Goal: Task Accomplishment & Management: Complete application form

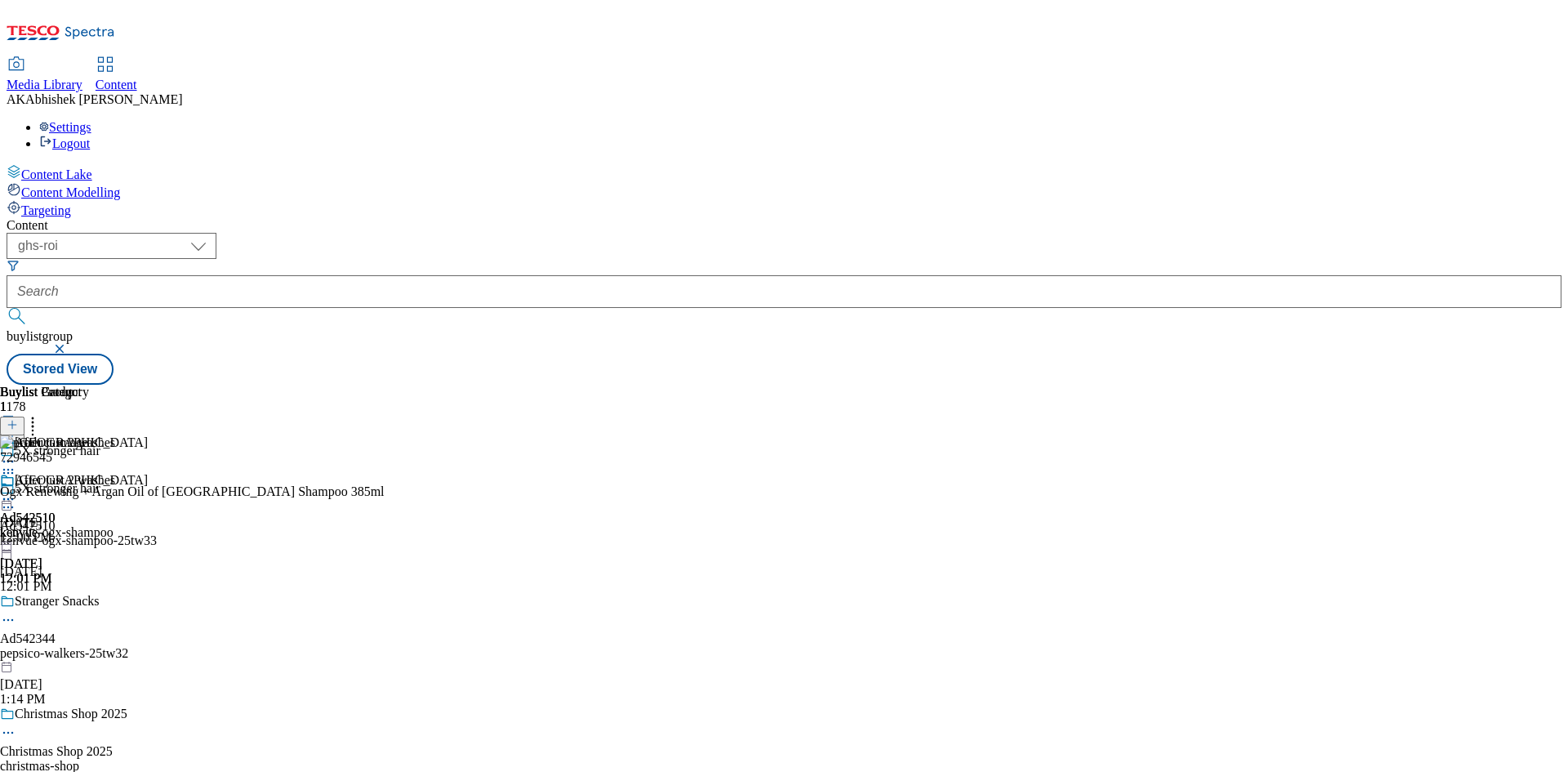
click at [7, 308] on button "submit" at bounding box center [18, 315] width 23 height 16
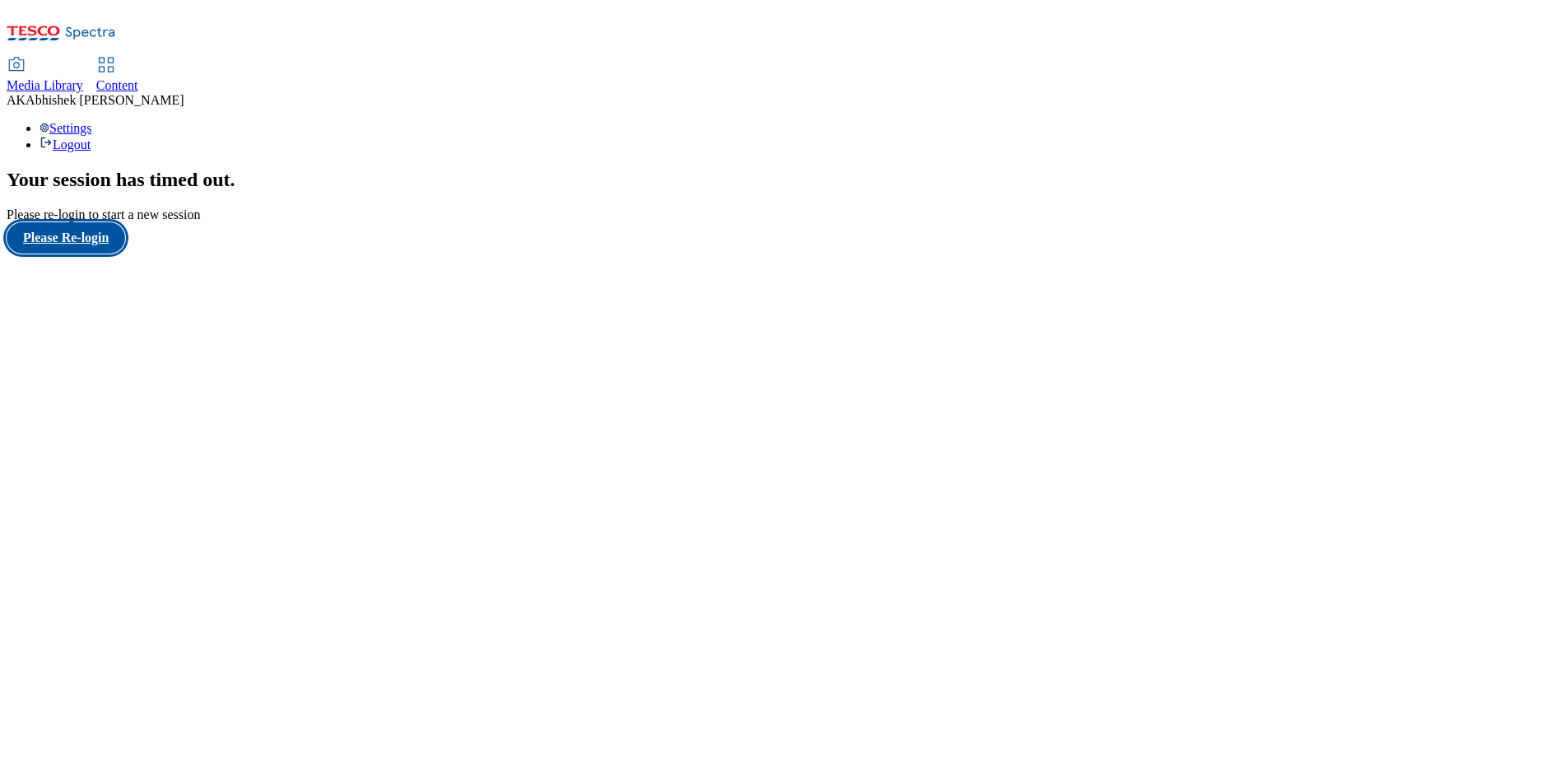
click at [107, 253] on button "Please Re-login" at bounding box center [65, 238] width 118 height 31
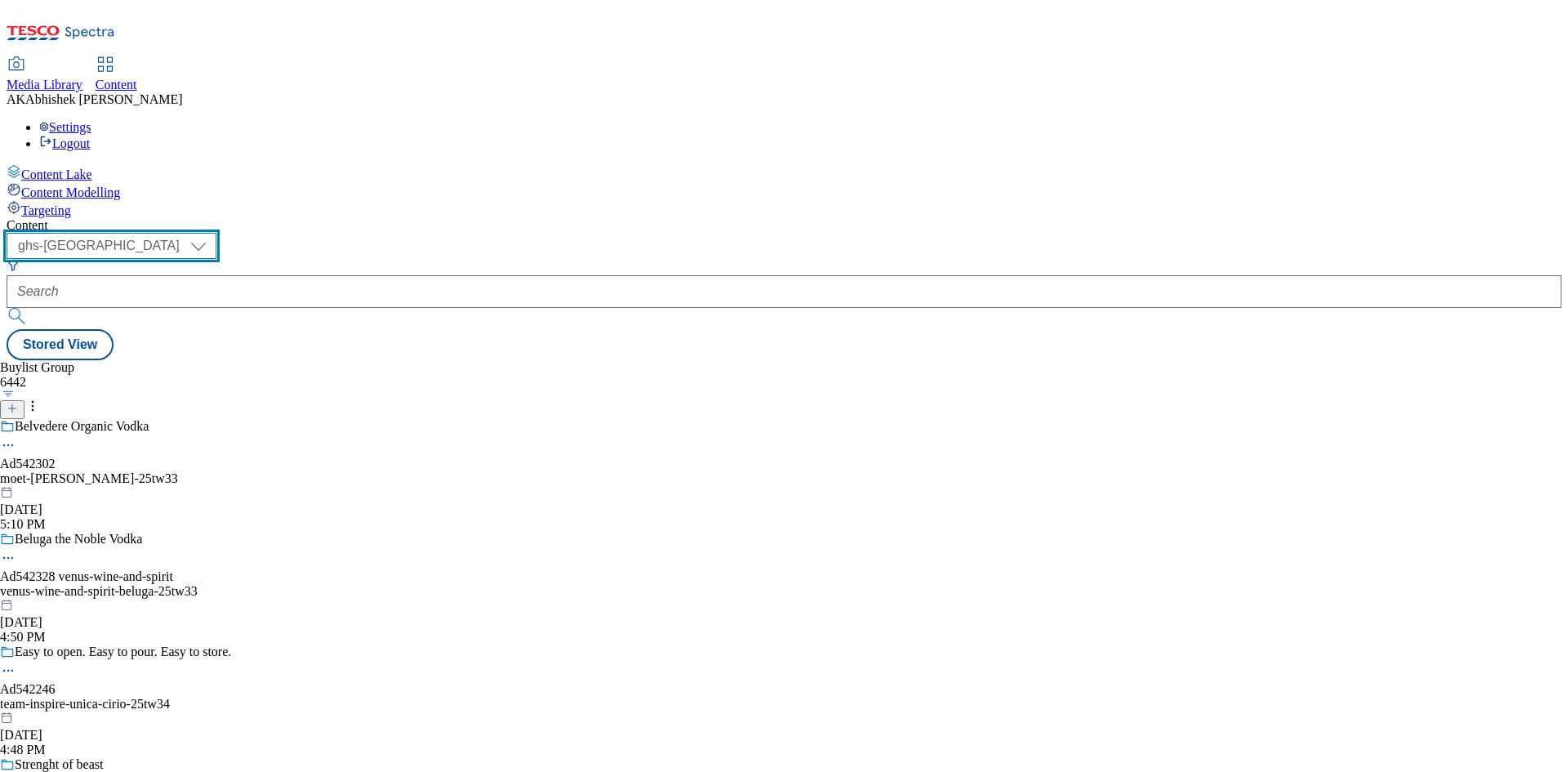
click at [217, 233] on select "ghs-roi ghs-uk" at bounding box center [112, 246] width 210 height 26
select select "ghs-roi"
click at [212, 233] on select "ghs-roi ghs-uk" at bounding box center [112, 246] width 210 height 26
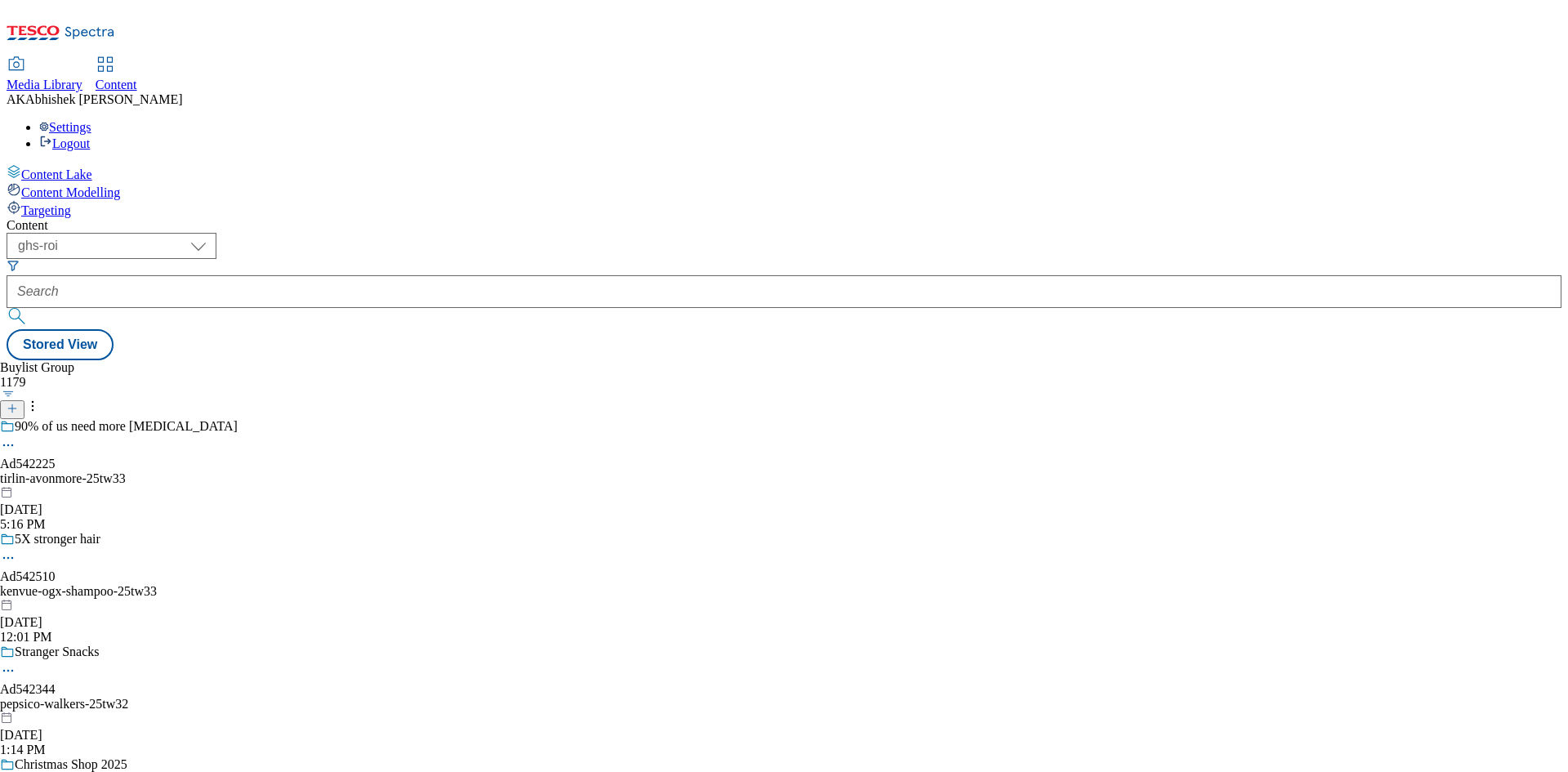
click at [18, 403] on icon at bounding box center [12, 409] width 11 height 11
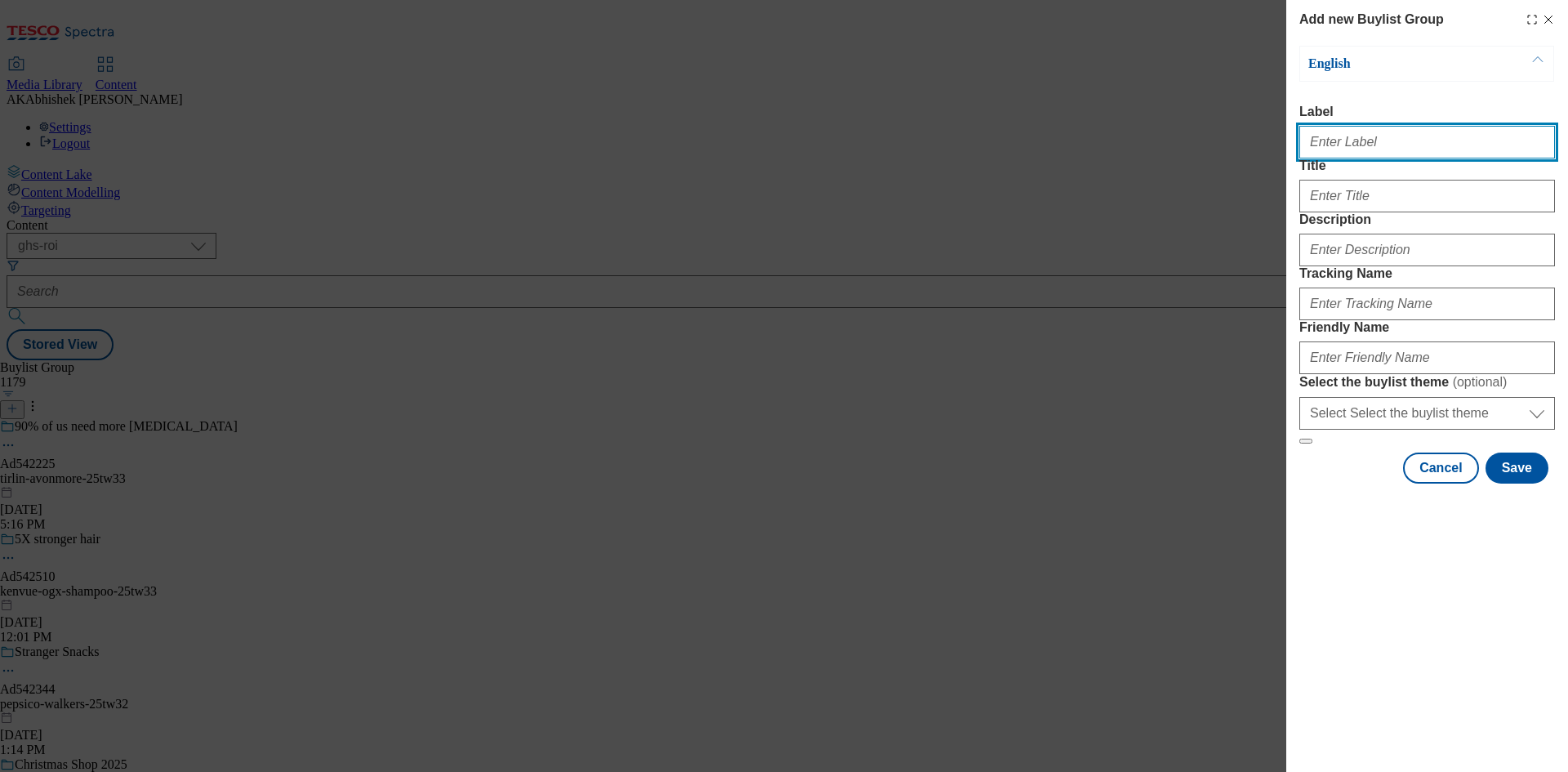
drag, startPoint x: 1341, startPoint y: 144, endPoint x: 1354, endPoint y: 166, distance: 25.6
click at [1341, 143] on input "Label" at bounding box center [1427, 142] width 256 height 32
paste input "542413"
type input "Ad542413"
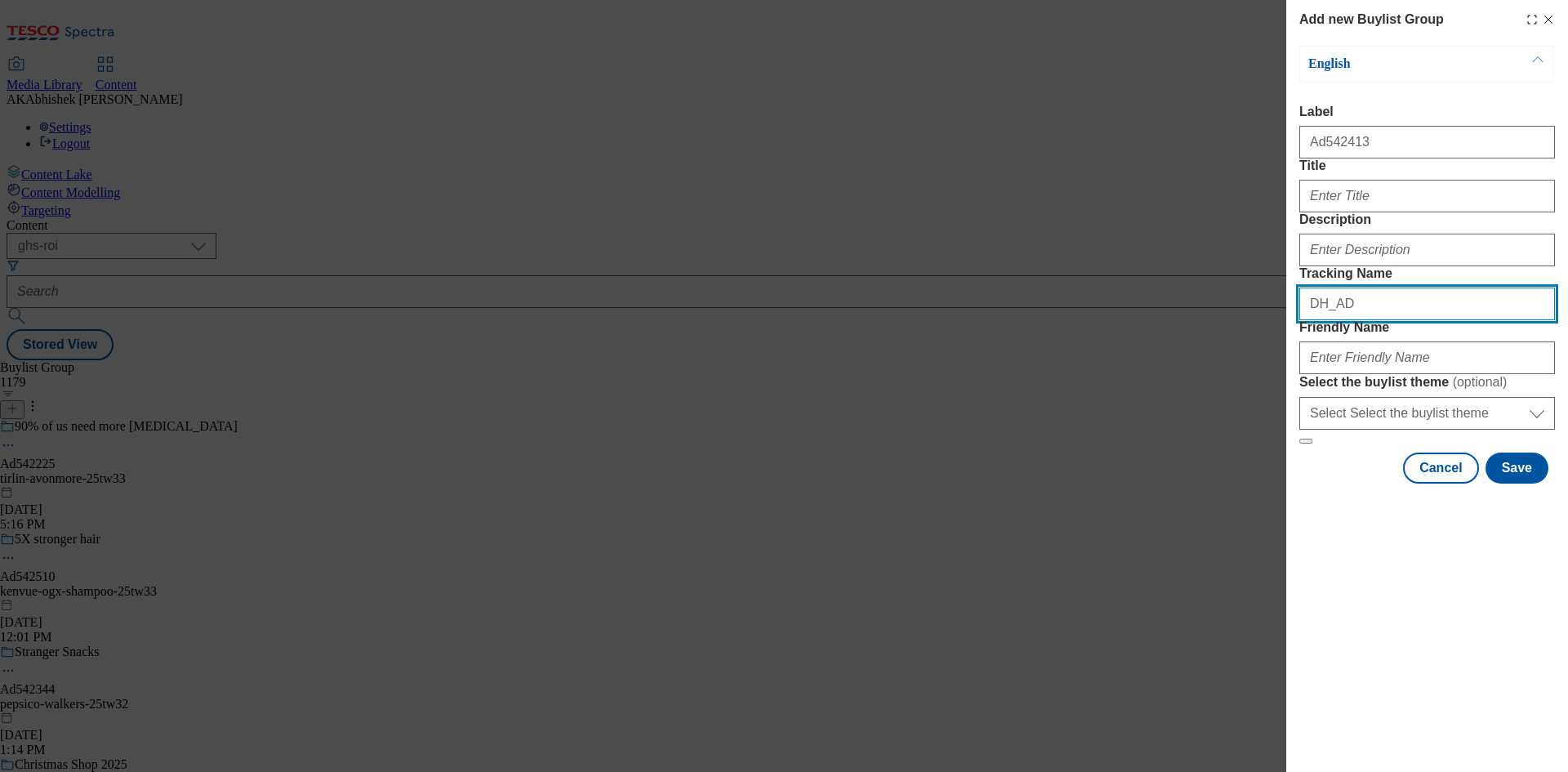
paste input "542413"
drag, startPoint x: 1405, startPoint y: 397, endPoint x: 1010, endPoint y: 397, distance: 395.0
click at [1021, 396] on div "Add new Buylist Group English Label Ad542413 Title Description Tracking Name DH…" at bounding box center [784, 386] width 1568 height 772
type input "DH_AD542413"
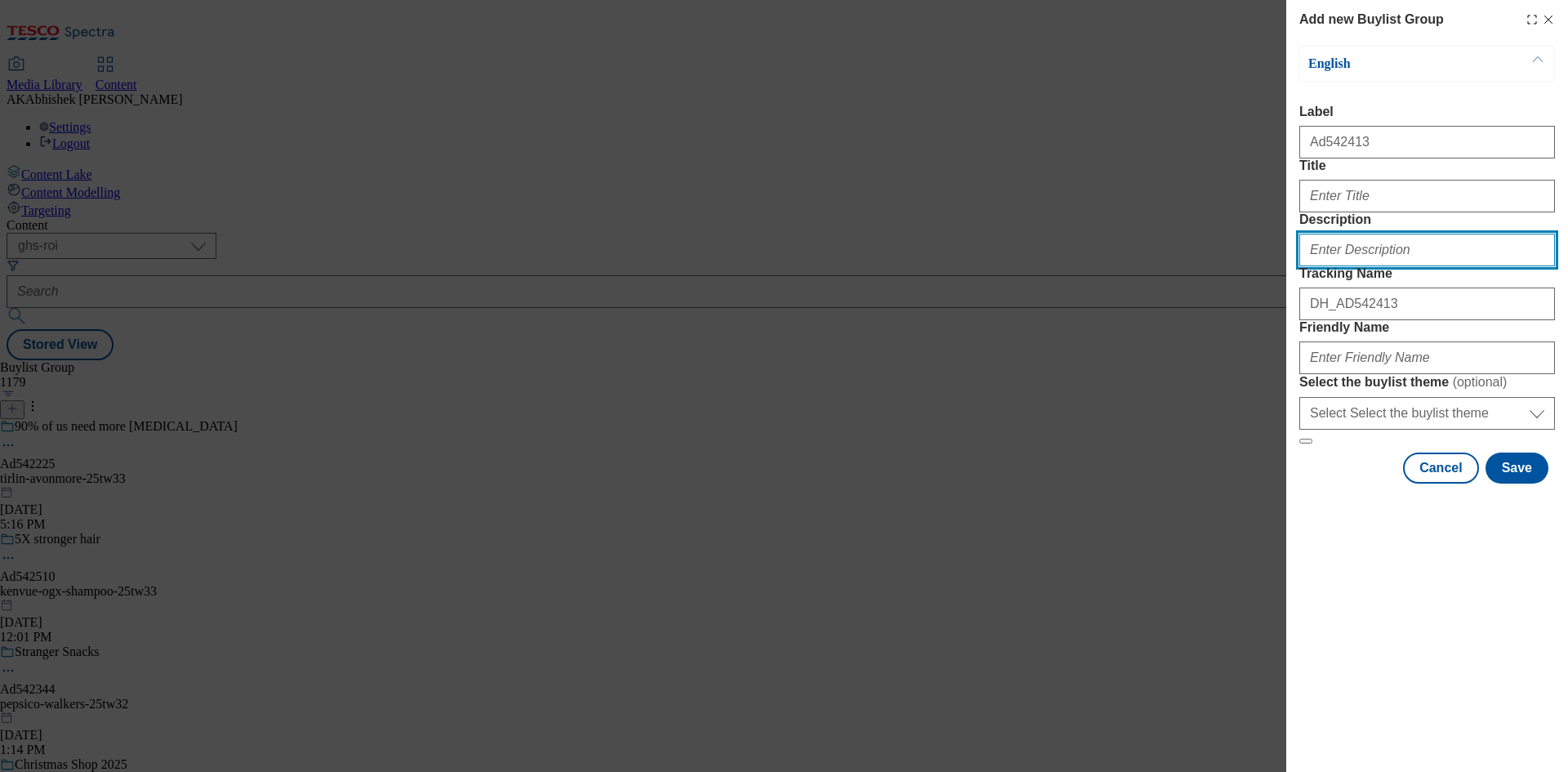
click at [1354, 267] on input "Description" at bounding box center [1427, 250] width 256 height 32
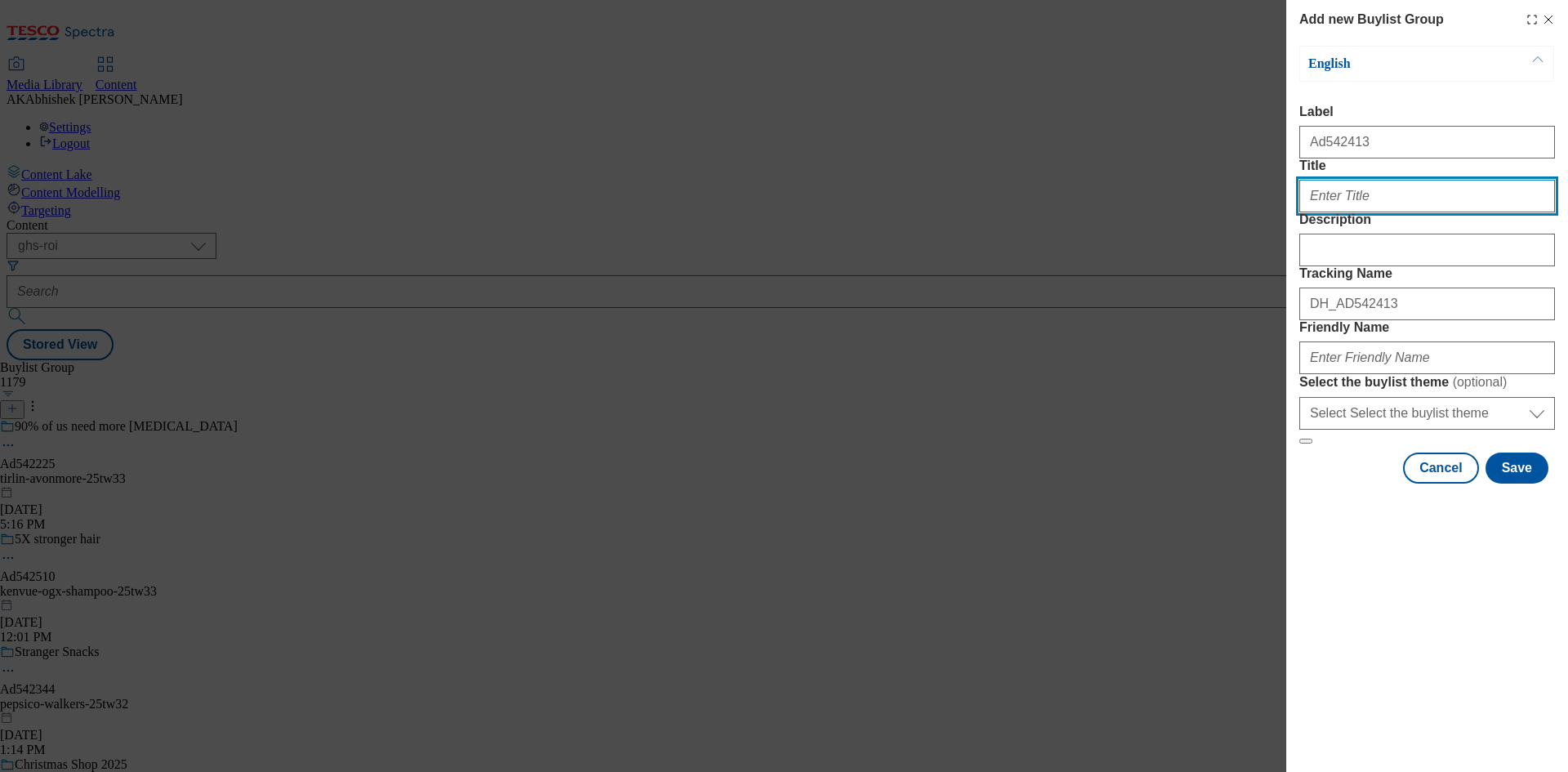
click at [1359, 212] on input "Title" at bounding box center [1427, 196] width 256 height 32
paste input "tequila, that actually tastes good."
type input "tequila, that actually tastes good."
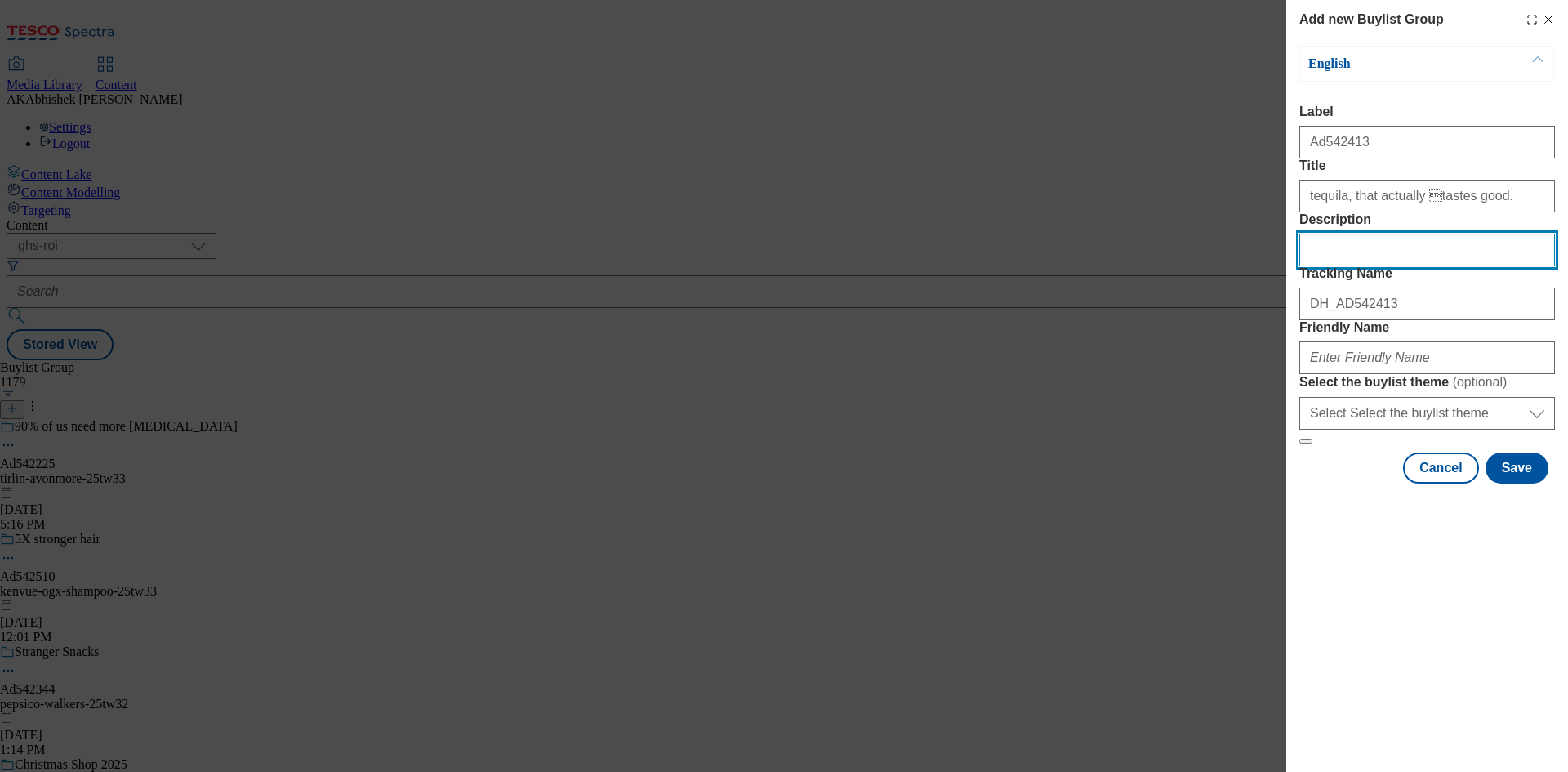
click at [1409, 267] on input "Description" at bounding box center [1427, 250] width 256 height 32
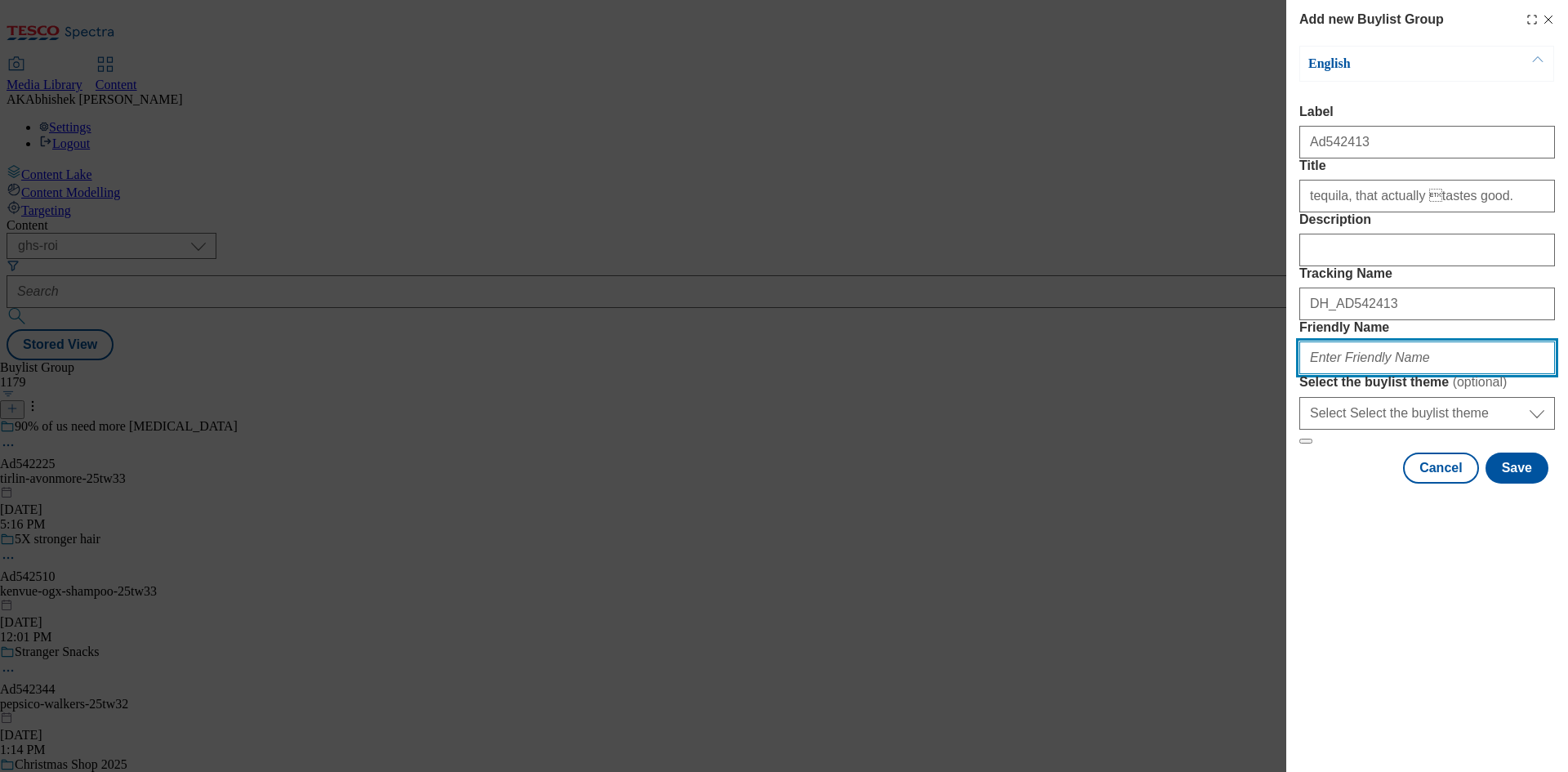
drag, startPoint x: 1412, startPoint y: 471, endPoint x: 1445, endPoint y: 465, distance: 33.5
click at [1412, 375] on input "Friendly Name" at bounding box center [1427, 357] width 256 height 32
paste input "Pernod Ricard"
click at [1309, 375] on input "Pernod Ricard" at bounding box center [1427, 357] width 256 height 32
click at [1455, 375] on input "pernod-ricard-altos-25tw" at bounding box center [1427, 357] width 256 height 32
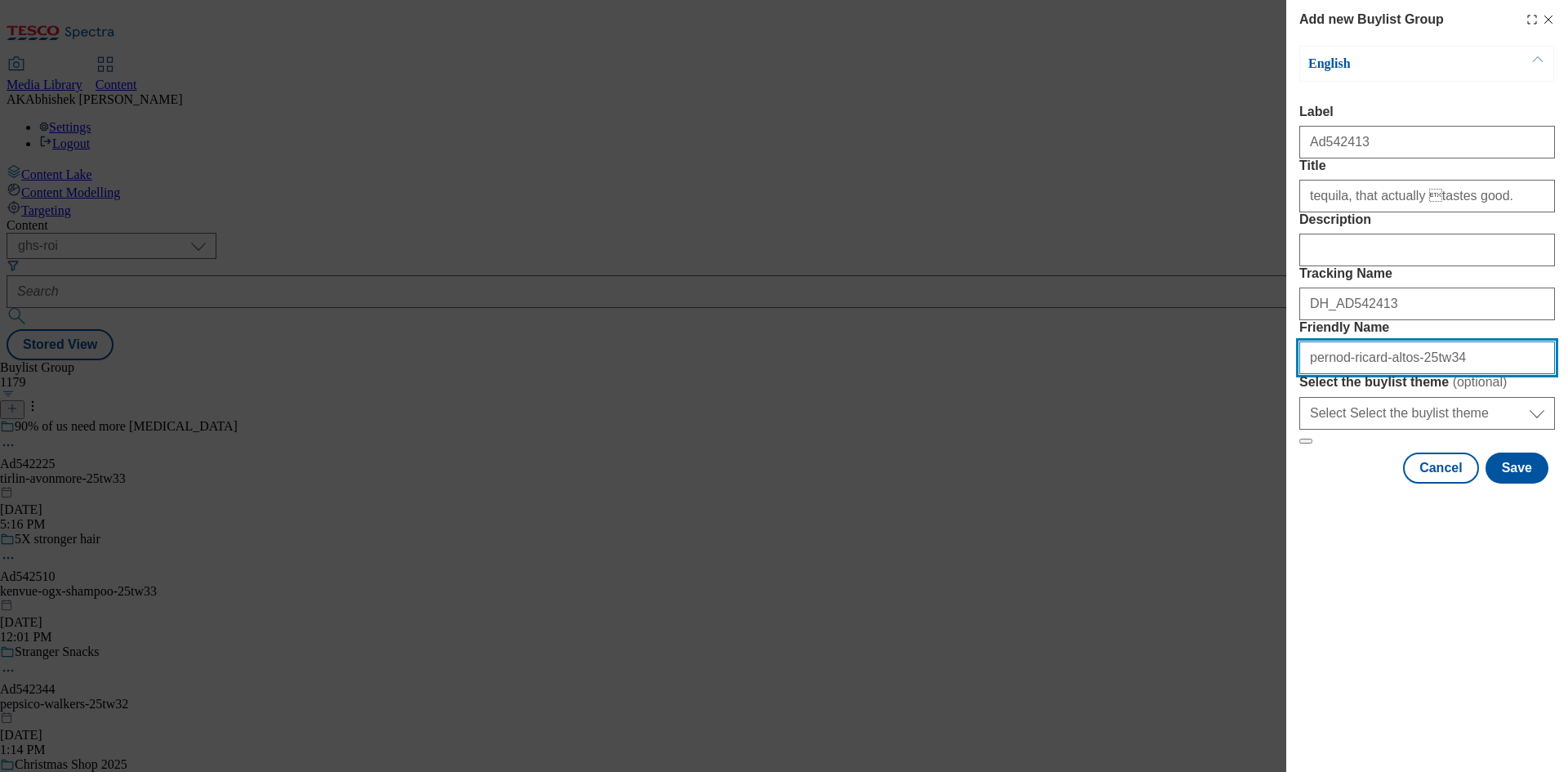
drag, startPoint x: 1502, startPoint y: 473, endPoint x: 922, endPoint y: 463, distance: 580.1
click at [1108, 463] on div "Add new Buylist Group English Label Ad542413 Title tequila, that actually tast…" at bounding box center [784, 386] width 1568 height 772
type input "pernod-ricard-altos-25tw34"
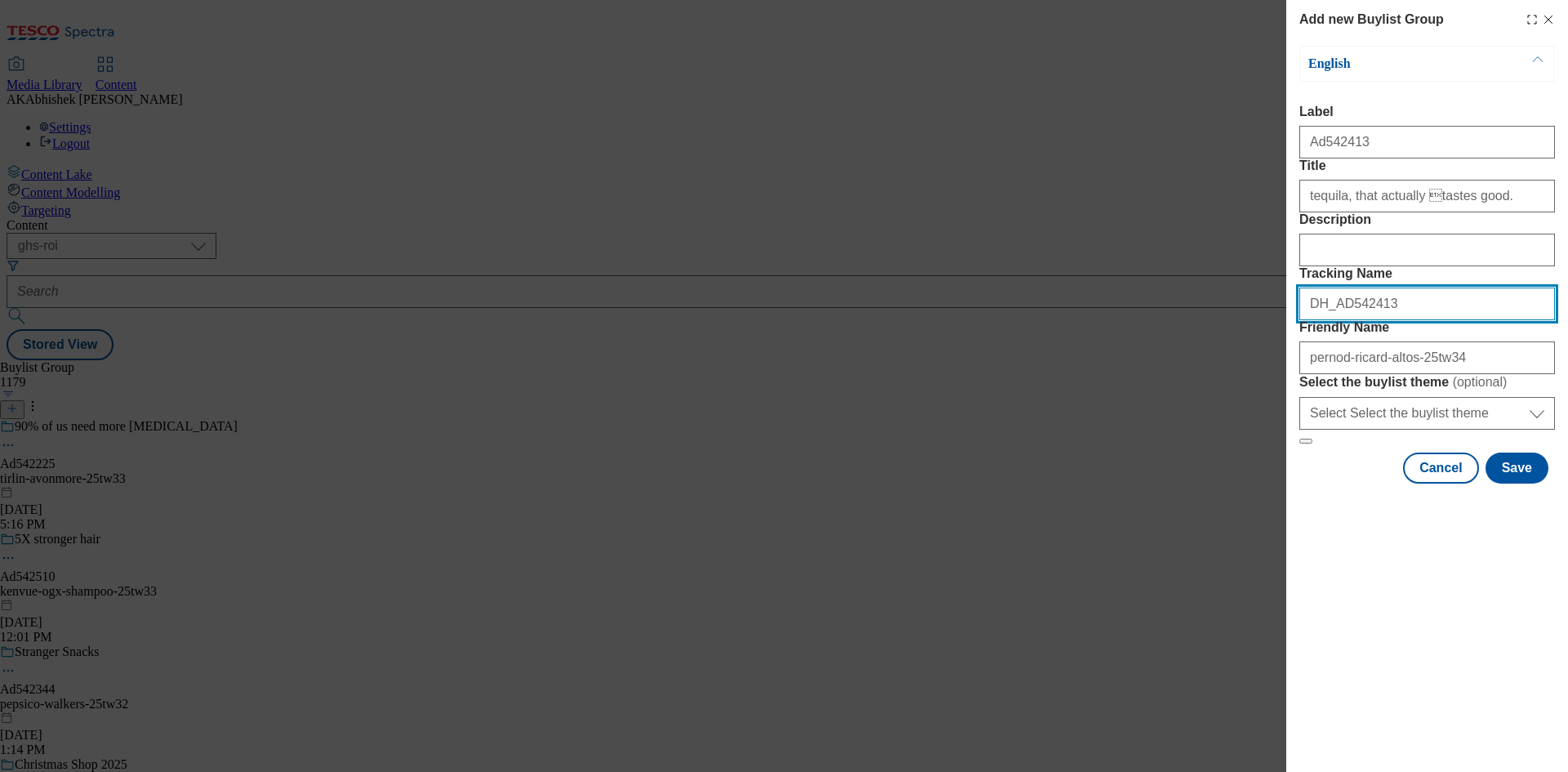
click at [1221, 397] on div "Add new Buylist Group English Label Ad542413 Title tequila, that actually tast…" at bounding box center [784, 386] width 1568 height 772
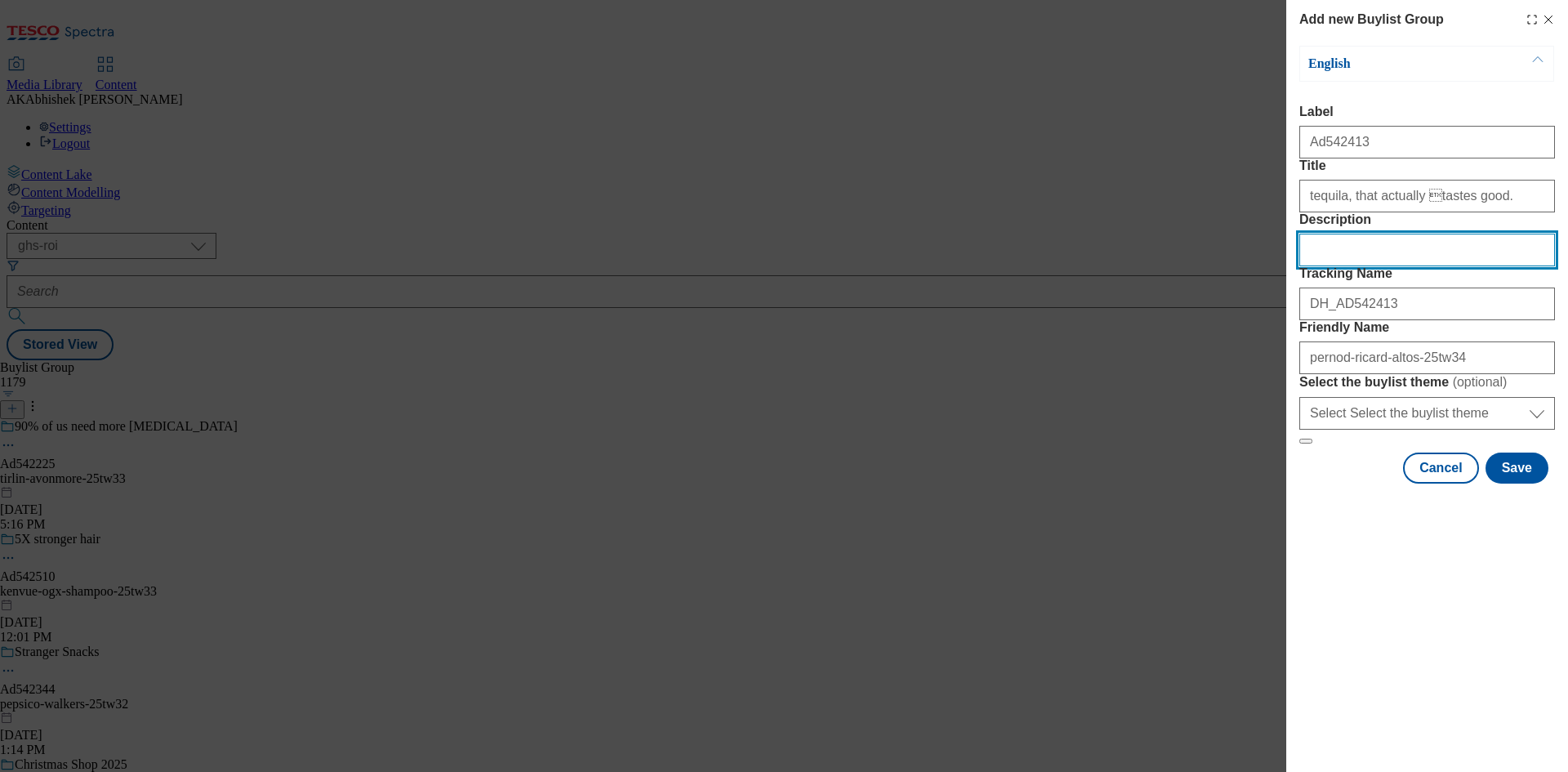
click at [1349, 267] on input "Description" at bounding box center [1427, 250] width 256 height 32
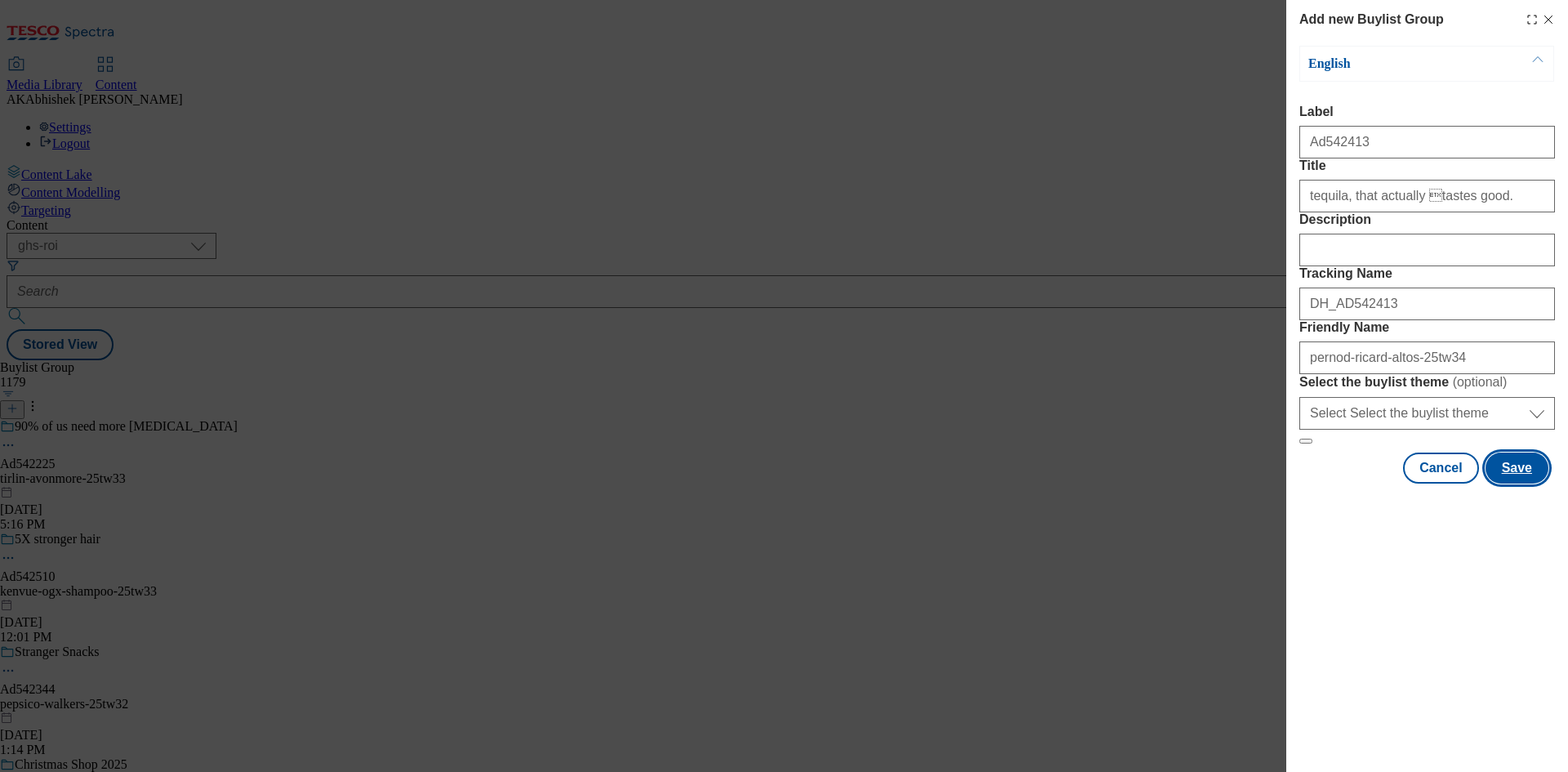
click at [1527, 483] on button "Save" at bounding box center [1516, 468] width 63 height 31
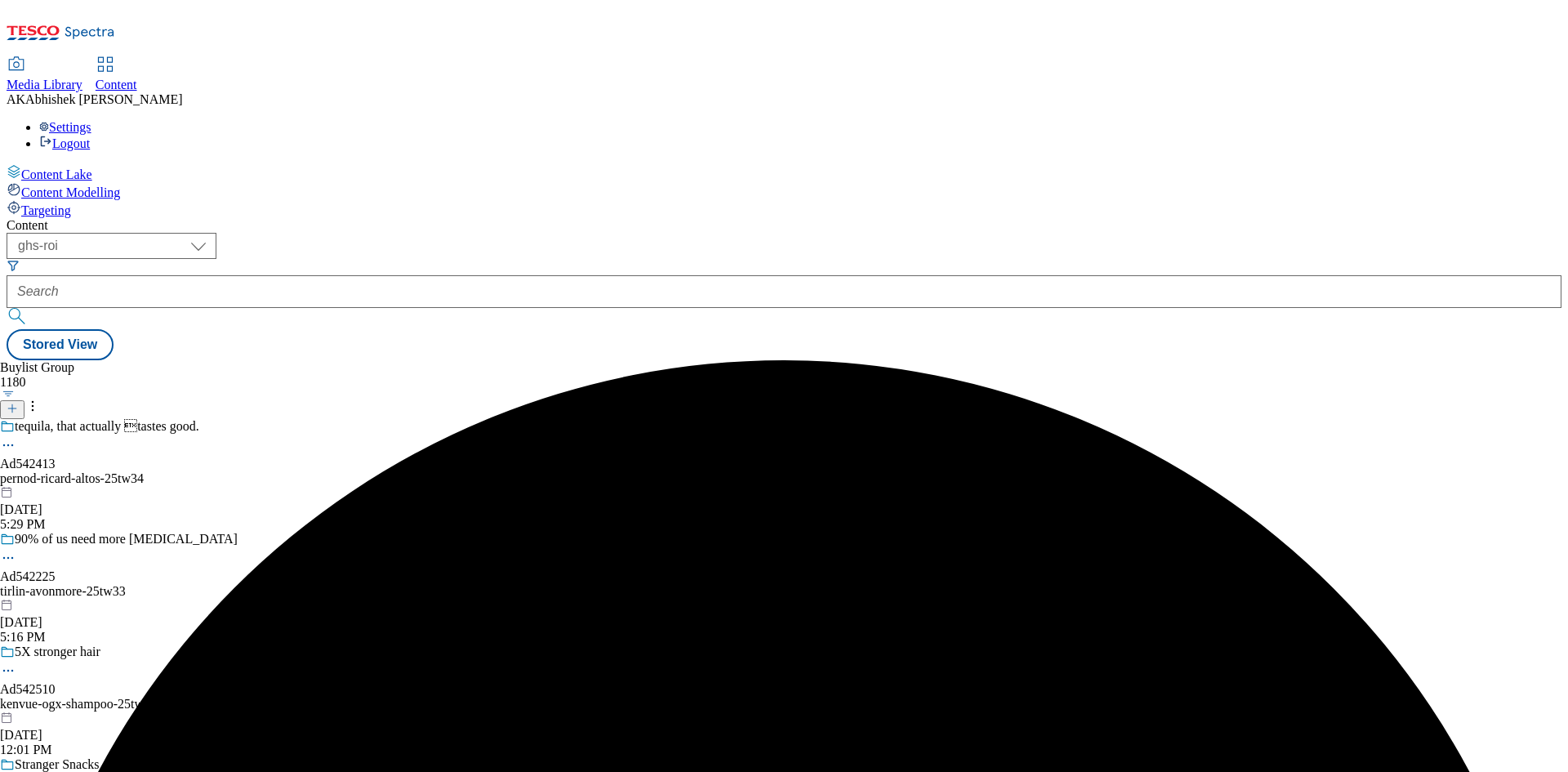
click at [253, 471] on div "pernod-ricard-altos-25tw34" at bounding box center [126, 478] width 253 height 14
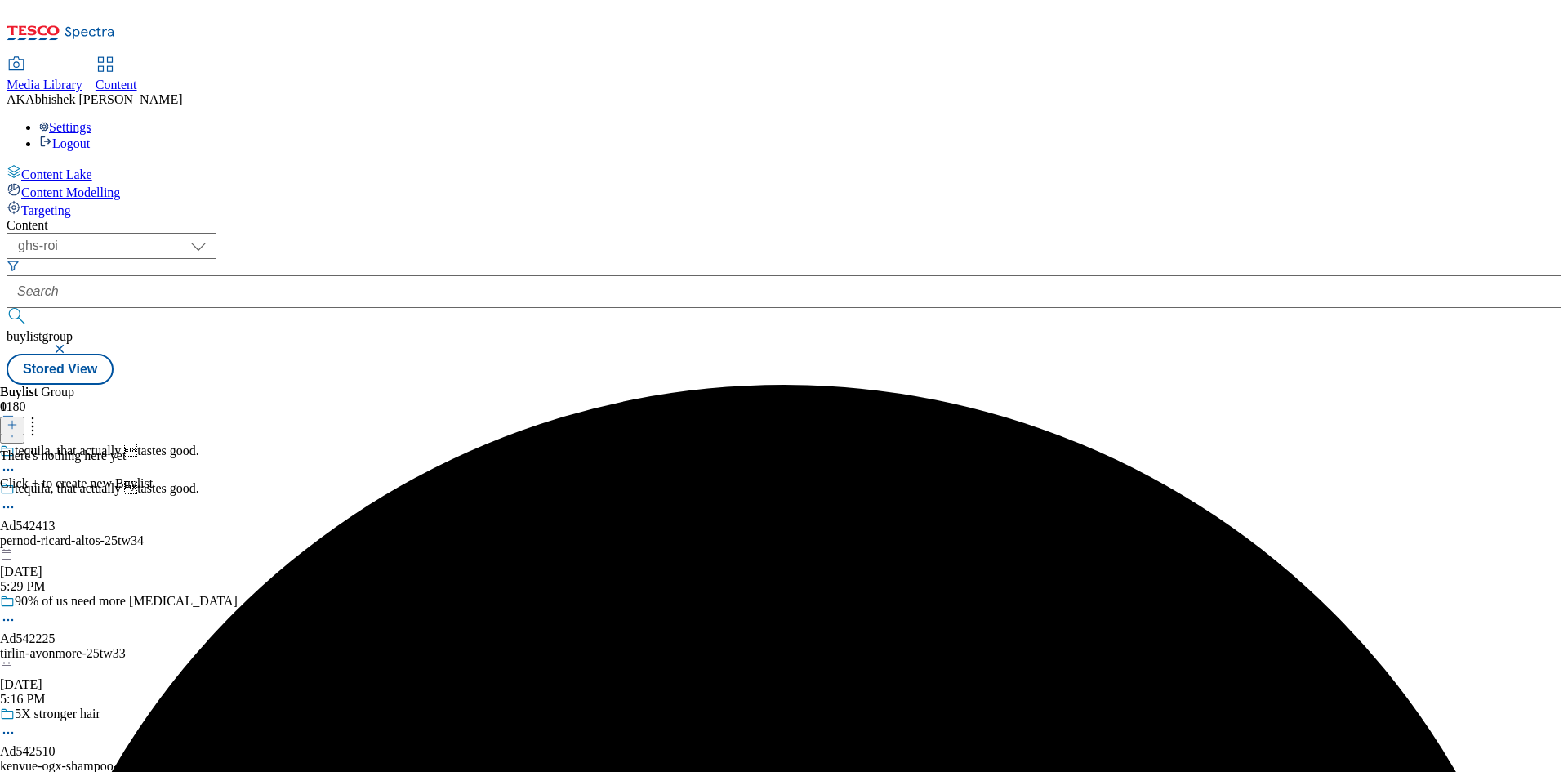
click at [18, 419] on icon at bounding box center [12, 425] width 11 height 11
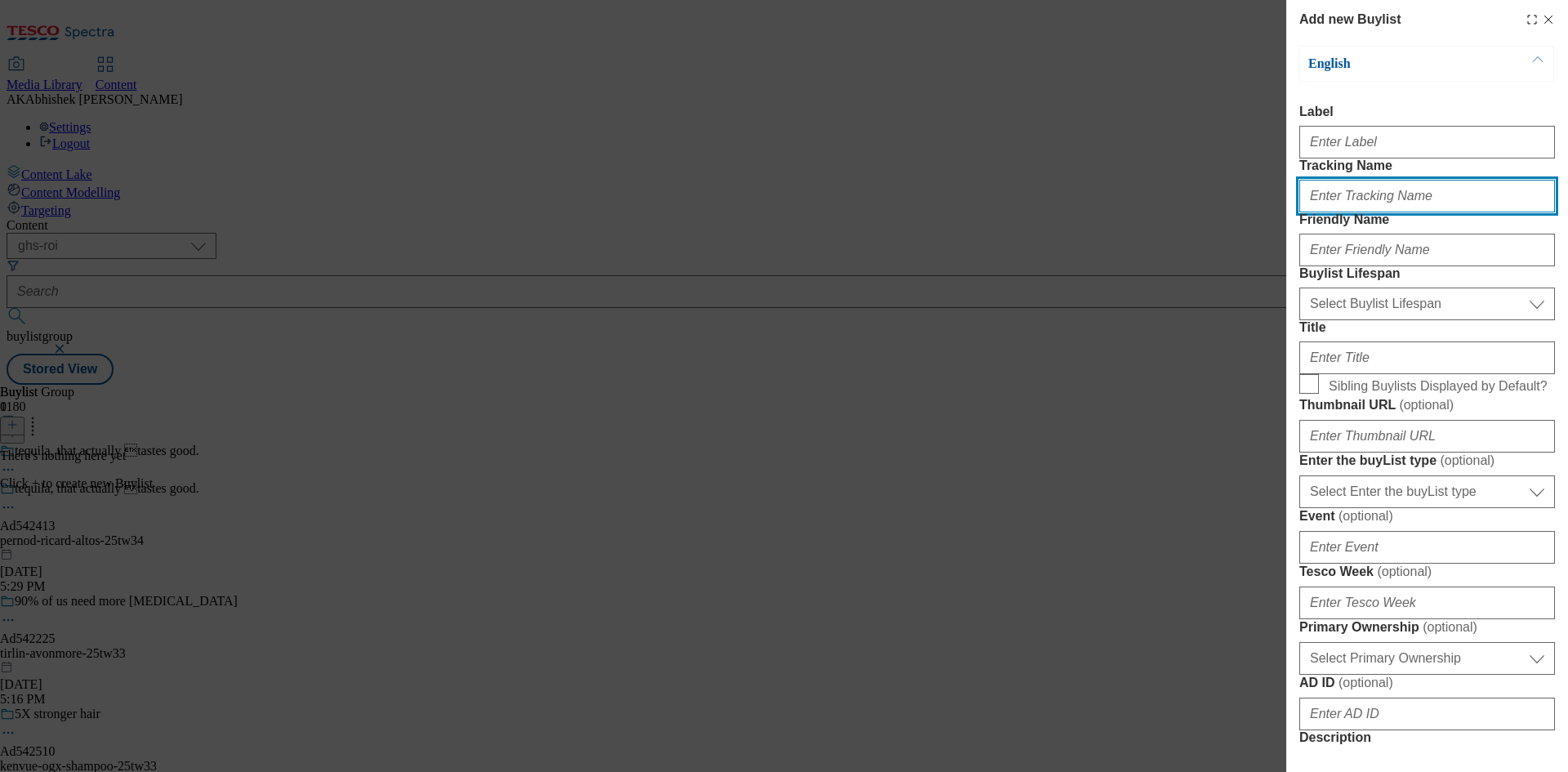
click at [1374, 212] on input "Tracking Name" at bounding box center [1427, 196] width 256 height 32
paste input "DH_AD542413"
click at [1337, 212] on input "DH_AD542413" at bounding box center [1427, 196] width 256 height 32
type input "DH_AD542413"
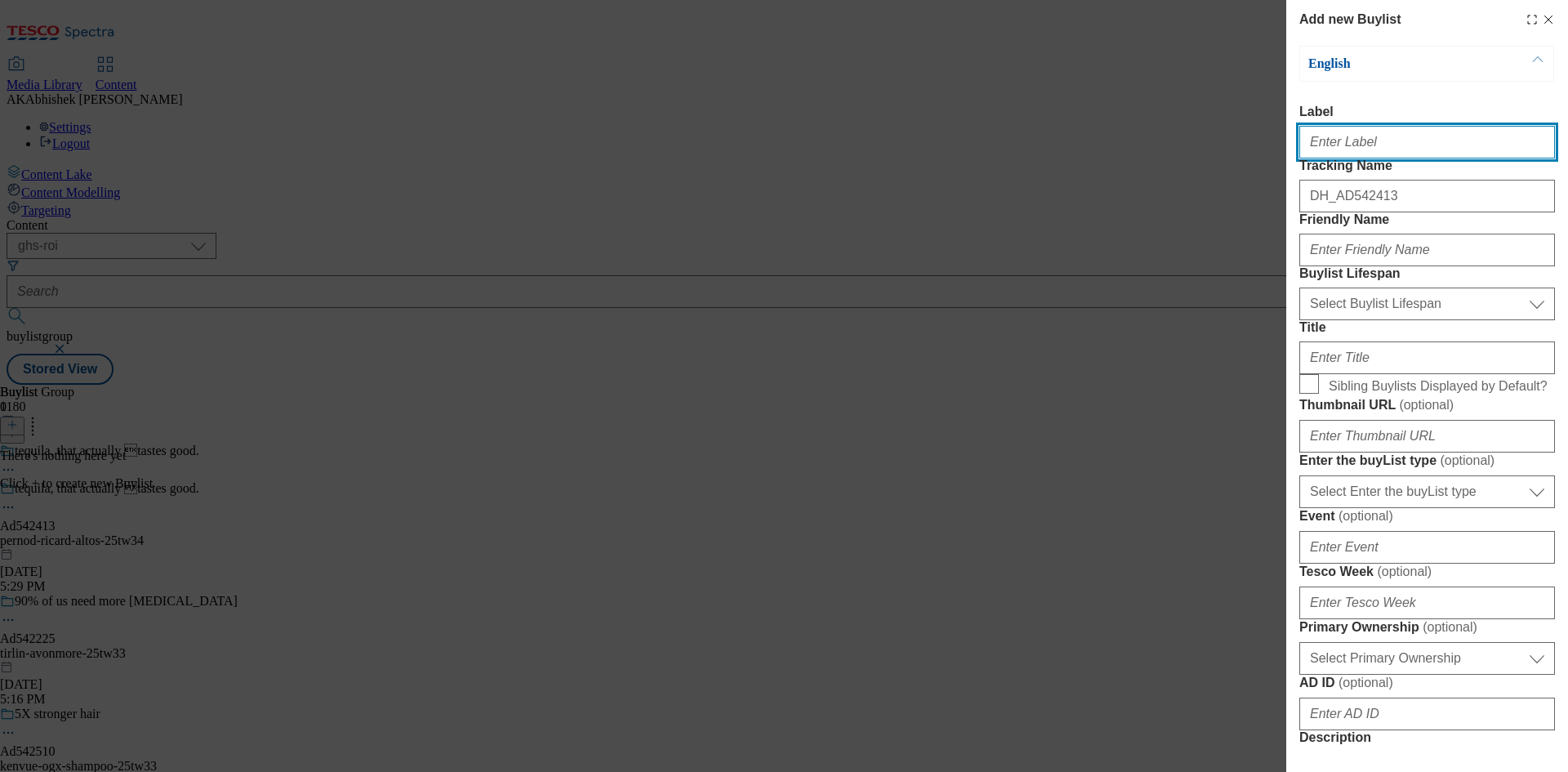
click at [1338, 152] on input "Label" at bounding box center [1427, 142] width 256 height 32
paste input "542413"
type input "Ad542413"
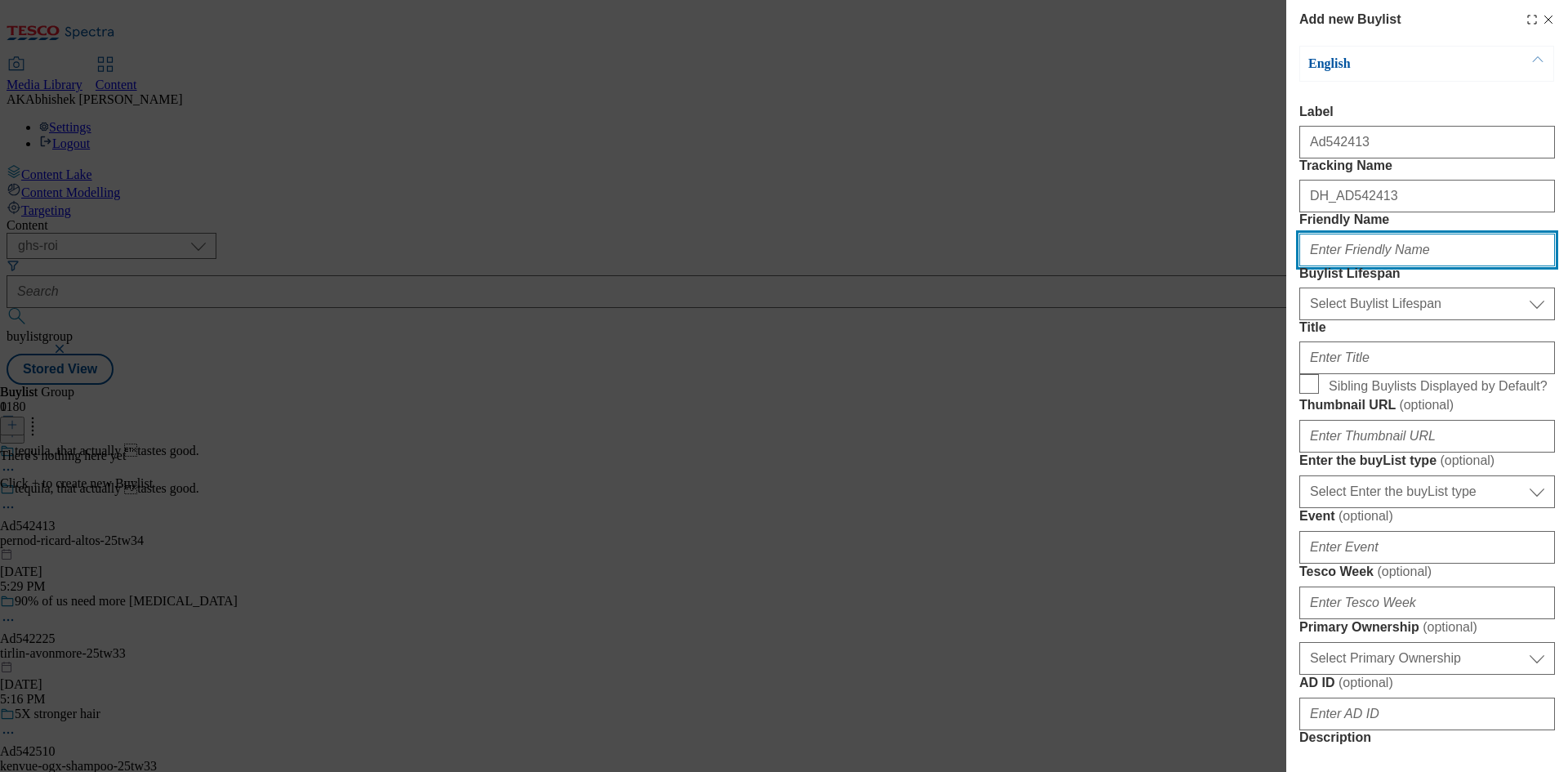
click at [1365, 267] on input "Friendly Name" at bounding box center [1427, 250] width 256 height 32
paste input "pernod-ricard"
type input "pernod-ricard"
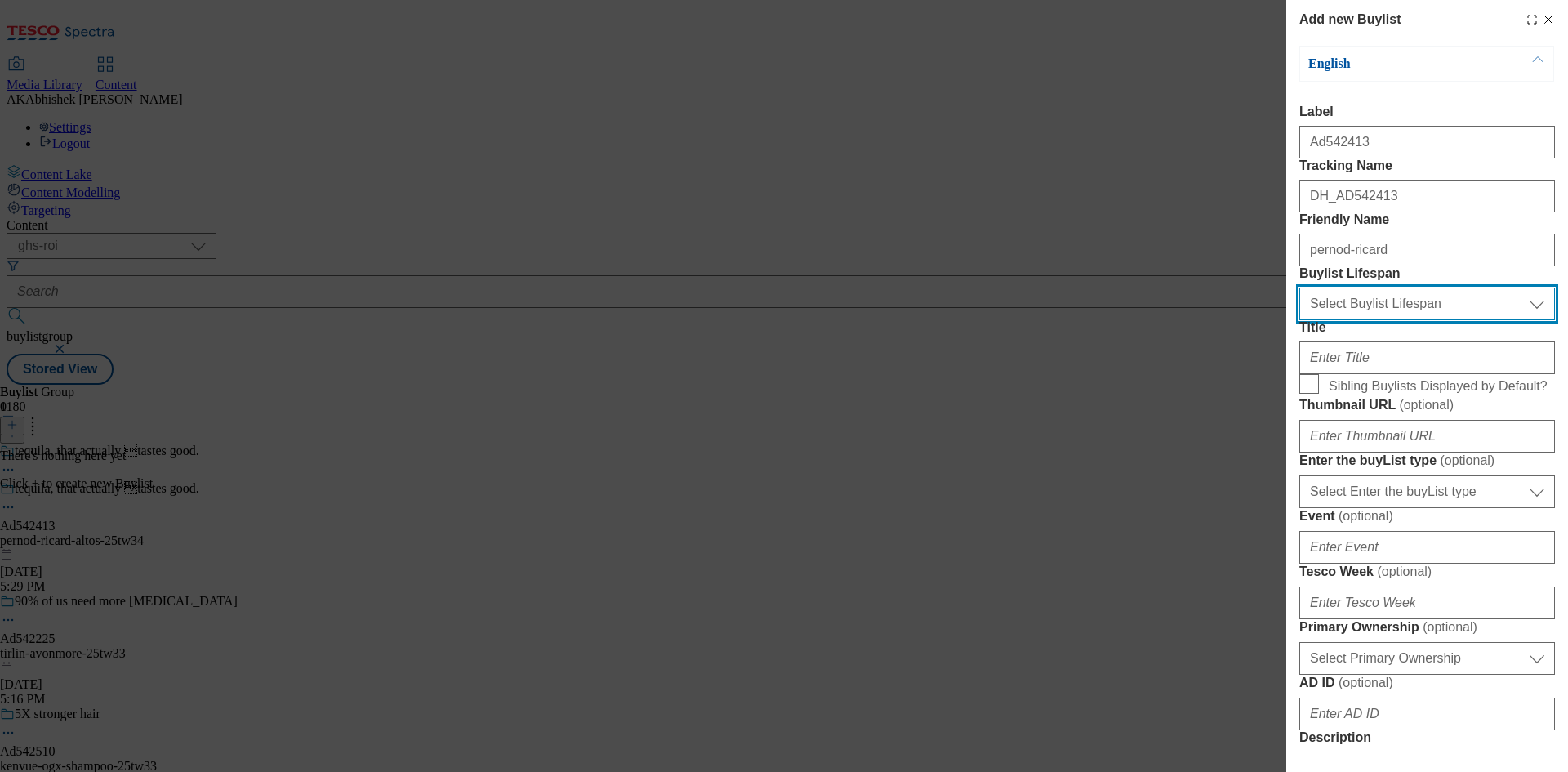
click at [1462, 320] on select "Select Buylist Lifespan evergreen seasonal tactical" at bounding box center [1427, 304] width 256 height 32
select select "tactical"
click at [1299, 320] on select "Select Buylist Lifespan evergreen seasonal tactical" at bounding box center [1427, 304] width 256 height 32
click at [1411, 375] on div "Modal" at bounding box center [1427, 354] width 256 height 39
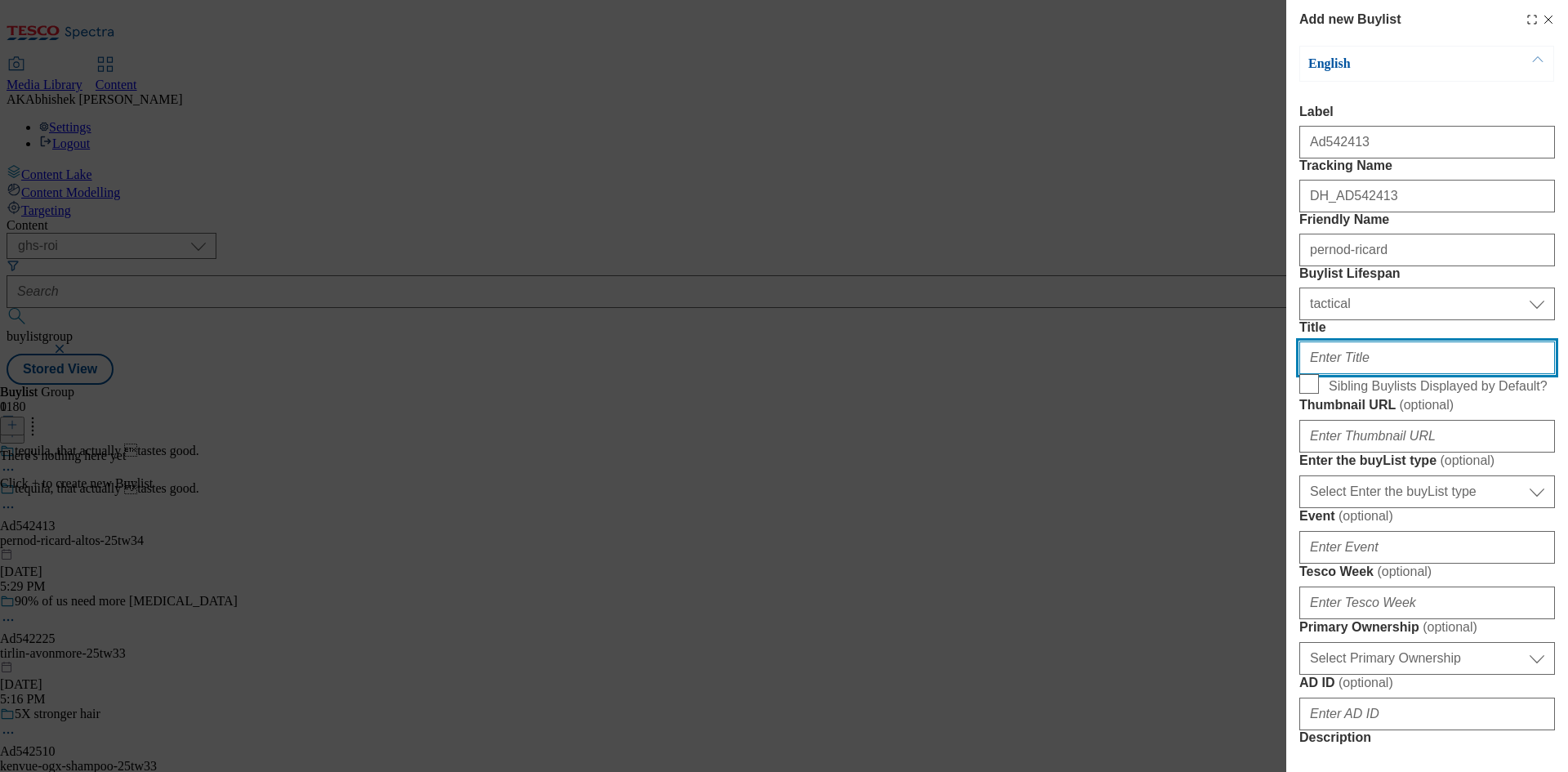
click at [1478, 375] on input "Title" at bounding box center [1427, 357] width 256 height 32
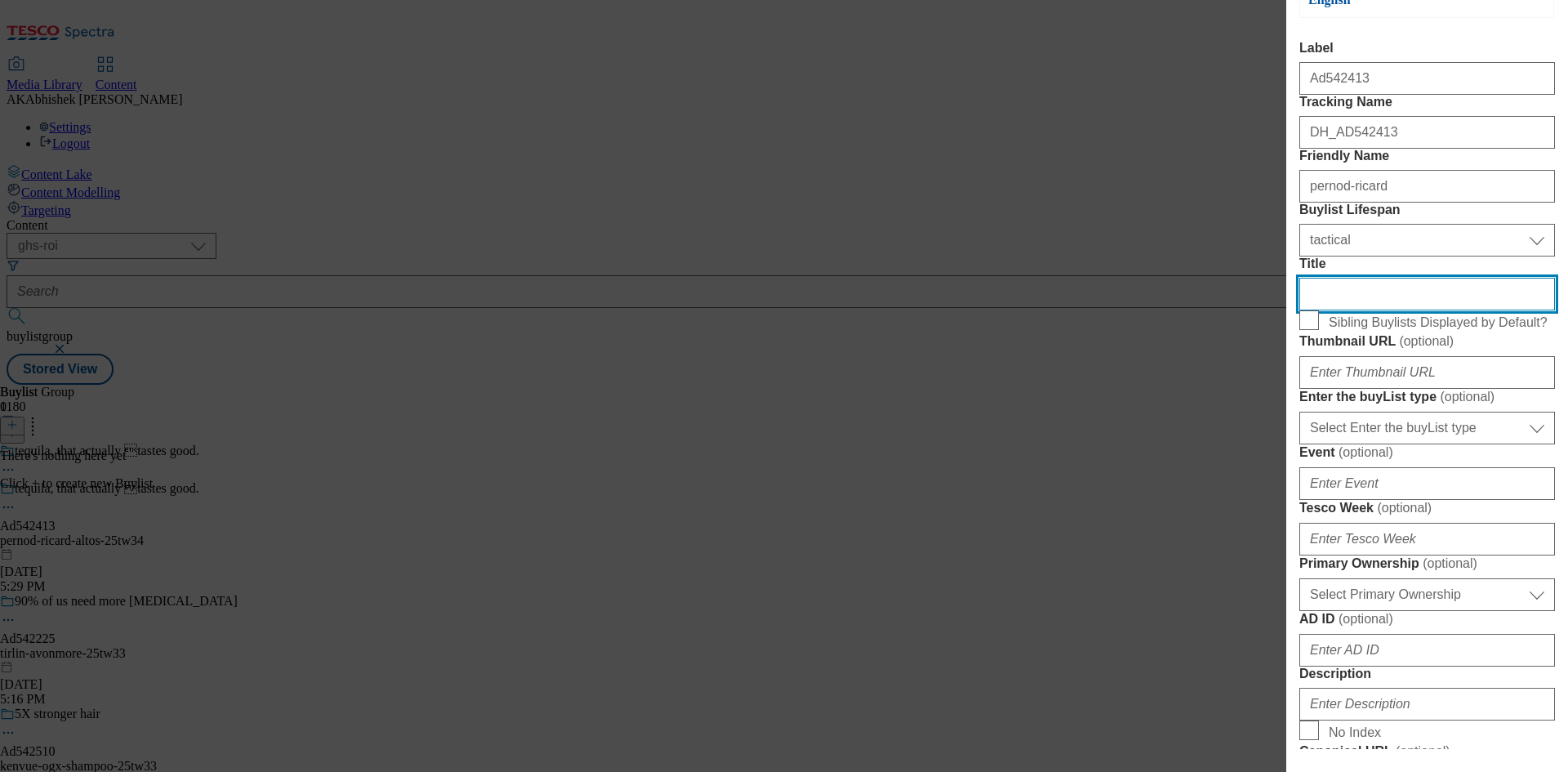
scroll to position [163, 0]
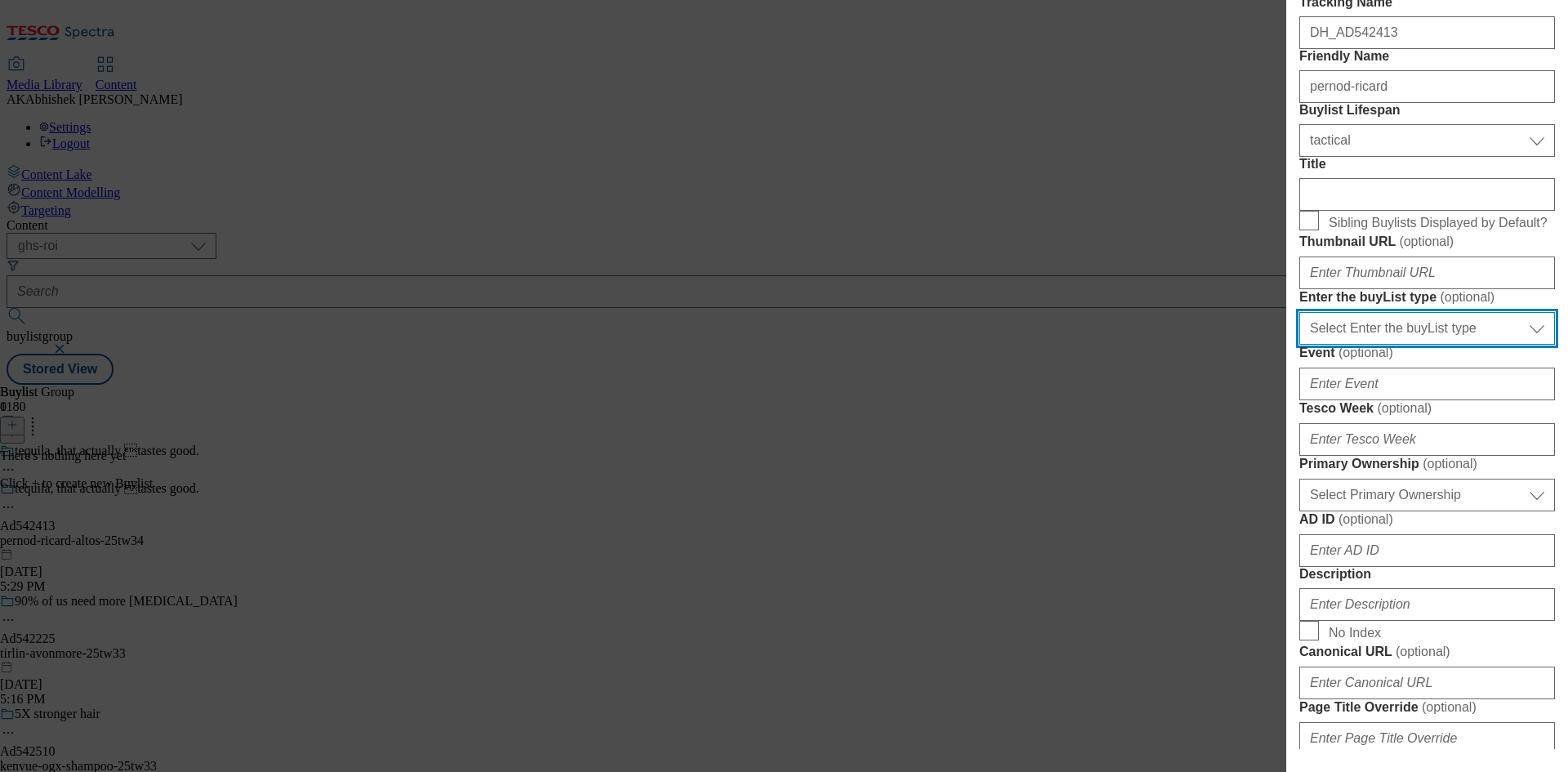
click at [1486, 345] on select "Select Enter the buyList type event supplier funded long term >4 weeks supplier…" at bounding box center [1427, 329] width 256 height 32
select select "supplier funded short term 1-3 weeks"
click at [1299, 345] on select "Select Enter the buyList type event supplier funded long term >4 weeks supplier…" at bounding box center [1427, 329] width 256 height 32
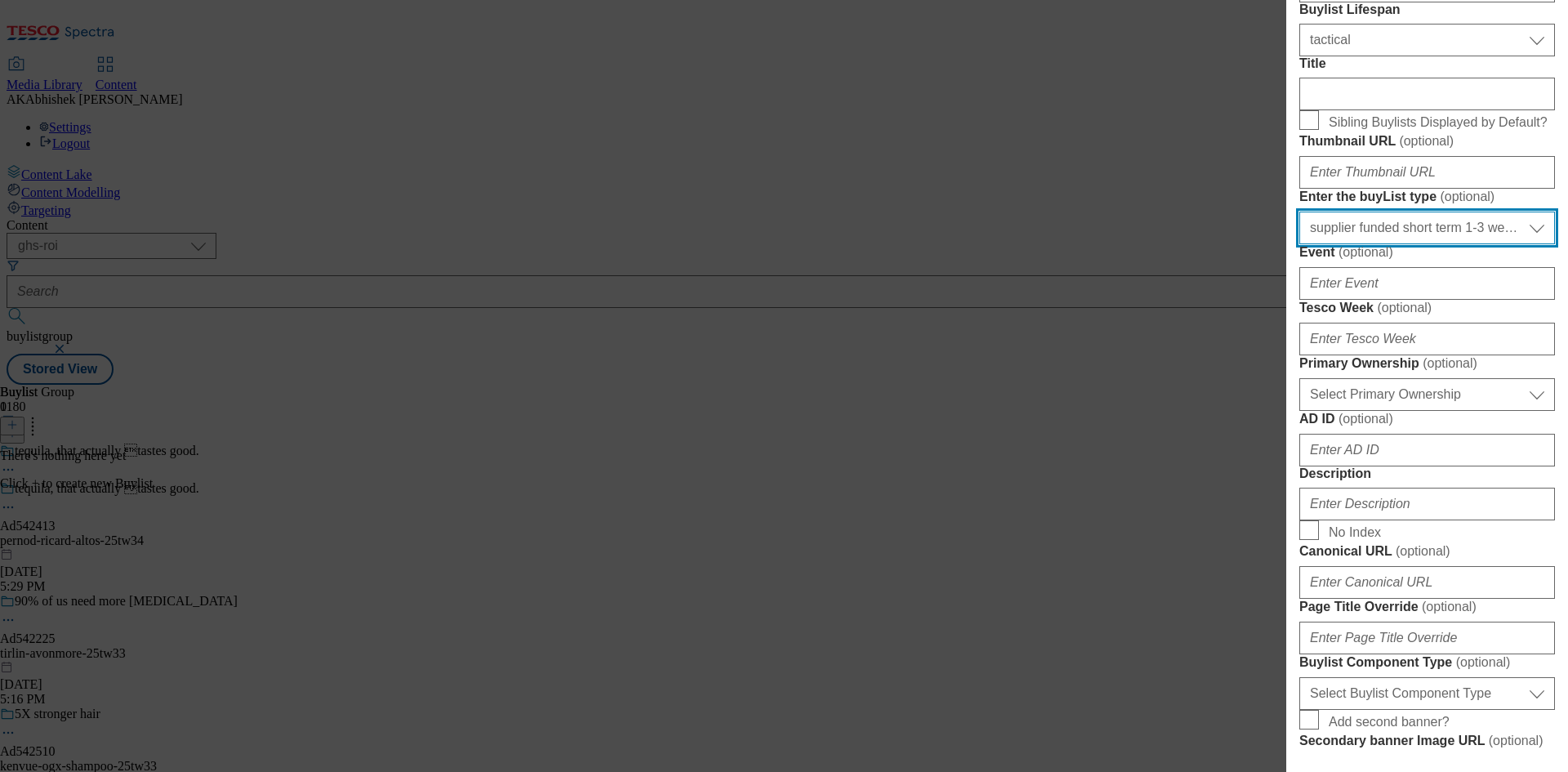
scroll to position [409, 0]
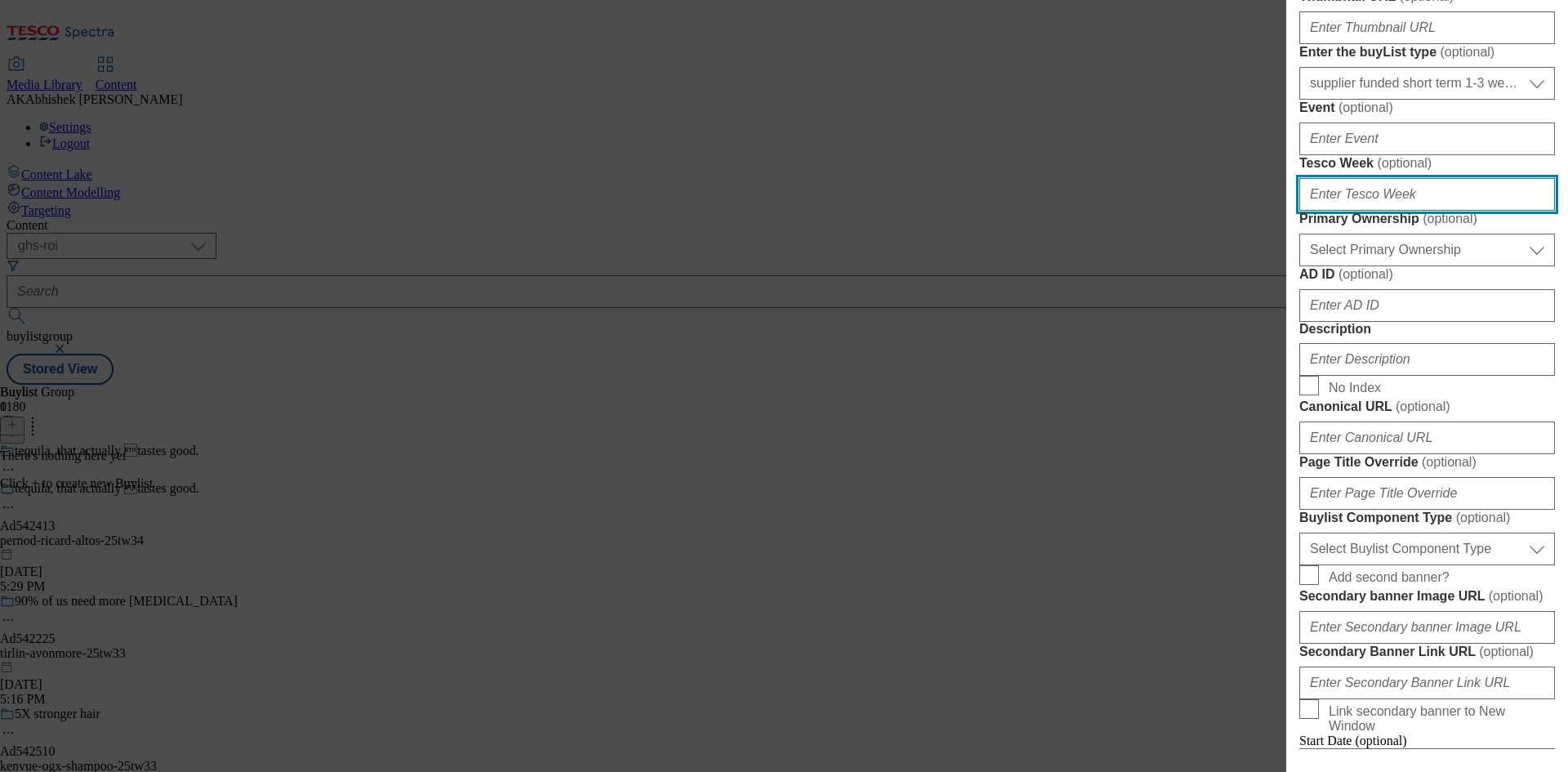
click at [1428, 211] on input "Tesco Week ( optional )" at bounding box center [1427, 194] width 256 height 32
type input "34"
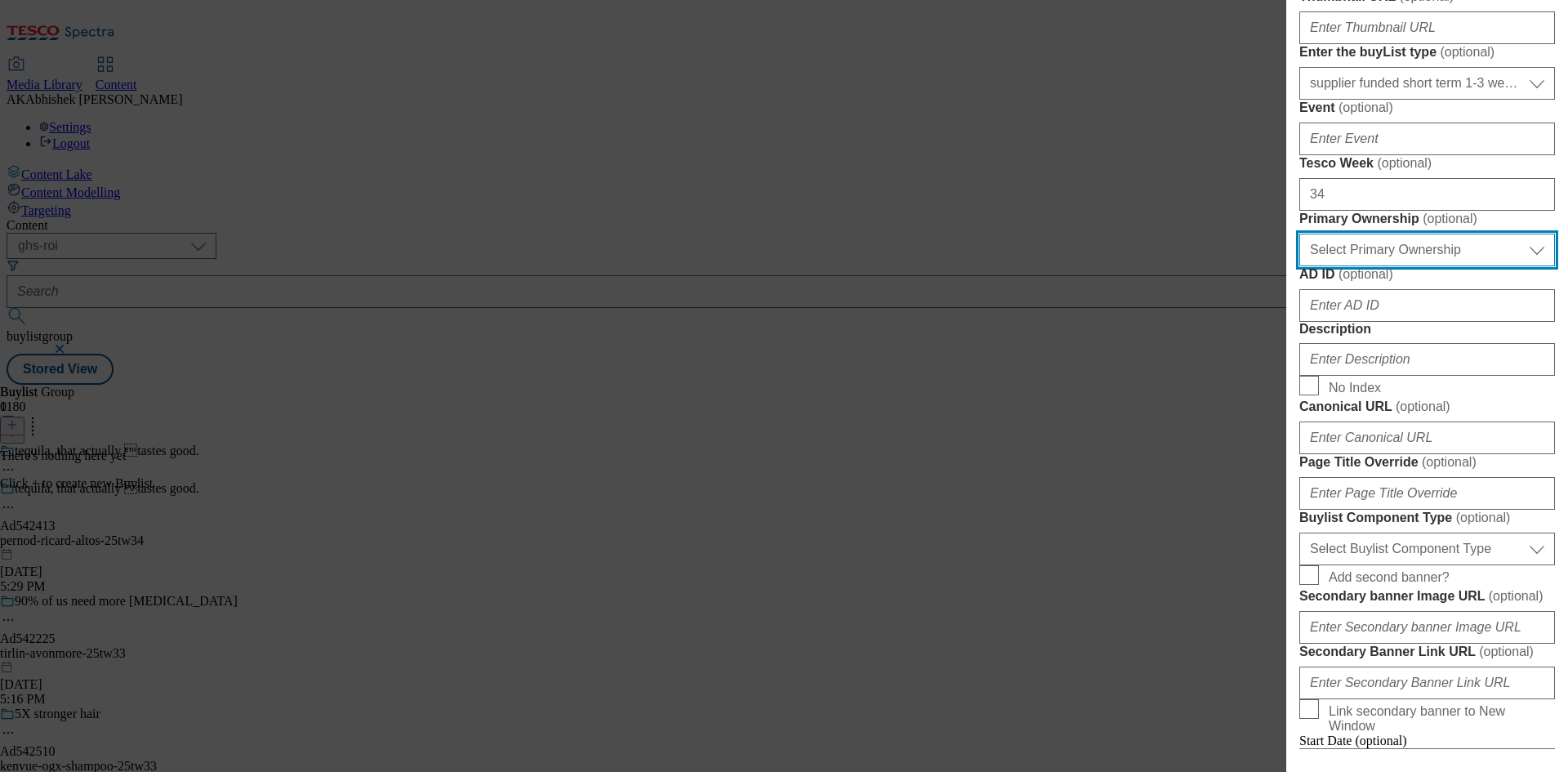
click at [1345, 267] on select "Select Primary Ownership tesco dunnhumby" at bounding box center [1427, 250] width 256 height 32
select select "dunnhumby"
click at [1299, 267] on select "Select Primary Ownership tesco dunnhumby" at bounding box center [1427, 250] width 256 height 32
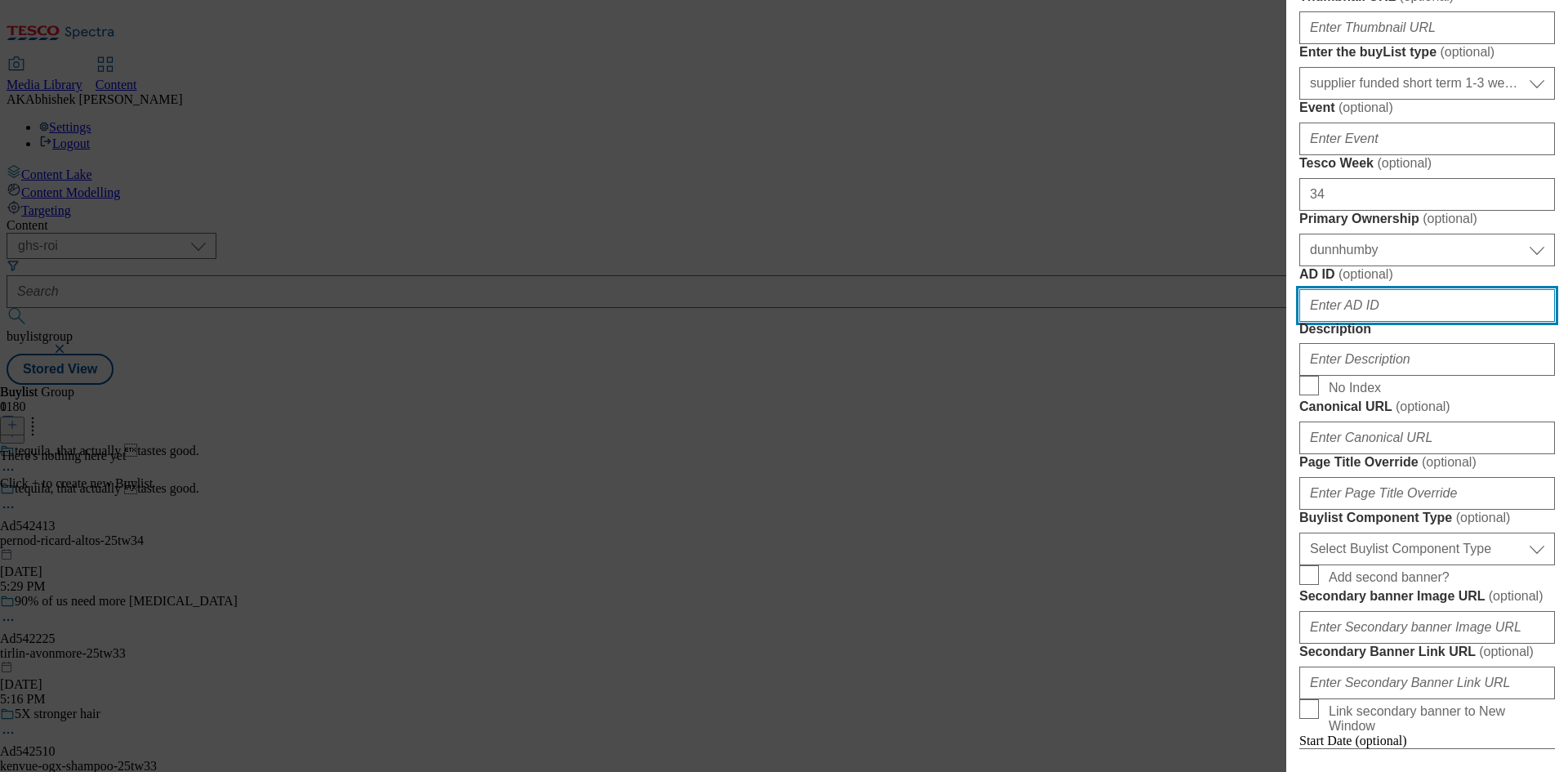
click at [1408, 322] on input "AD ID ( optional )" at bounding box center [1427, 306] width 256 height 32
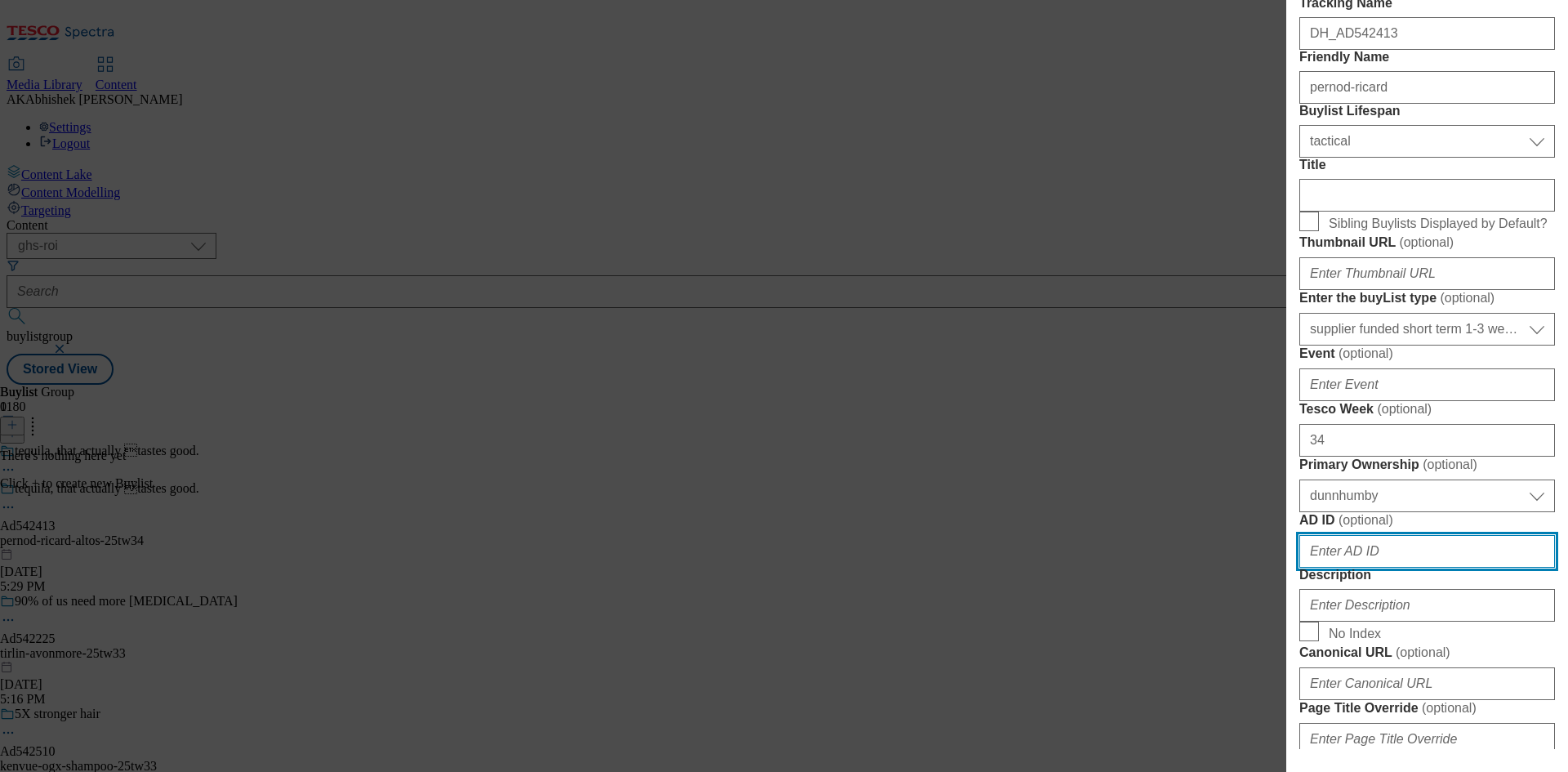
scroll to position [0, 0]
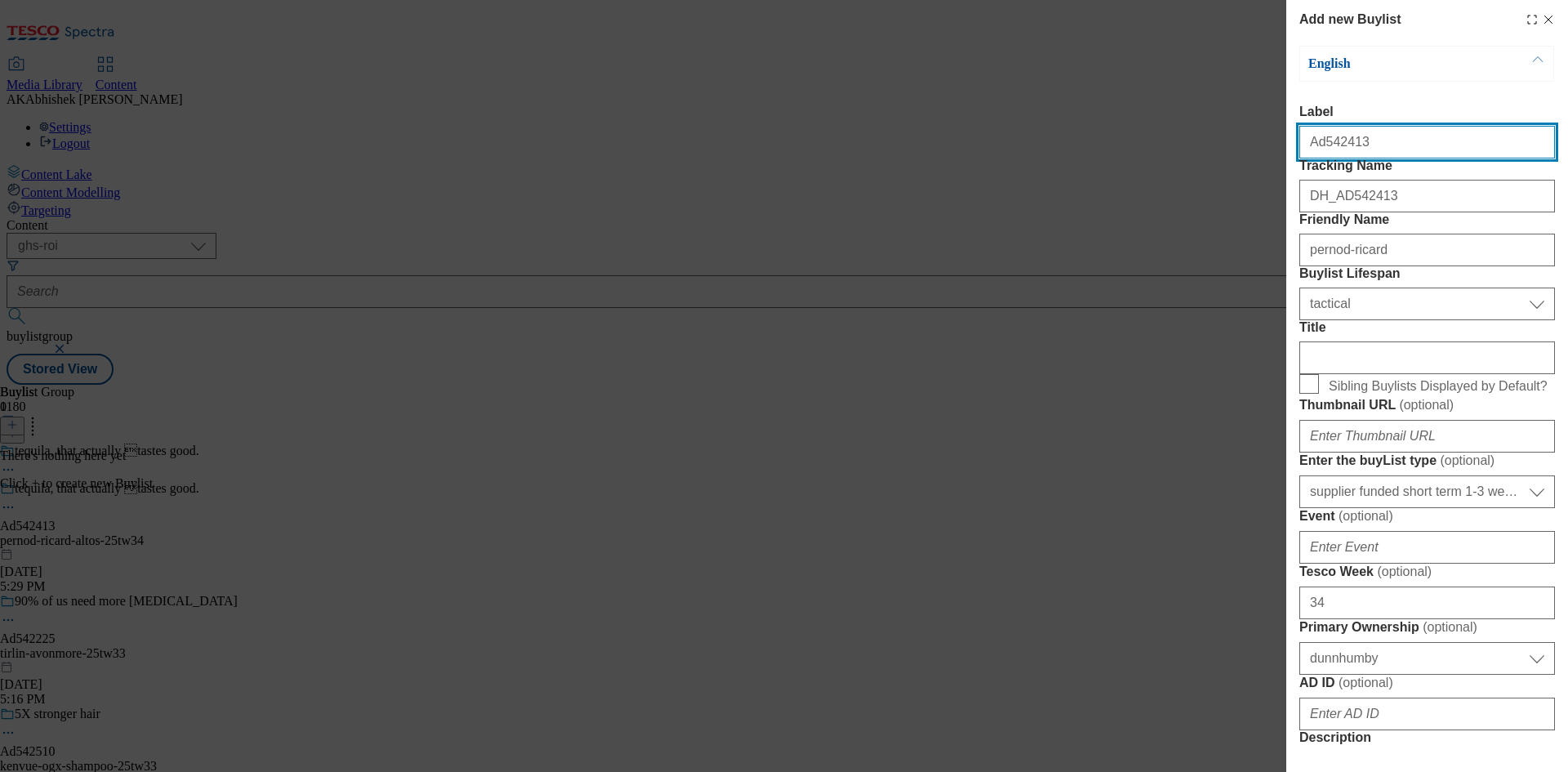
drag, startPoint x: 1318, startPoint y: 147, endPoint x: 1383, endPoint y: 151, distance: 65.1
click at [1383, 151] on input "Ad542413" at bounding box center [1427, 142] width 256 height 32
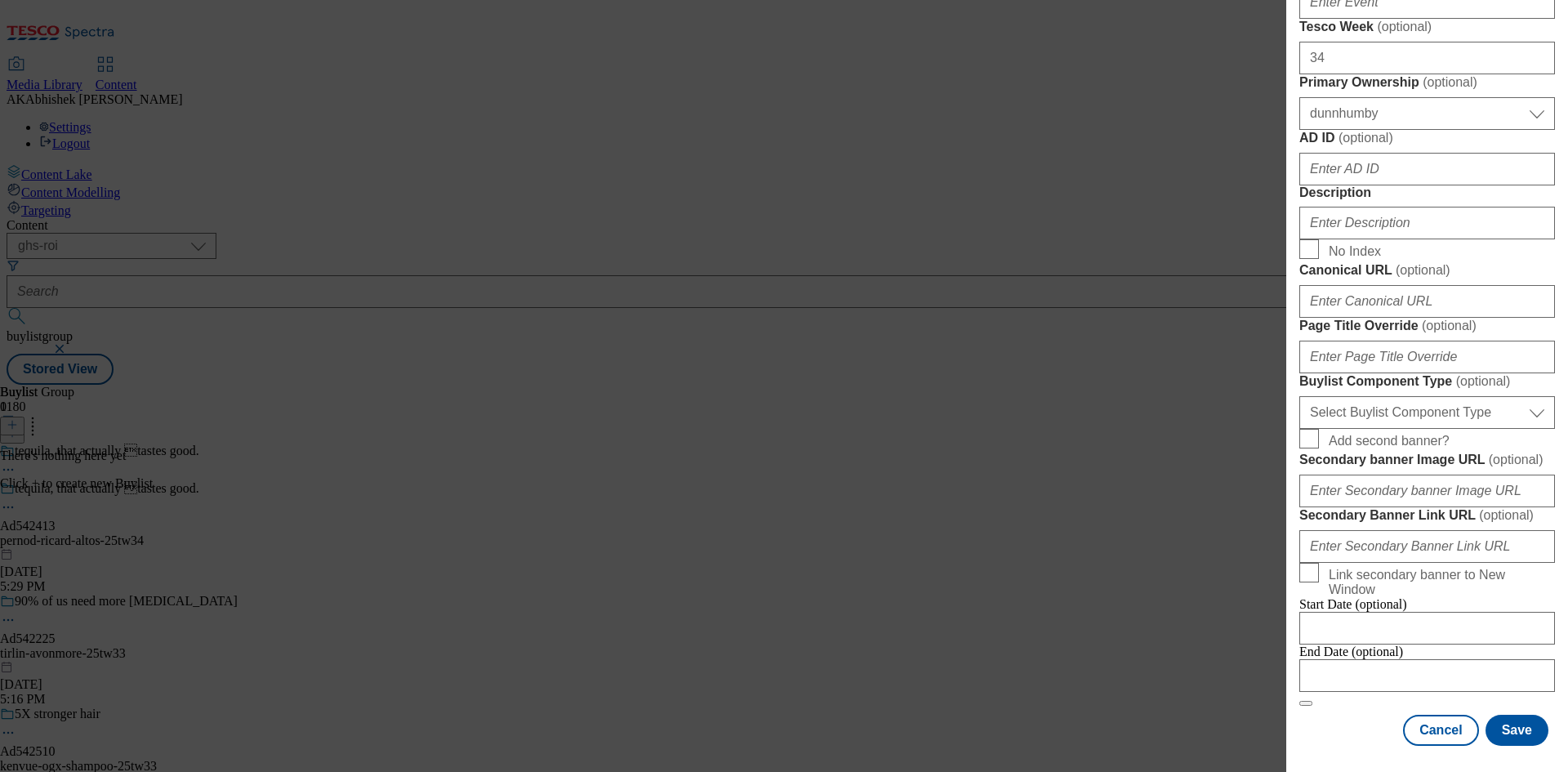
scroll to position [736, 0]
click at [1349, 240] on input "Description" at bounding box center [1427, 223] width 256 height 32
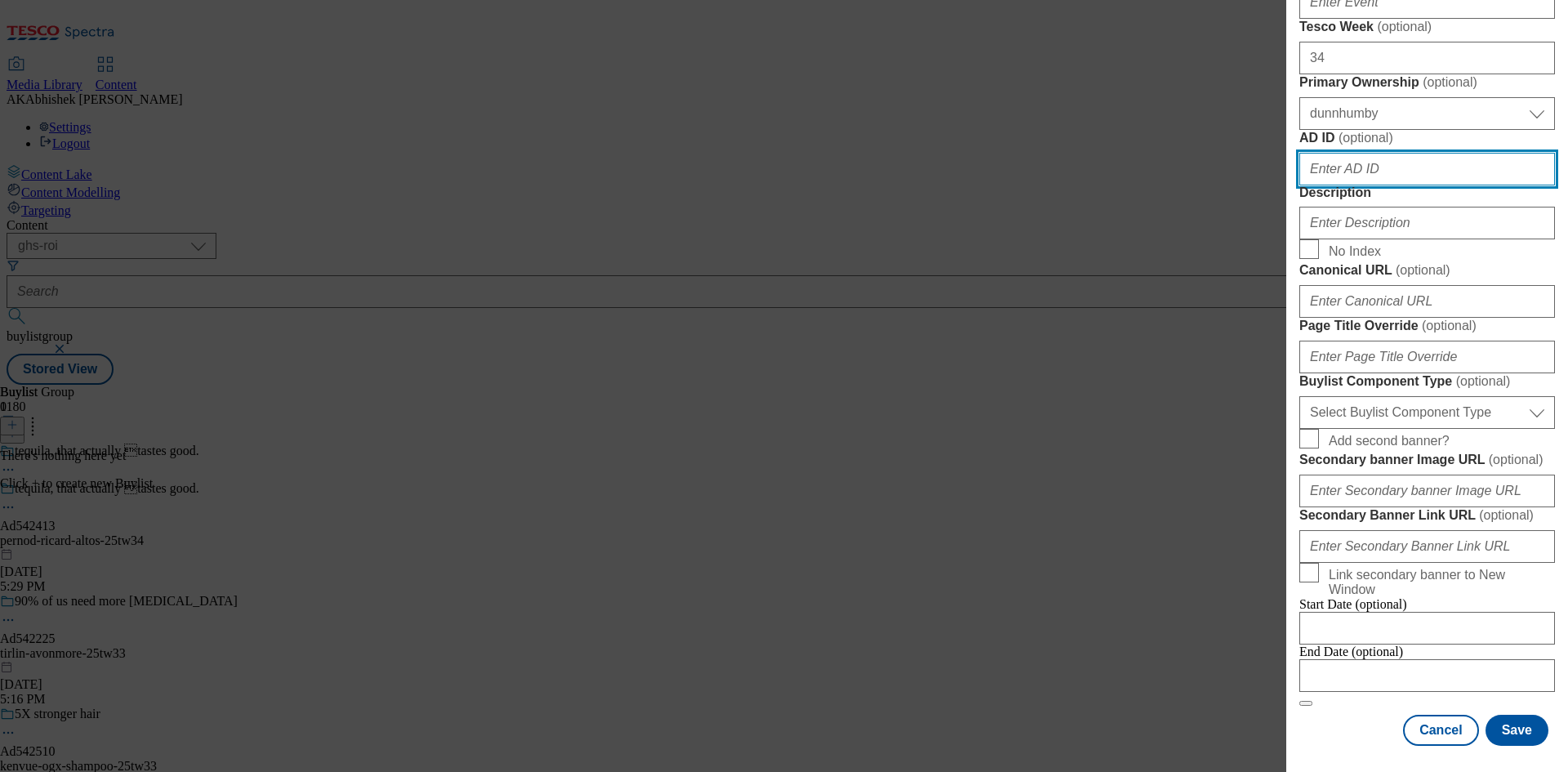
click at [1352, 185] on input "AD ID ( optional )" at bounding box center [1427, 169] width 256 height 32
paste input "542413"
type input "542413"
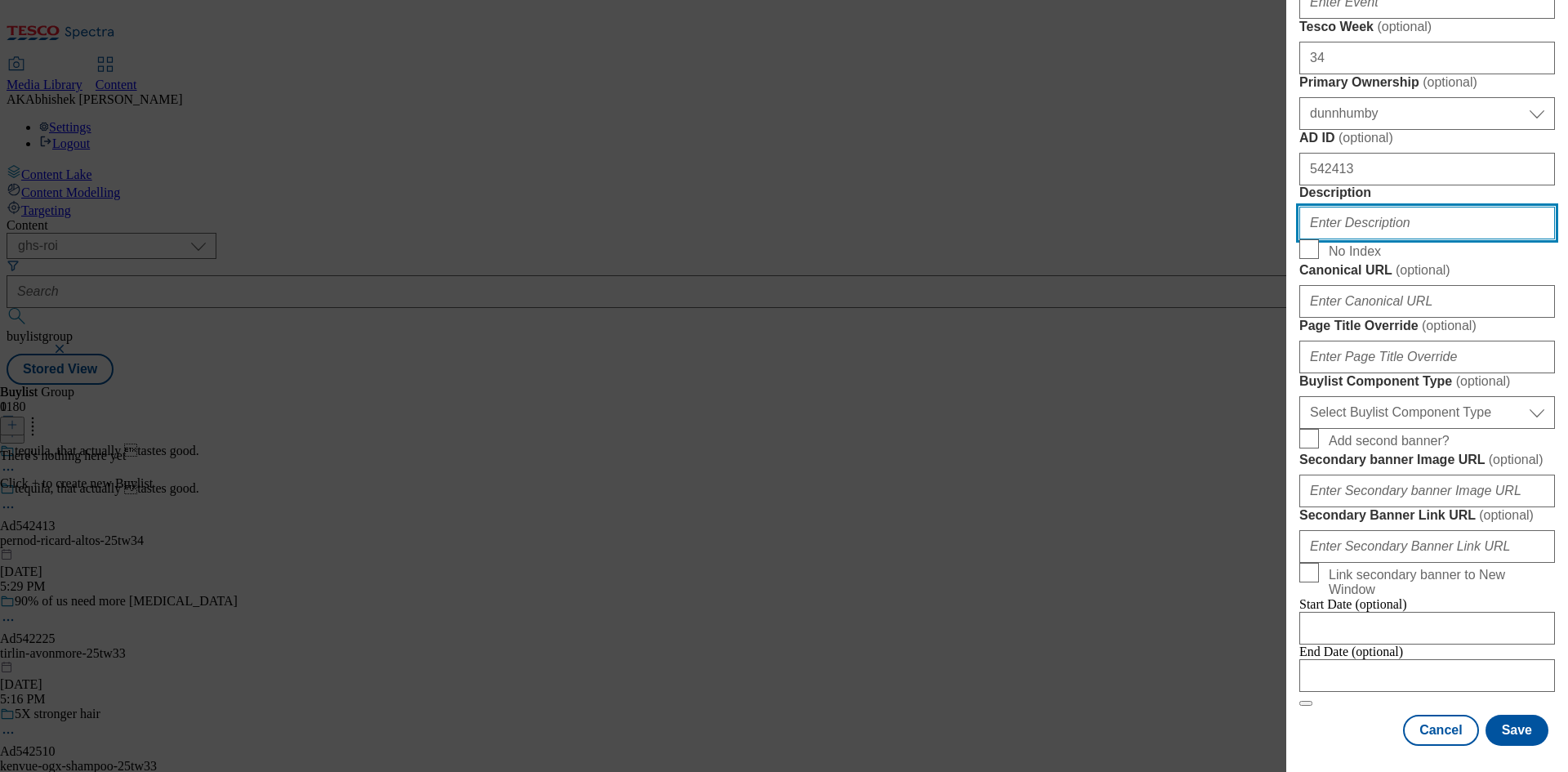
click at [1369, 240] on input "Description" at bounding box center [1427, 223] width 256 height 32
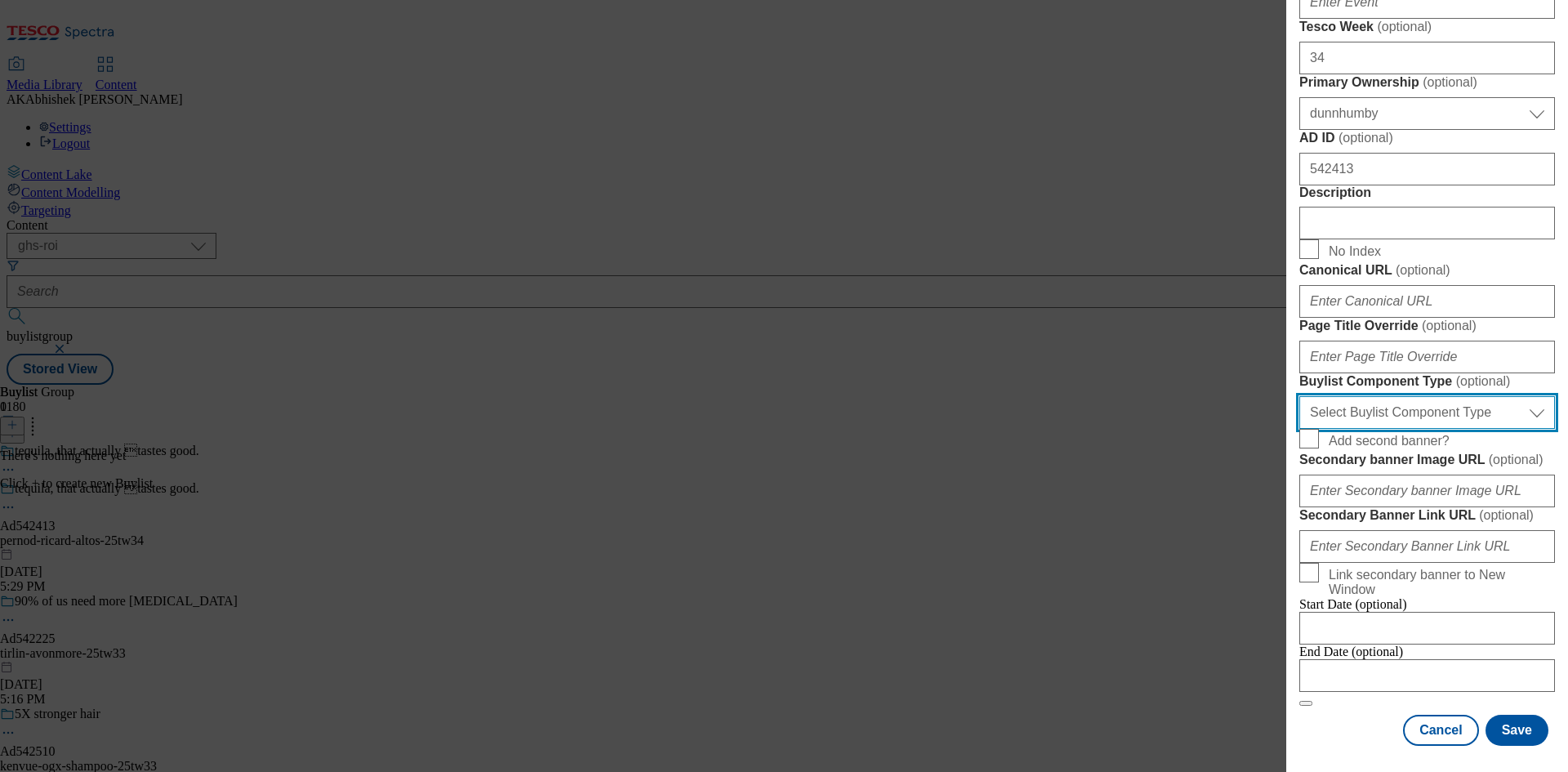
click at [1452, 409] on select "Select Buylist Component Type Banner Competition Header Meal" at bounding box center [1427, 413] width 256 height 32
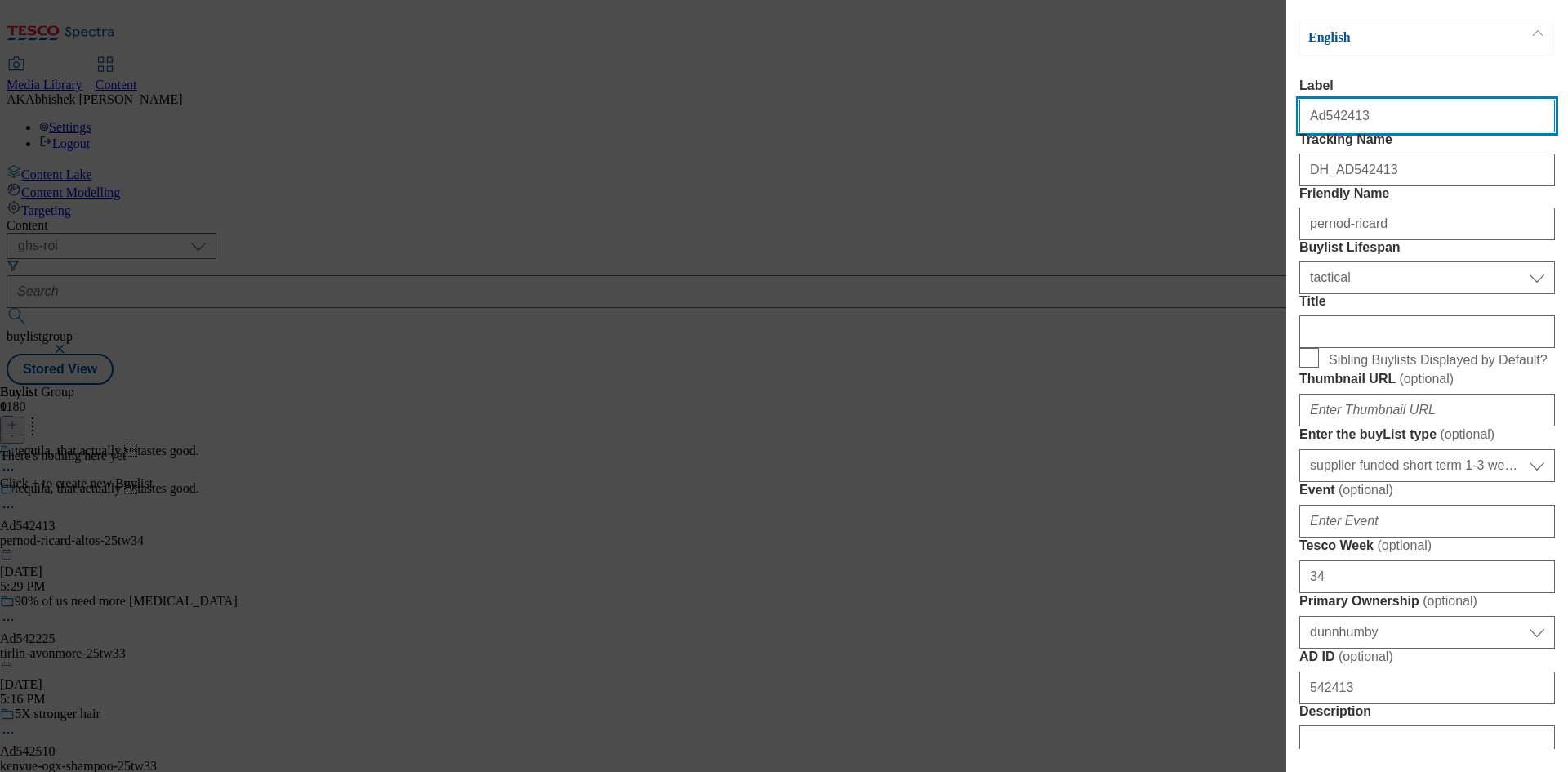
select select "Banner"
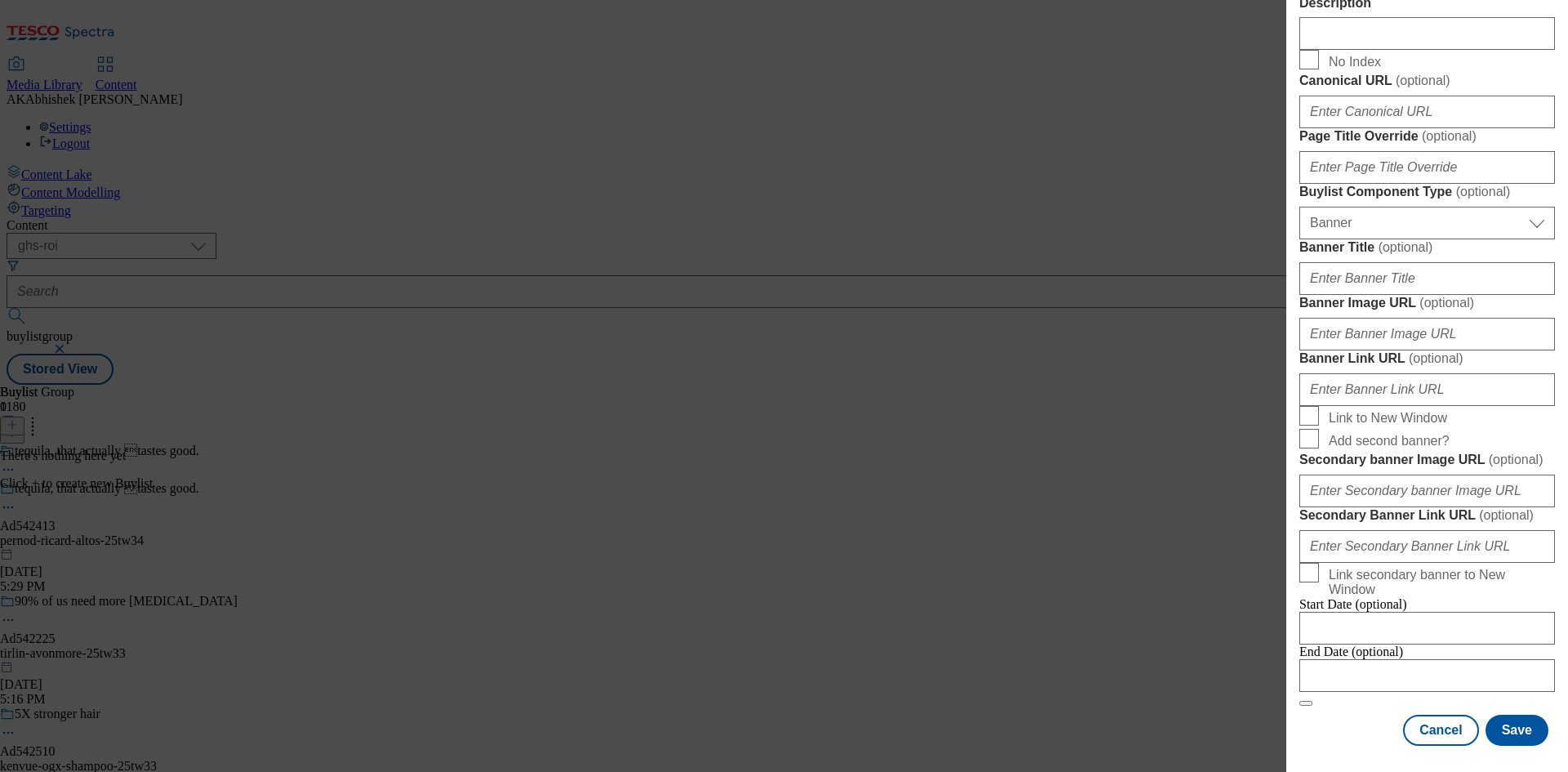
scroll to position [1432, 0]
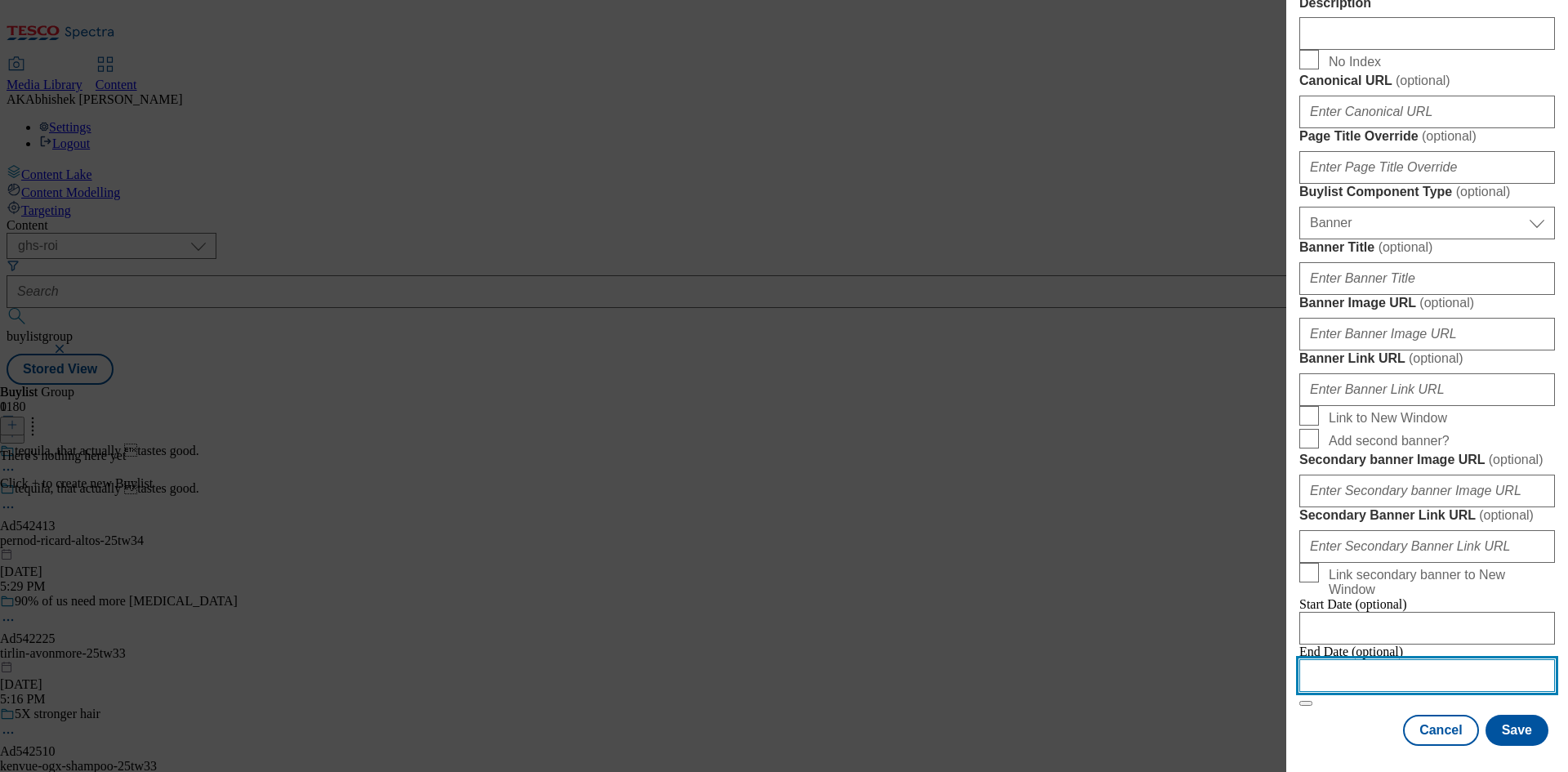
click at [1445, 660] on input "Modal" at bounding box center [1427, 676] width 256 height 32
select select "2025"
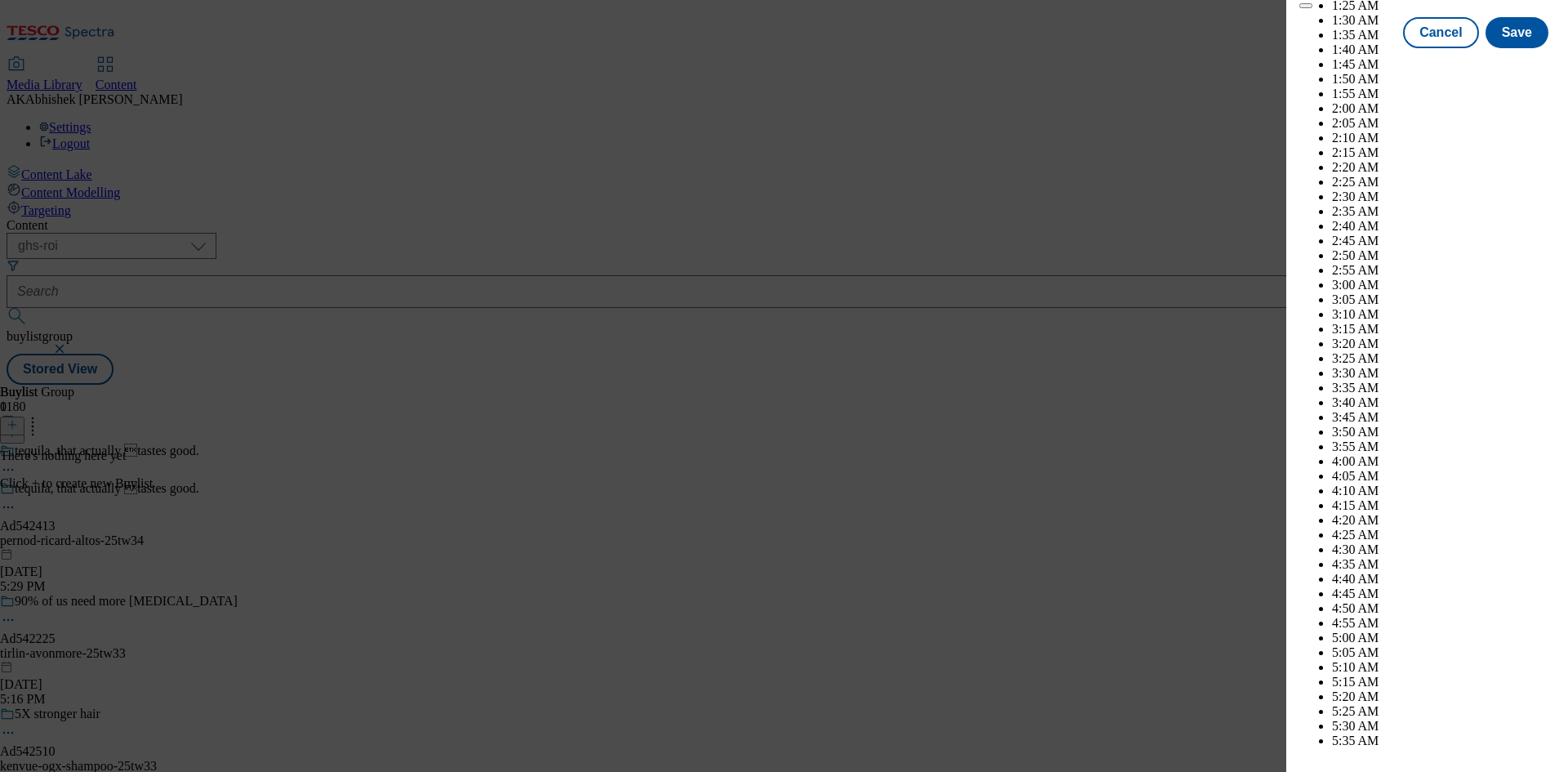
scroll to position [6337, 0]
select select "December"
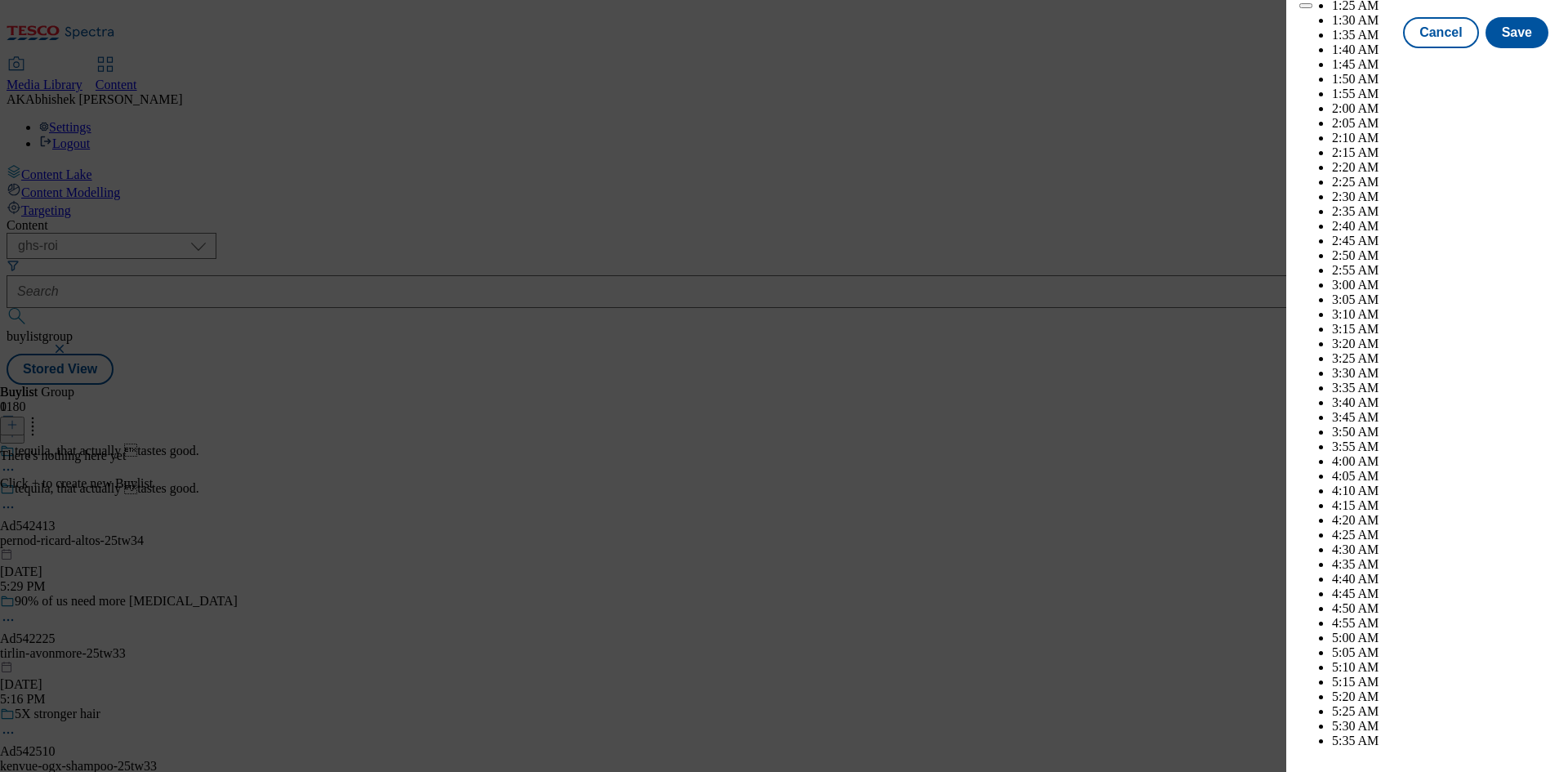
select select "2026"
select select "January"
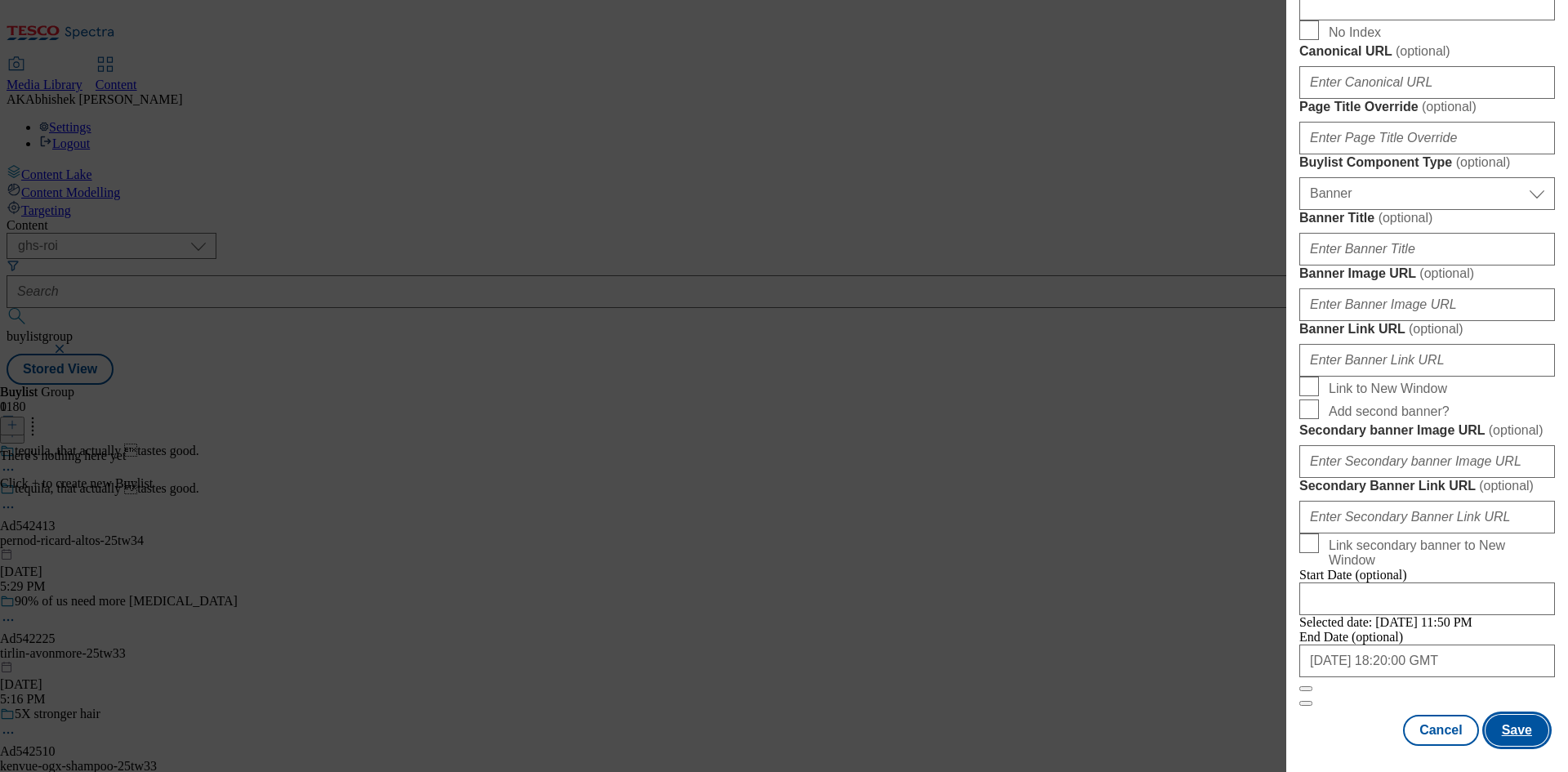
click at [1513, 742] on button "Save" at bounding box center [1516, 730] width 63 height 31
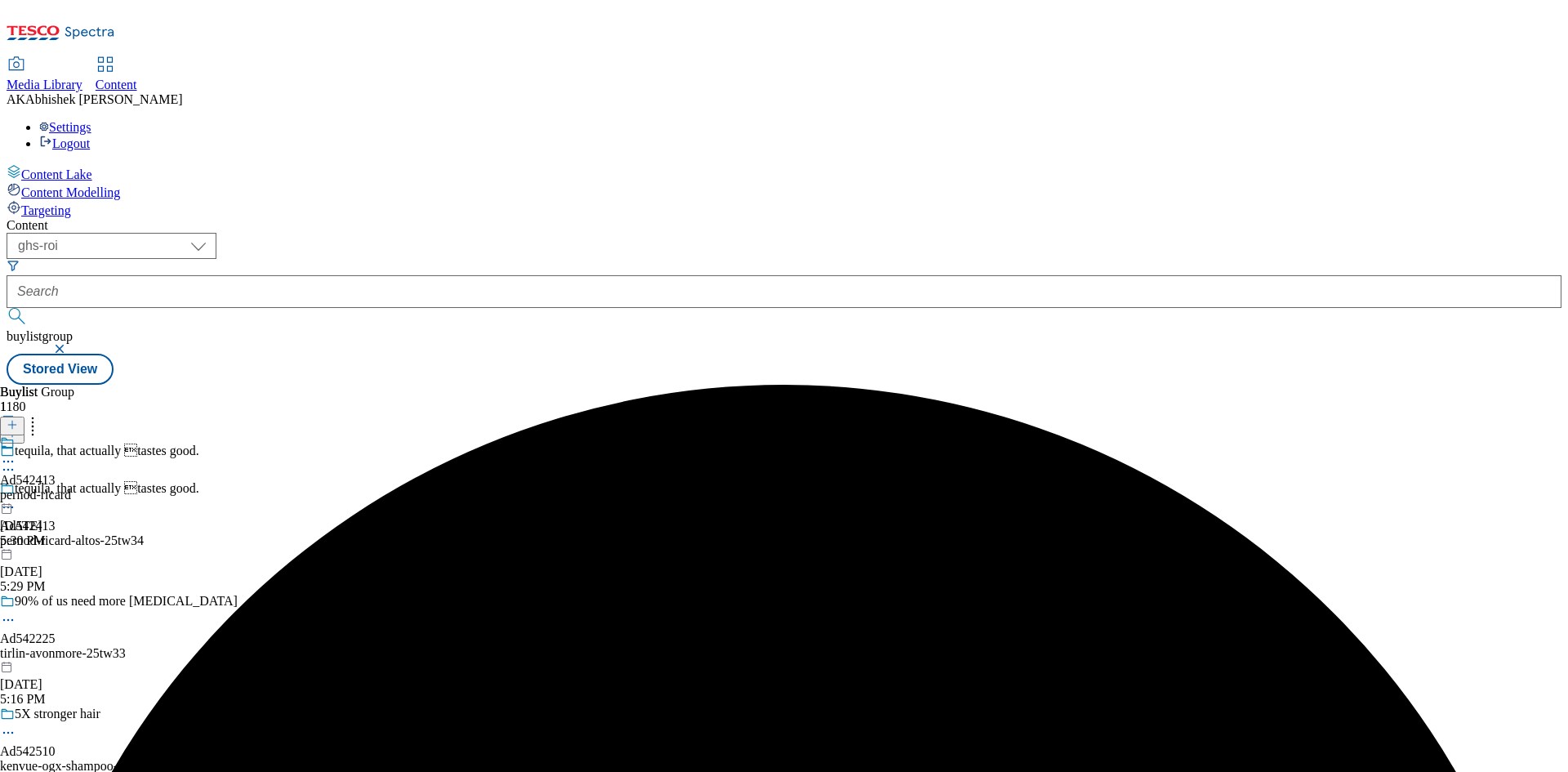
click at [71, 487] on div "pernod-ricard" at bounding box center [35, 494] width 71 height 14
click at [18, 419] on icon at bounding box center [12, 425] width 11 height 11
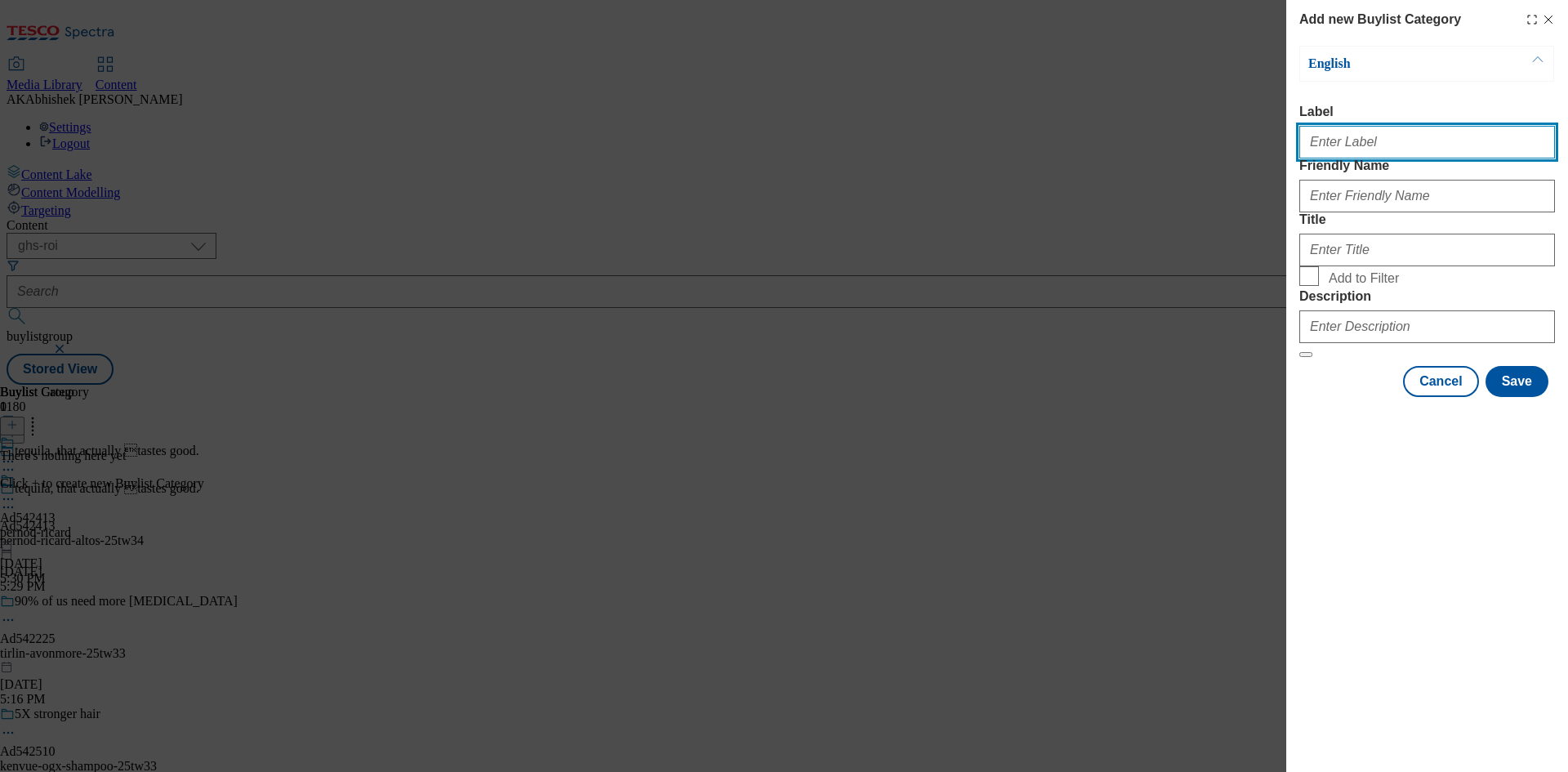
click at [1346, 149] on input "Label" at bounding box center [1427, 142] width 256 height 32
paste input "542413"
type input "Ad542413"
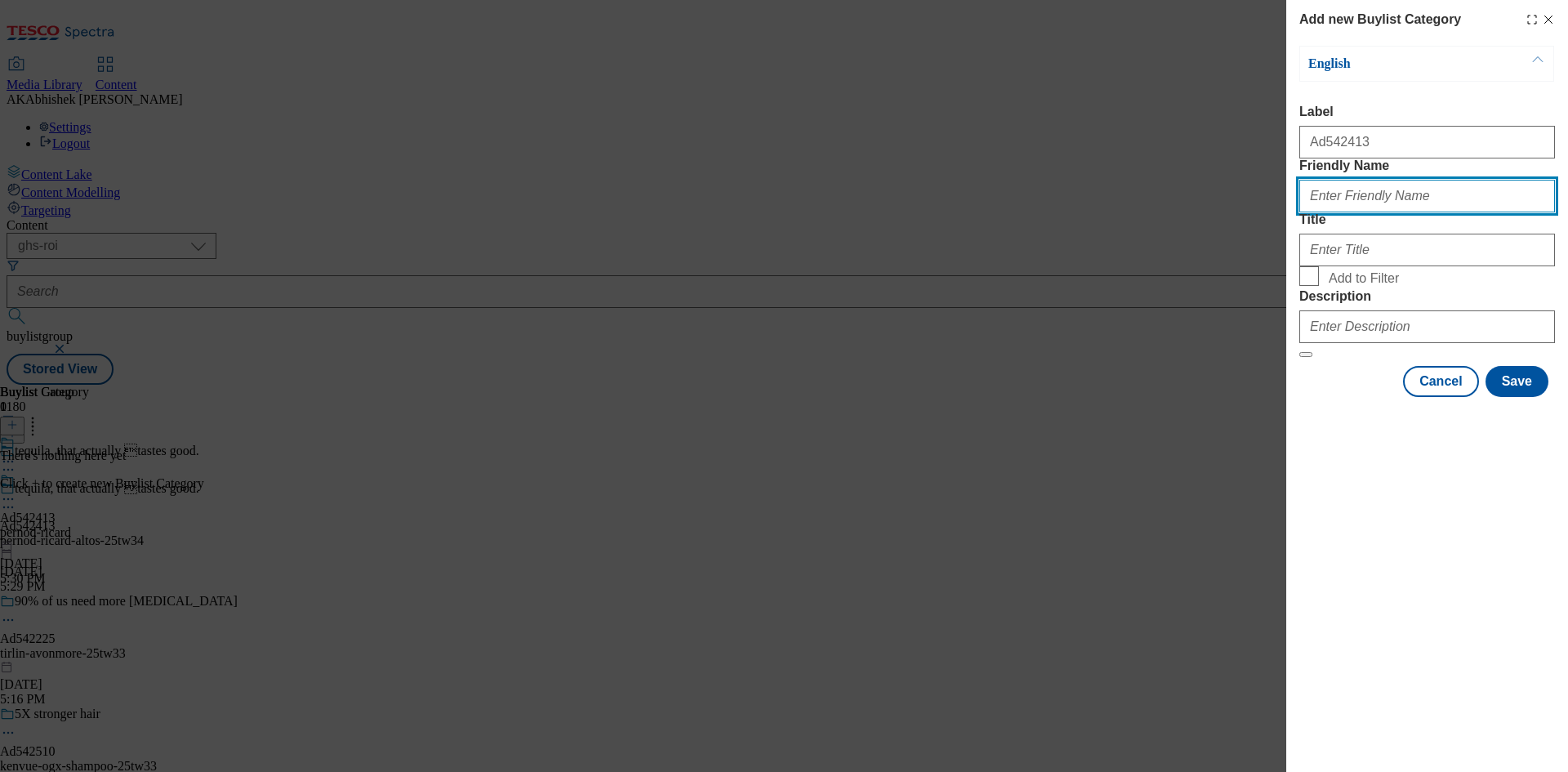
click at [1429, 212] on input "Friendly Name" at bounding box center [1427, 196] width 256 height 32
paste input "pernod-ricard-altos"
type input "pernod-ricard-altos"
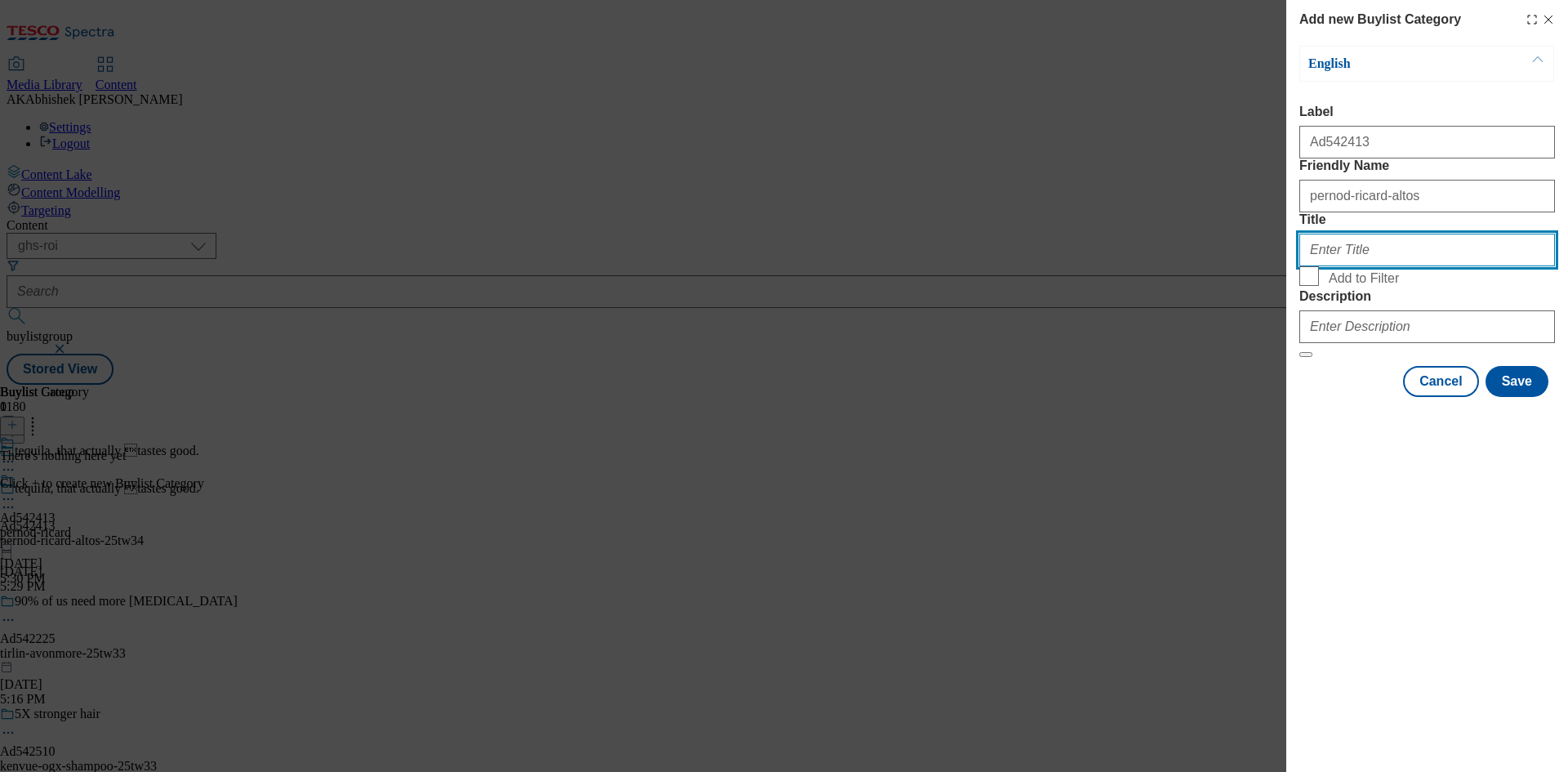
paste input "Pernod Ricard"
type input "Pernod Ricard"
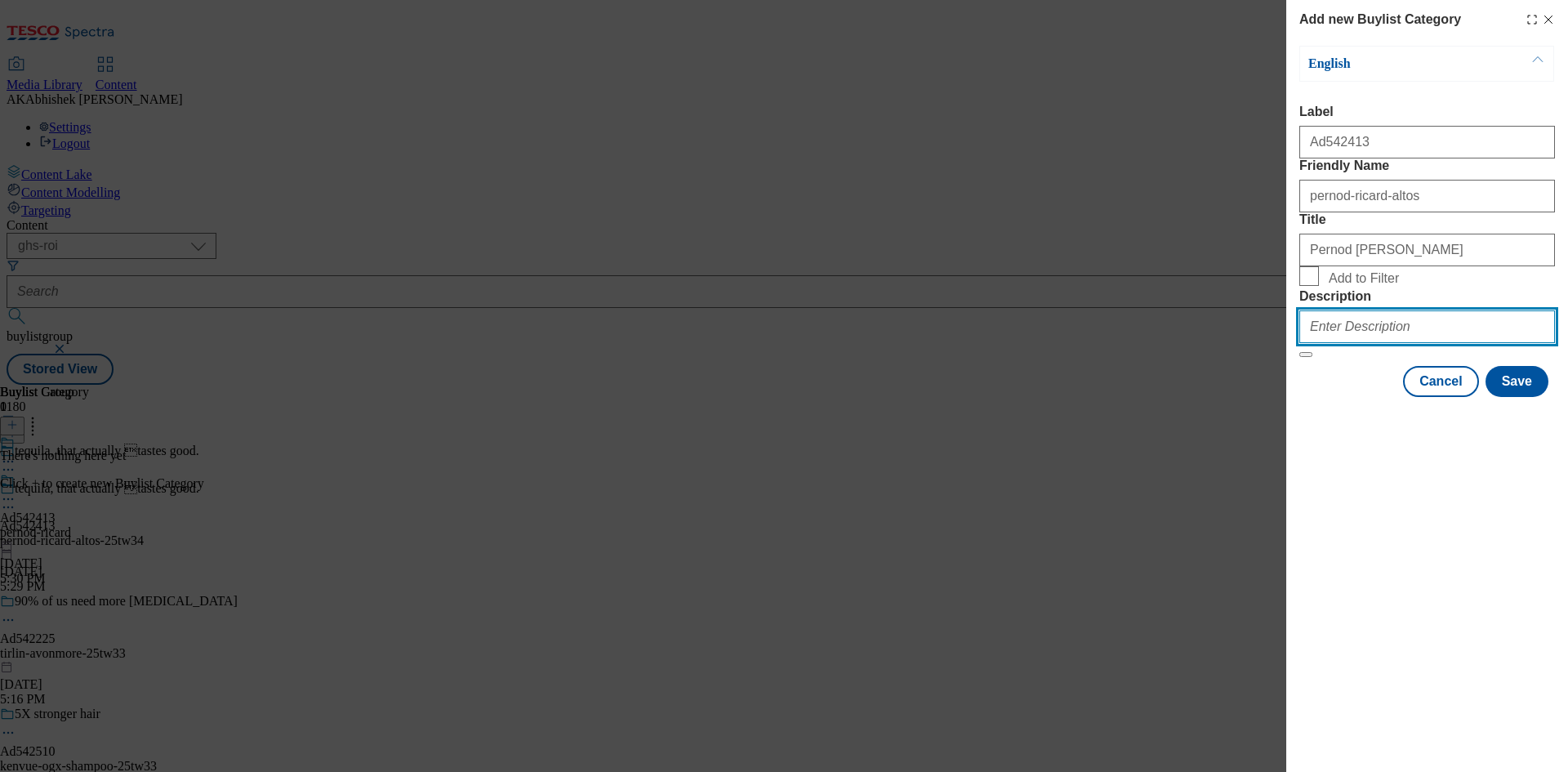
click at [1360, 343] on input "Description" at bounding box center [1427, 327] width 256 height 32
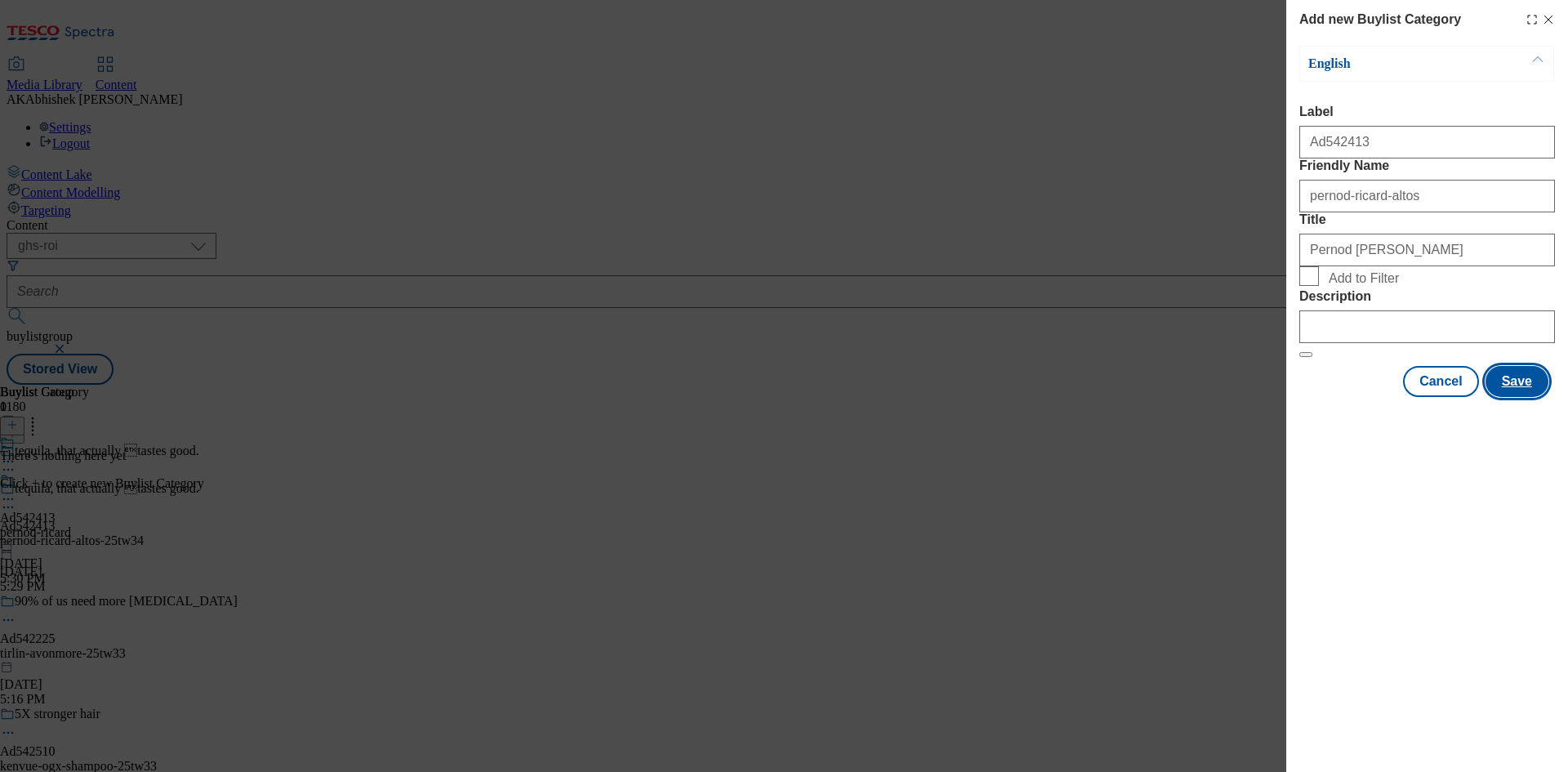
click at [1526, 397] on button "Save" at bounding box center [1516, 381] width 63 height 31
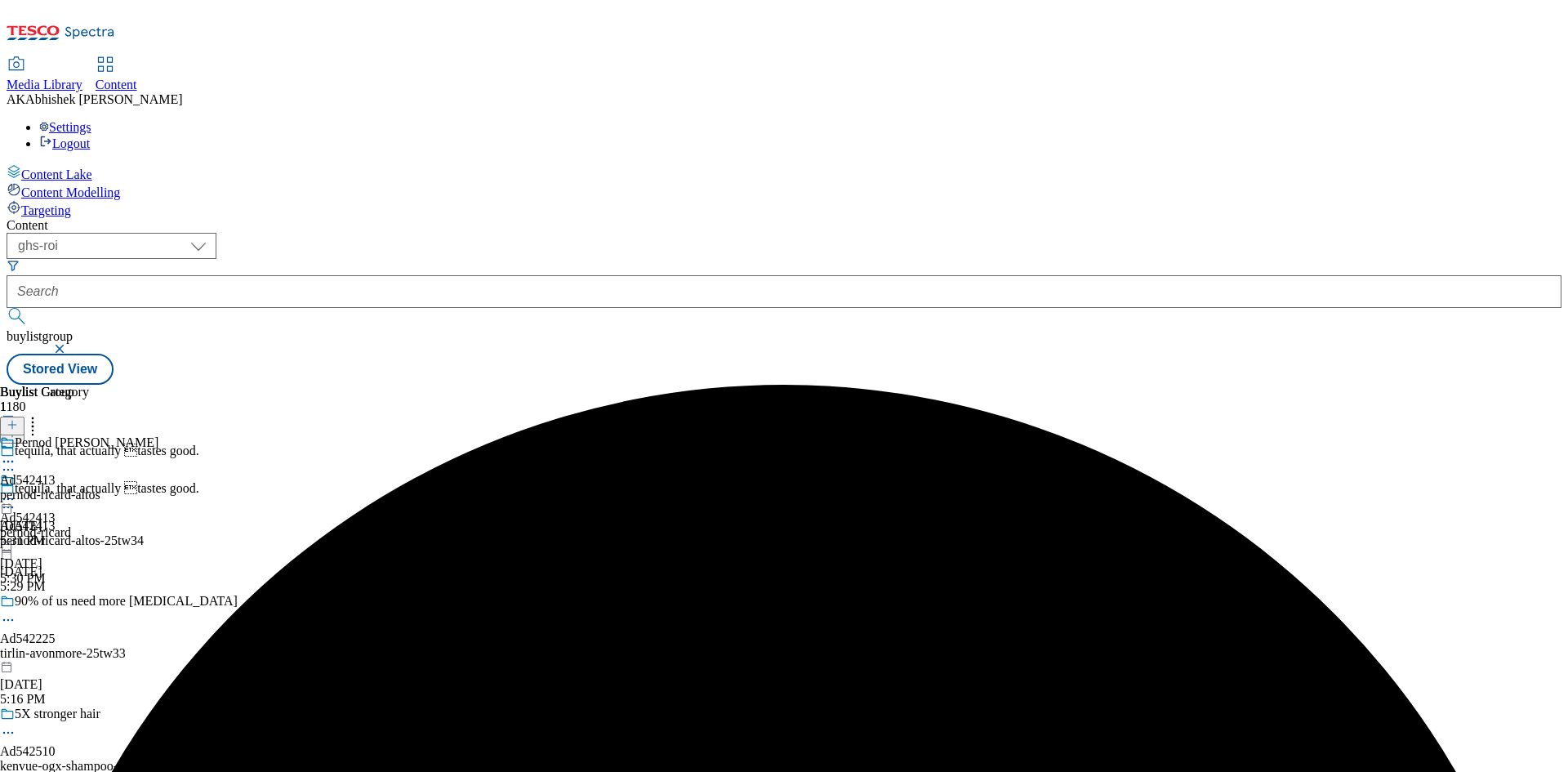
click at [159, 487] on div "pernod-ricard-altos" at bounding box center [79, 494] width 159 height 14
click at [25, 417] on button at bounding box center [12, 426] width 25 height 19
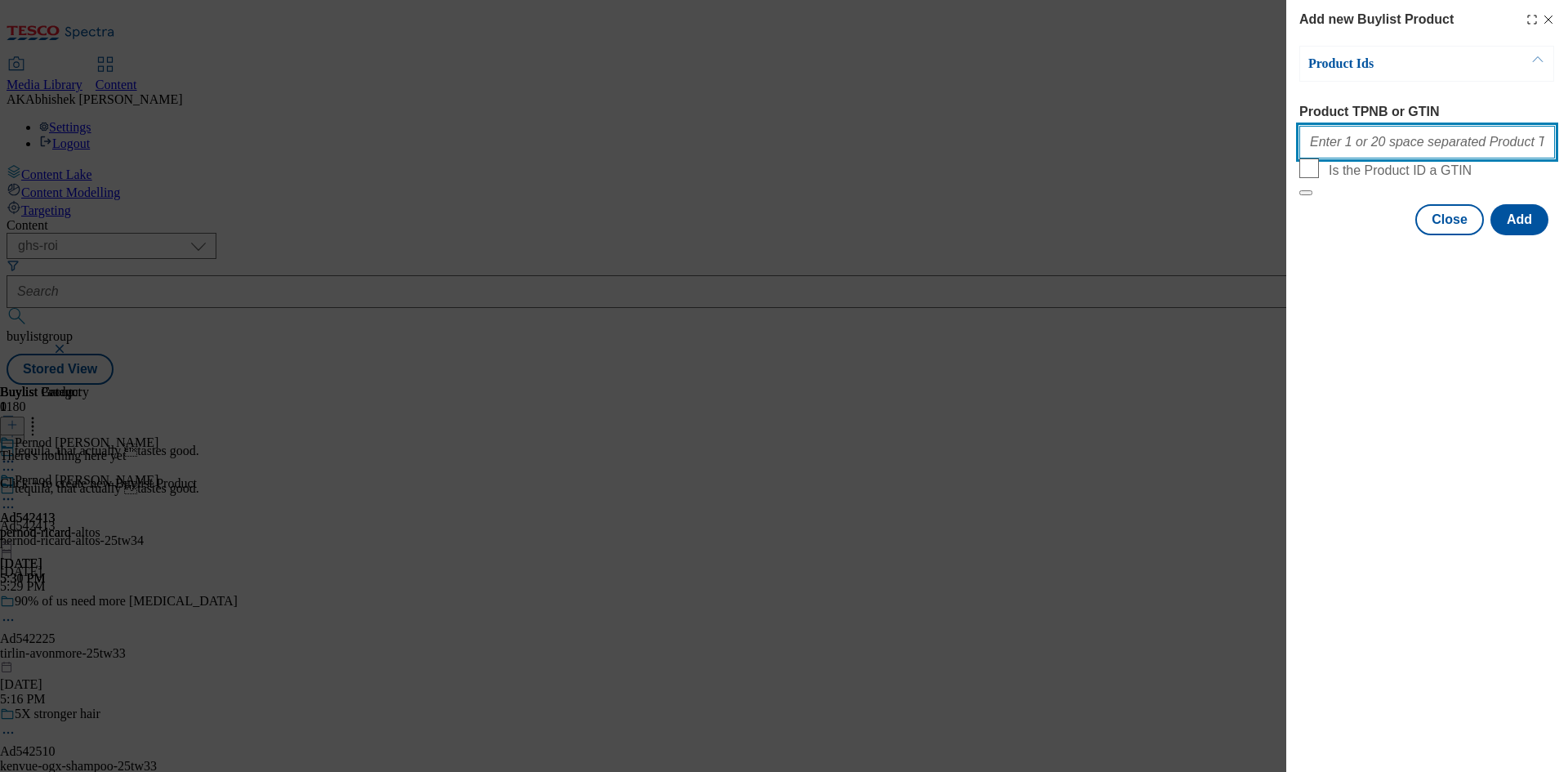
click at [1405, 139] on input "Product TPNB or GTIN" at bounding box center [1427, 142] width 256 height 32
paste input "82703069"
type input "82703069"
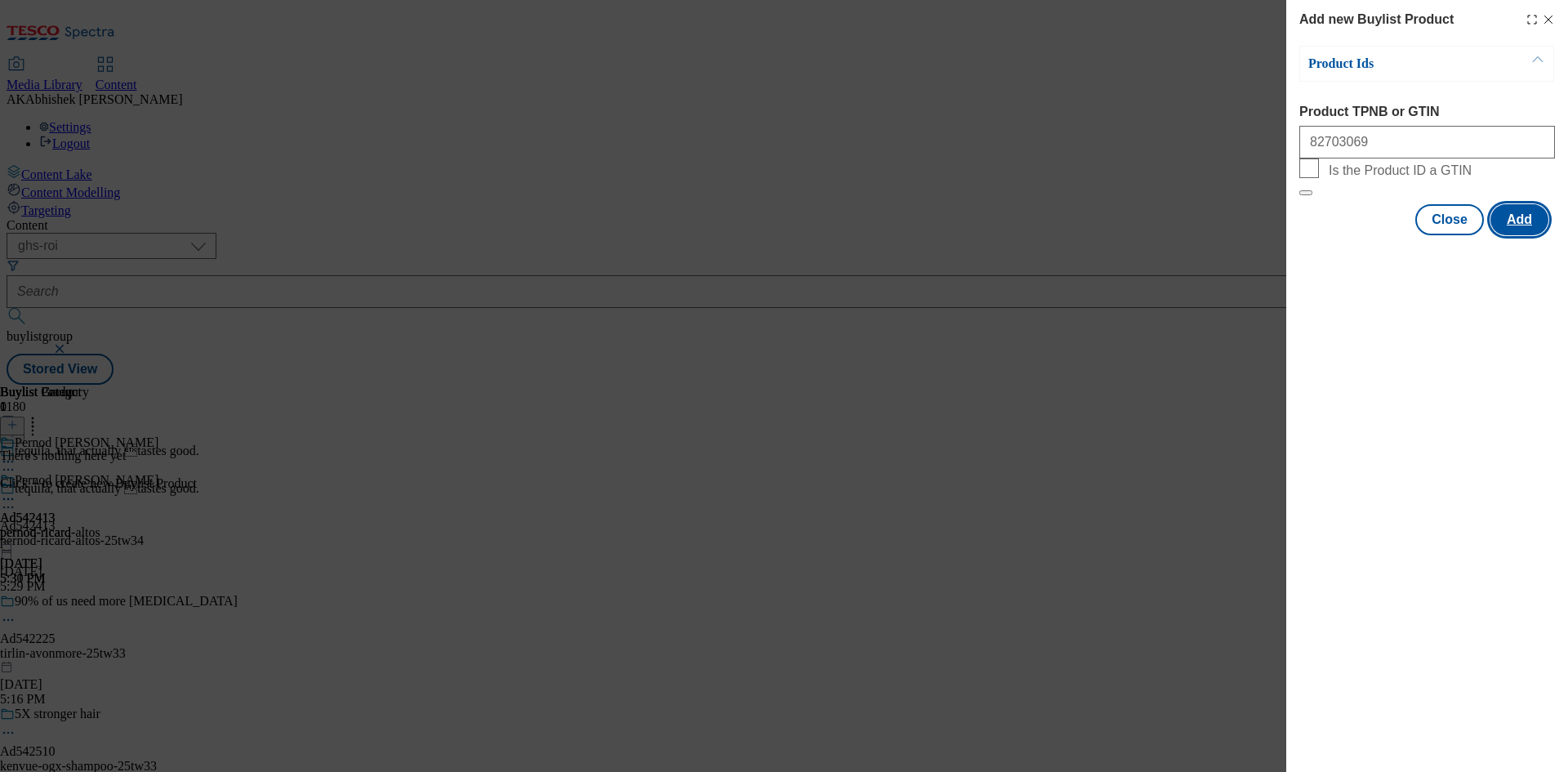
click at [1507, 235] on button "Add" at bounding box center [1518, 220] width 58 height 31
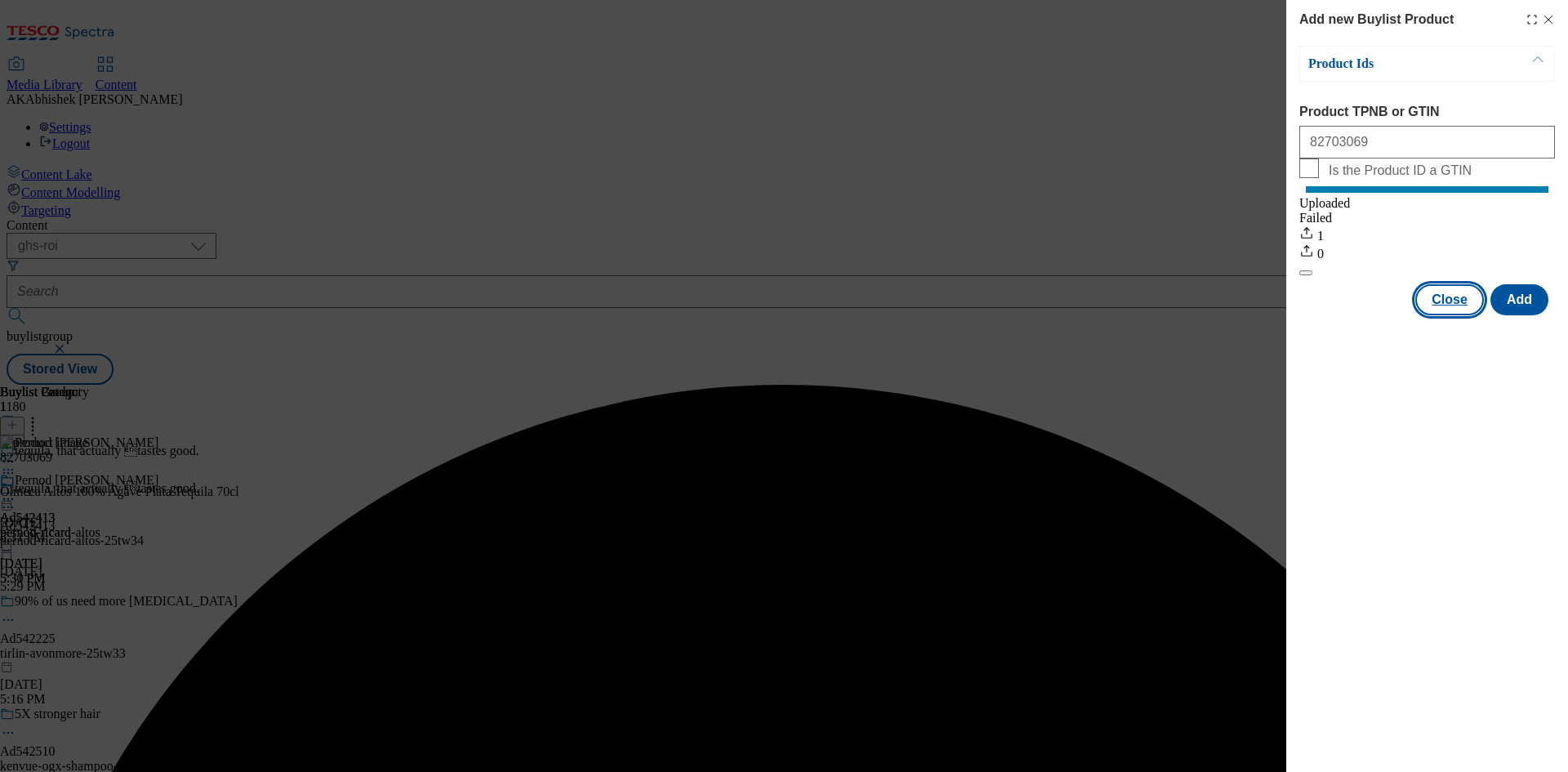
click at [1446, 315] on button "Close" at bounding box center [1450, 300] width 69 height 31
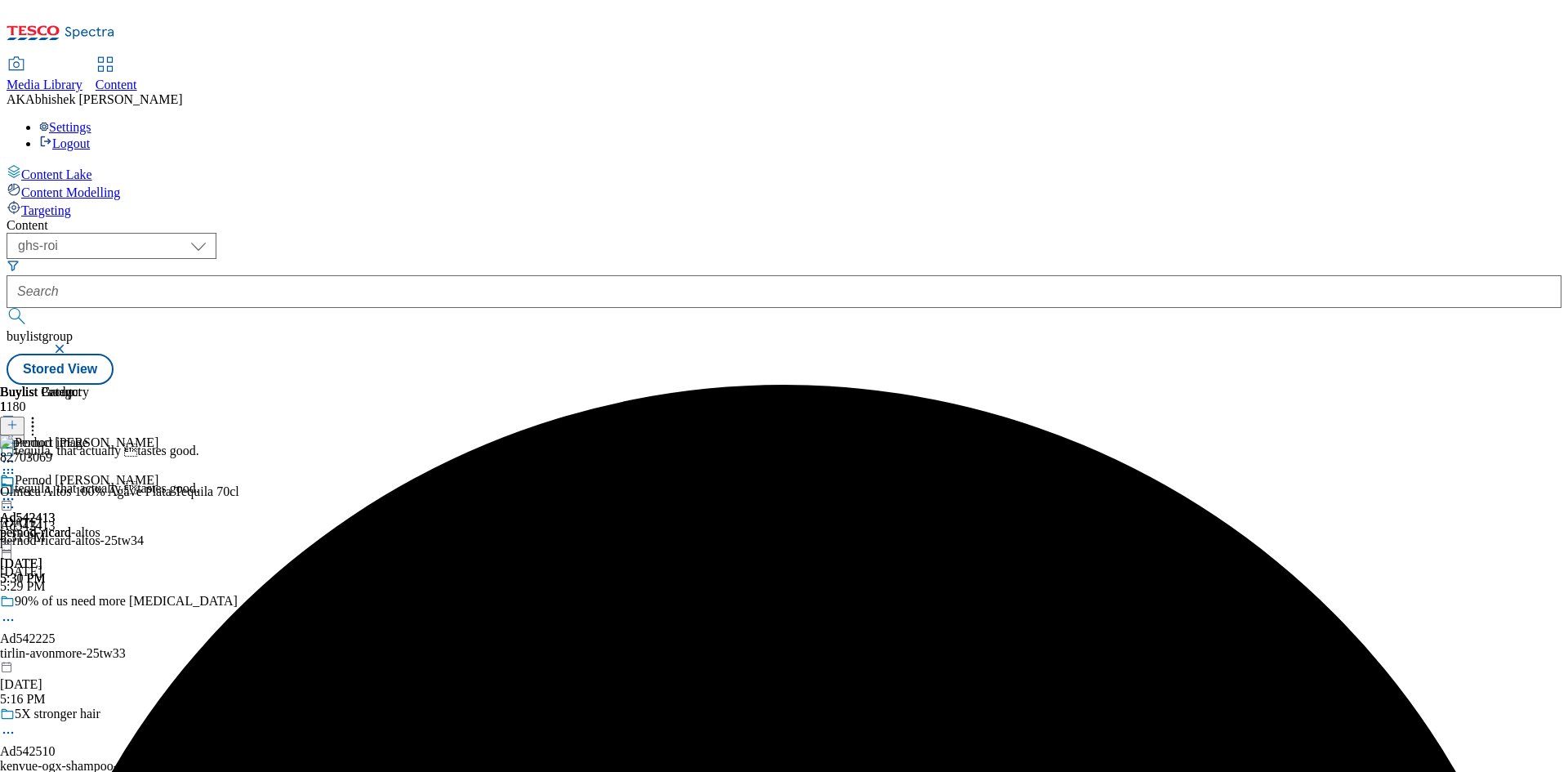
click at [14, 499] on circle at bounding box center [12, 500] width 3 height 3
click at [89, 603] on span "Preview" at bounding box center [70, 609] width 38 height 12
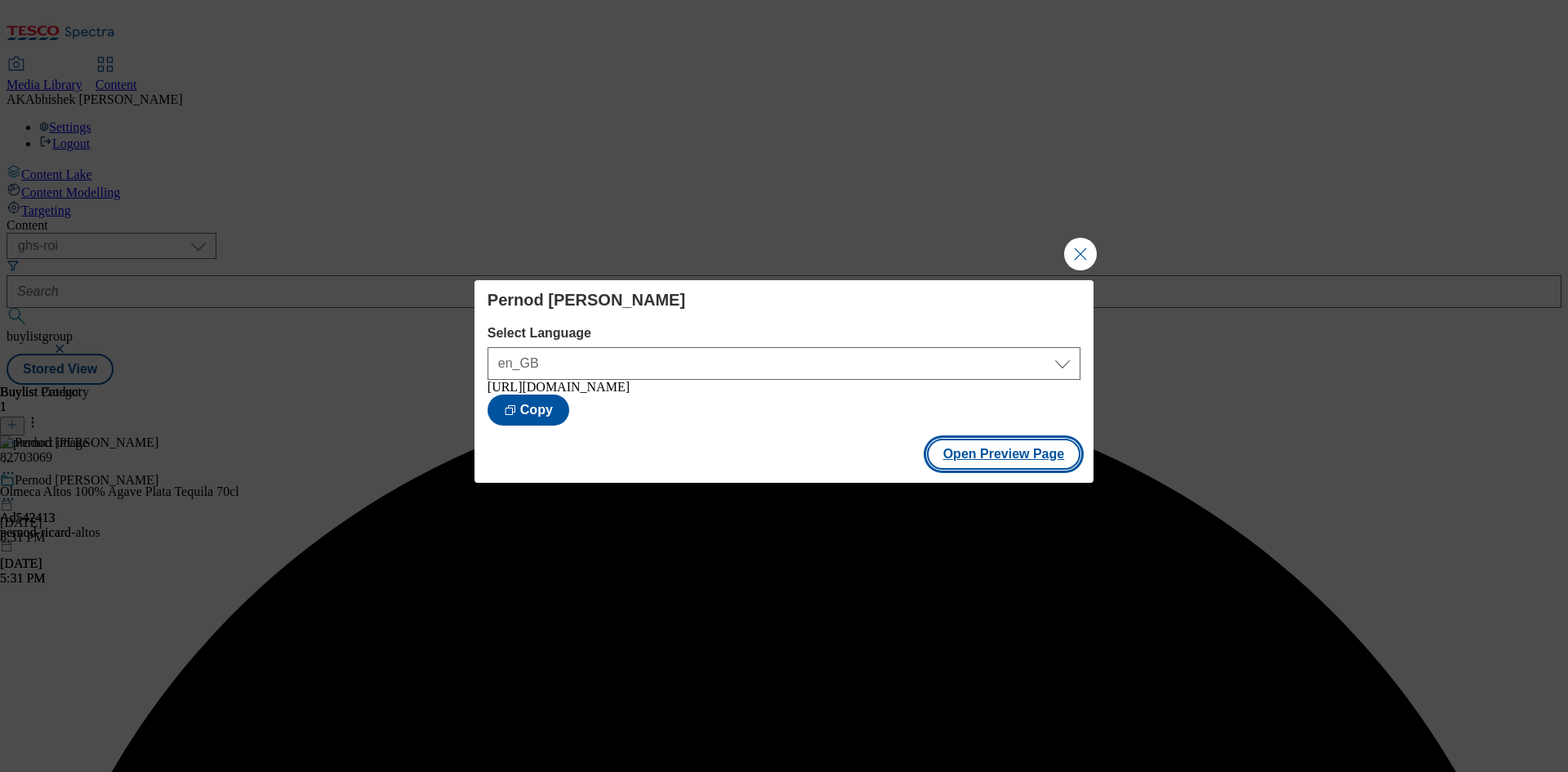
click at [1007, 465] on button "Open Preview Page" at bounding box center [1004, 454] width 155 height 31
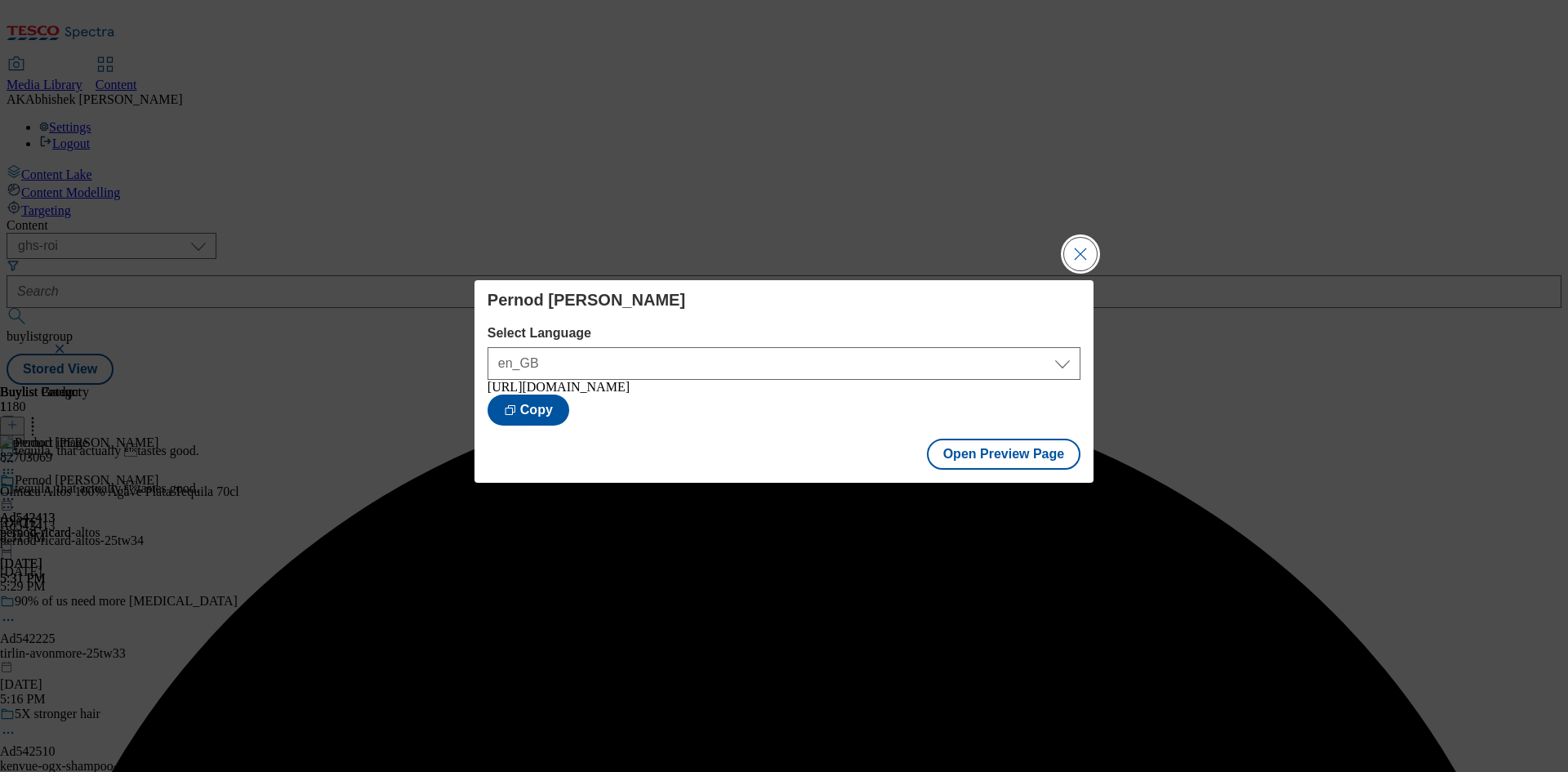
click at [1080, 256] on button "Close Modal" at bounding box center [1080, 254] width 32 height 32
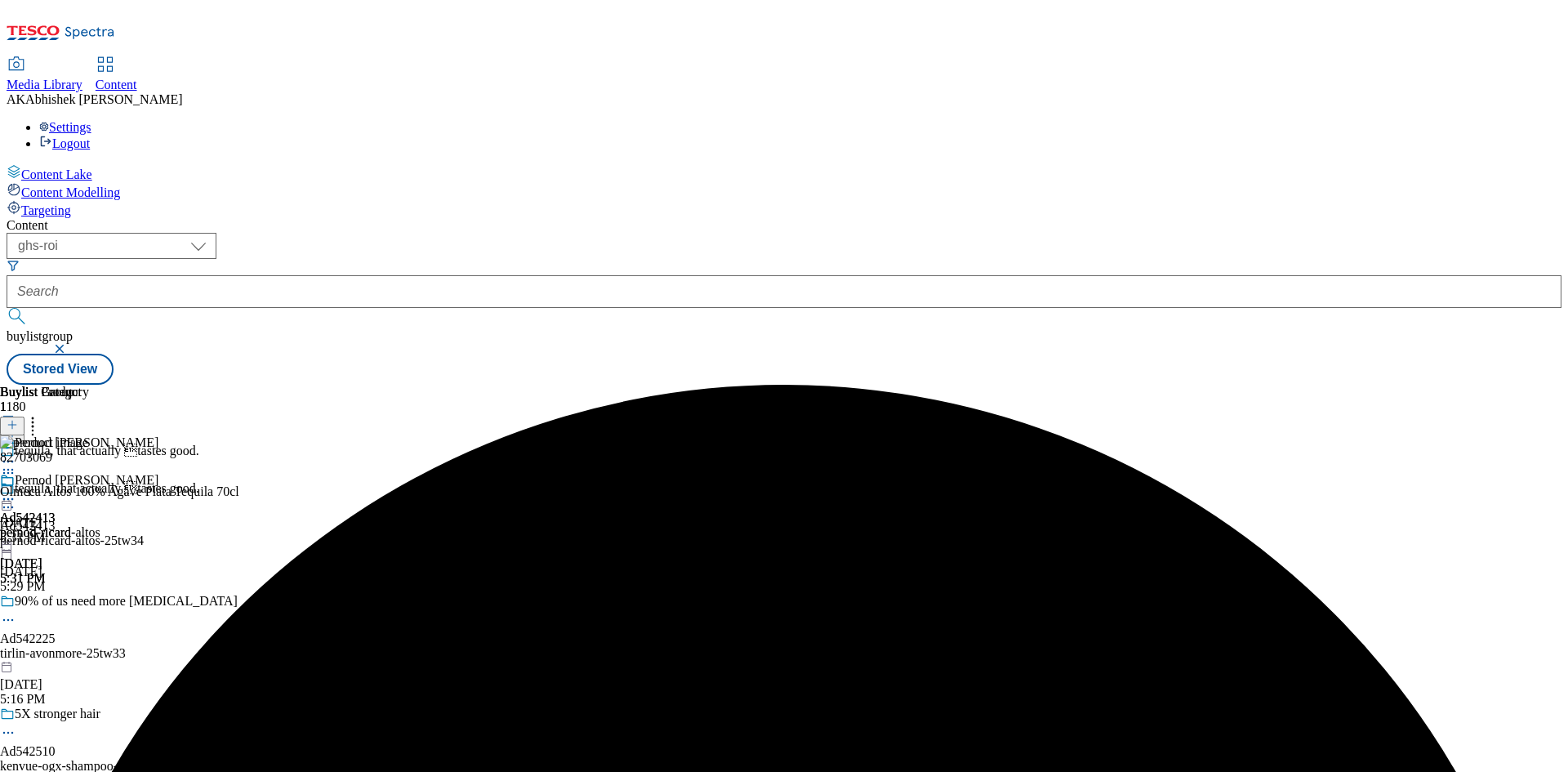
click at [16, 499] on icon at bounding box center [8, 506] width 16 height 16
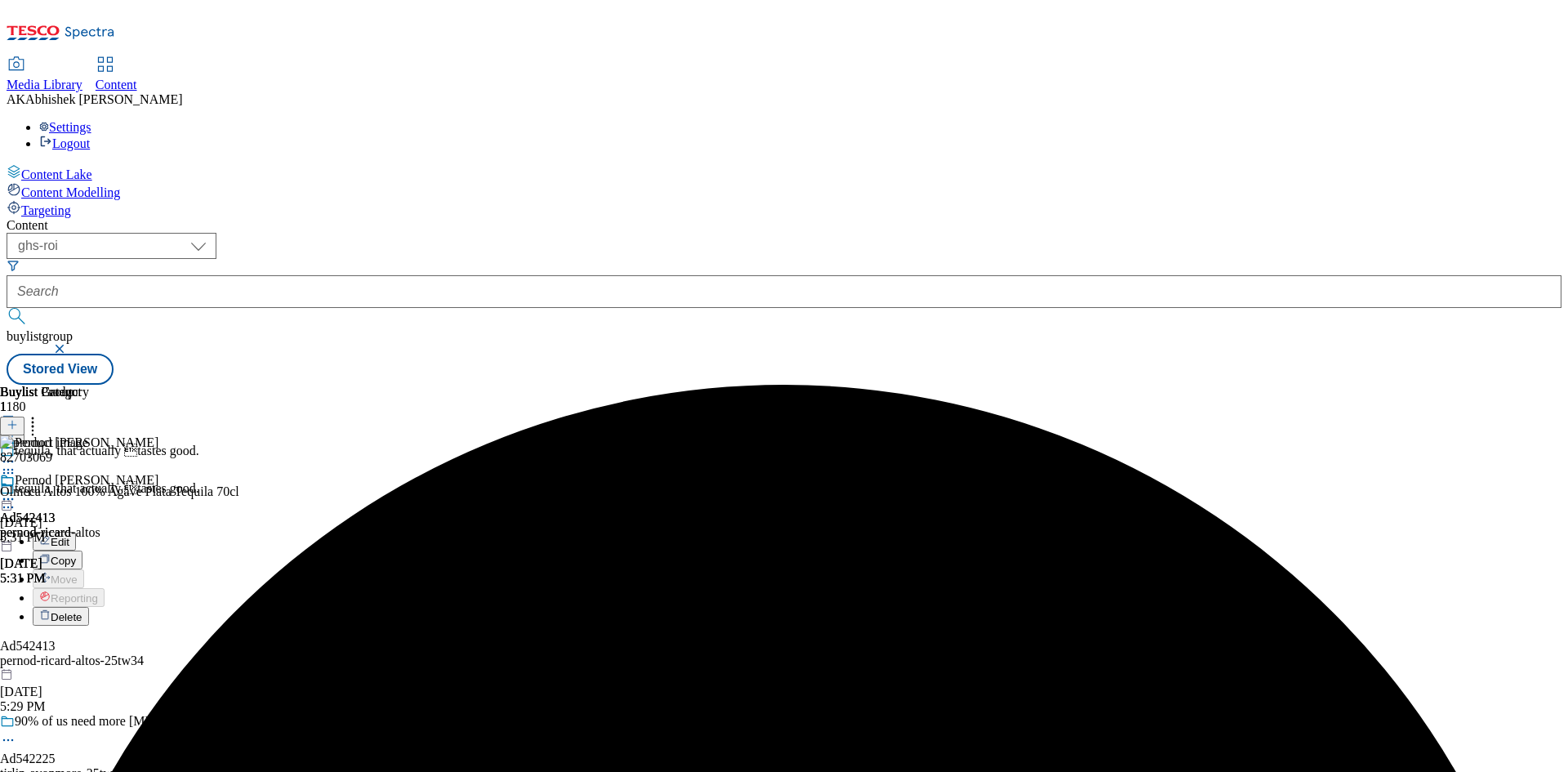
click at [70, 536] on span "Edit" at bounding box center [60, 542] width 19 height 12
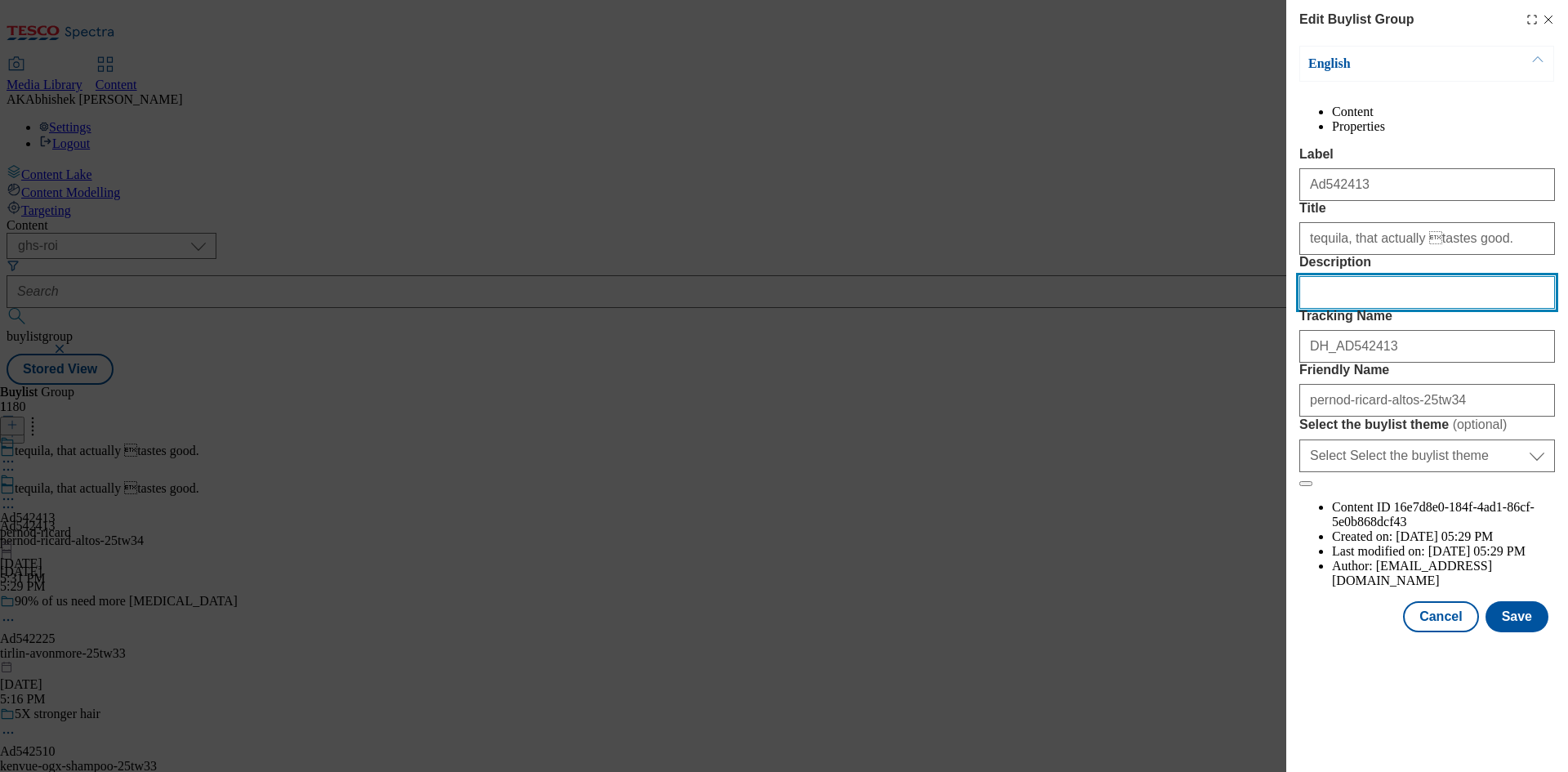
click at [1371, 309] on input "Description" at bounding box center [1427, 292] width 256 height 32
paste input "Olmeca Altos Plata Tequila 700ml"
type input "Olmeca Altos Plata Tequila 700ml"
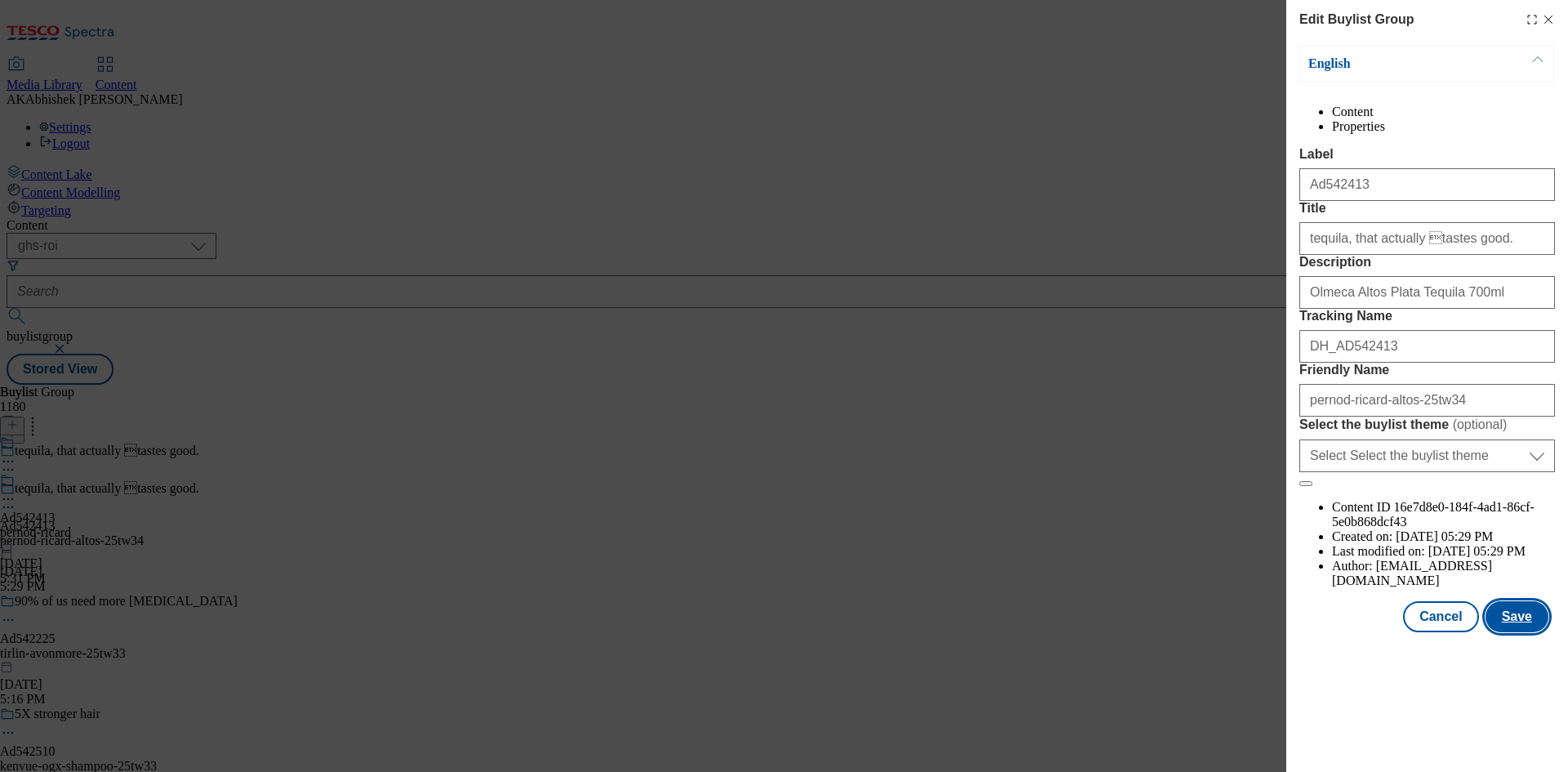
click at [1523, 633] on button "Save" at bounding box center [1516, 616] width 63 height 31
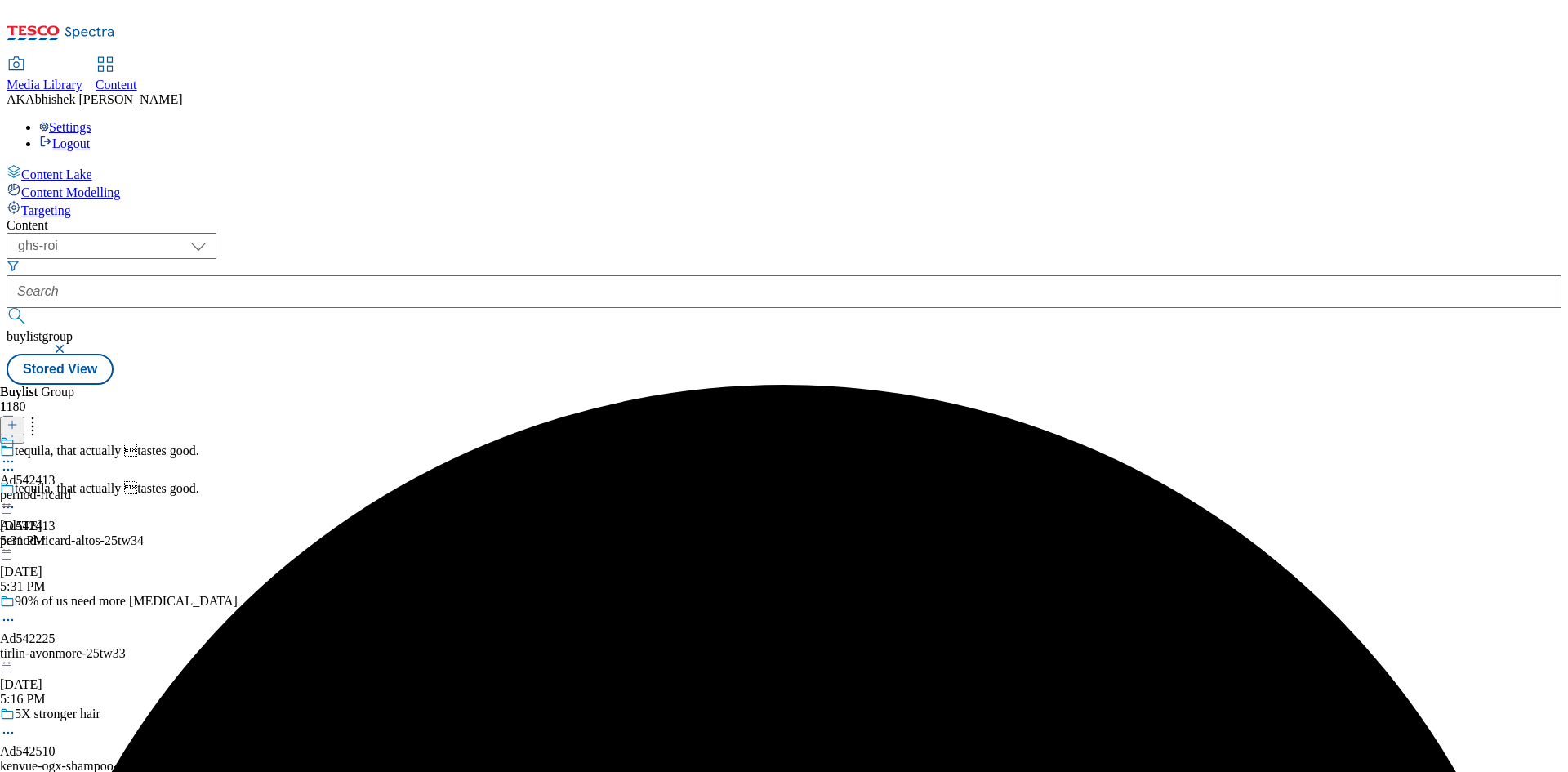
click at [16, 454] on icon at bounding box center [8, 461] width 16 height 16
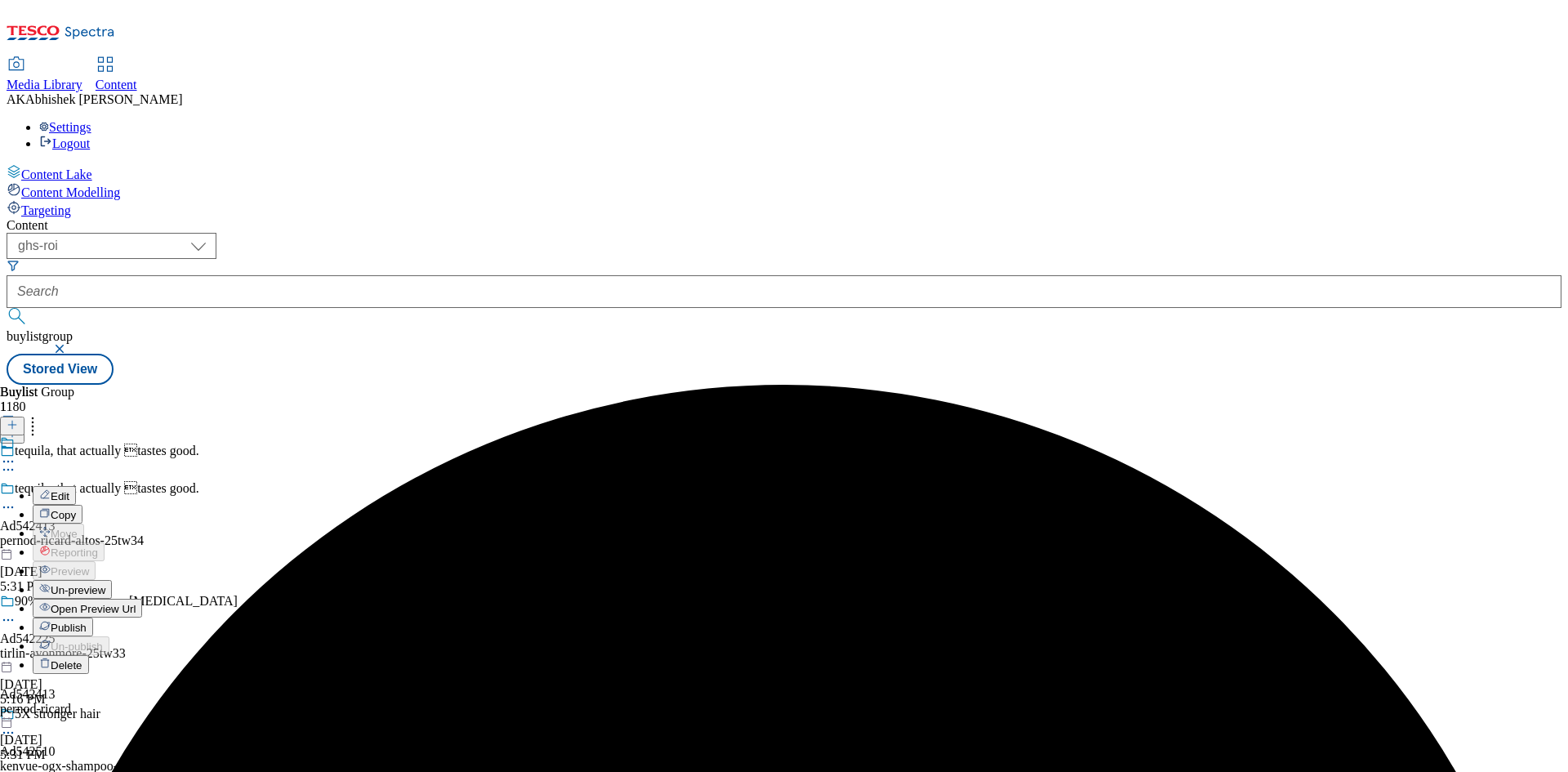
click at [70, 490] on span "Edit" at bounding box center [60, 496] width 19 height 12
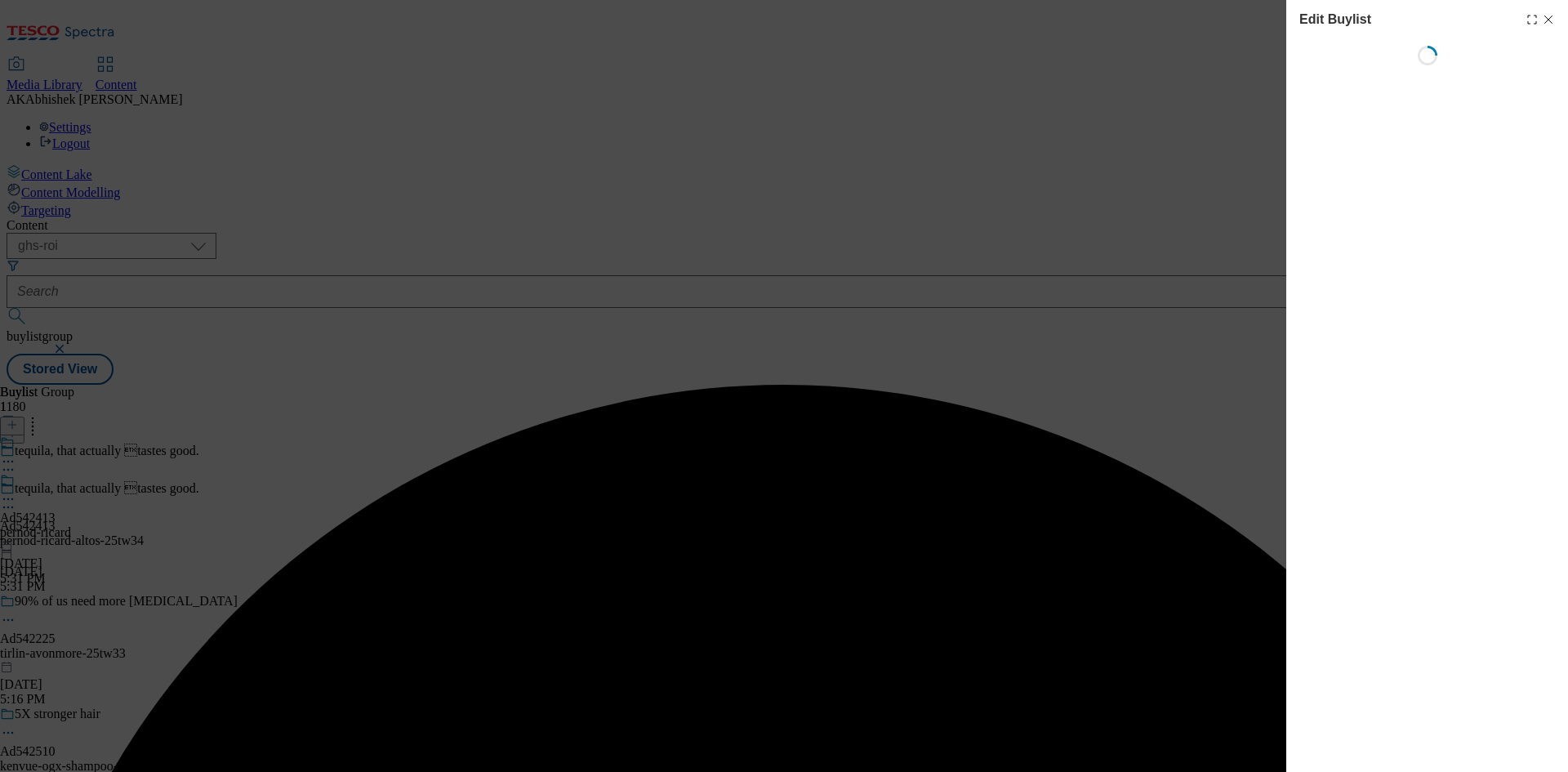
select select "tactical"
select select "supplier funded short term 1-3 weeks"
select select "dunnhumby"
select select "Banner"
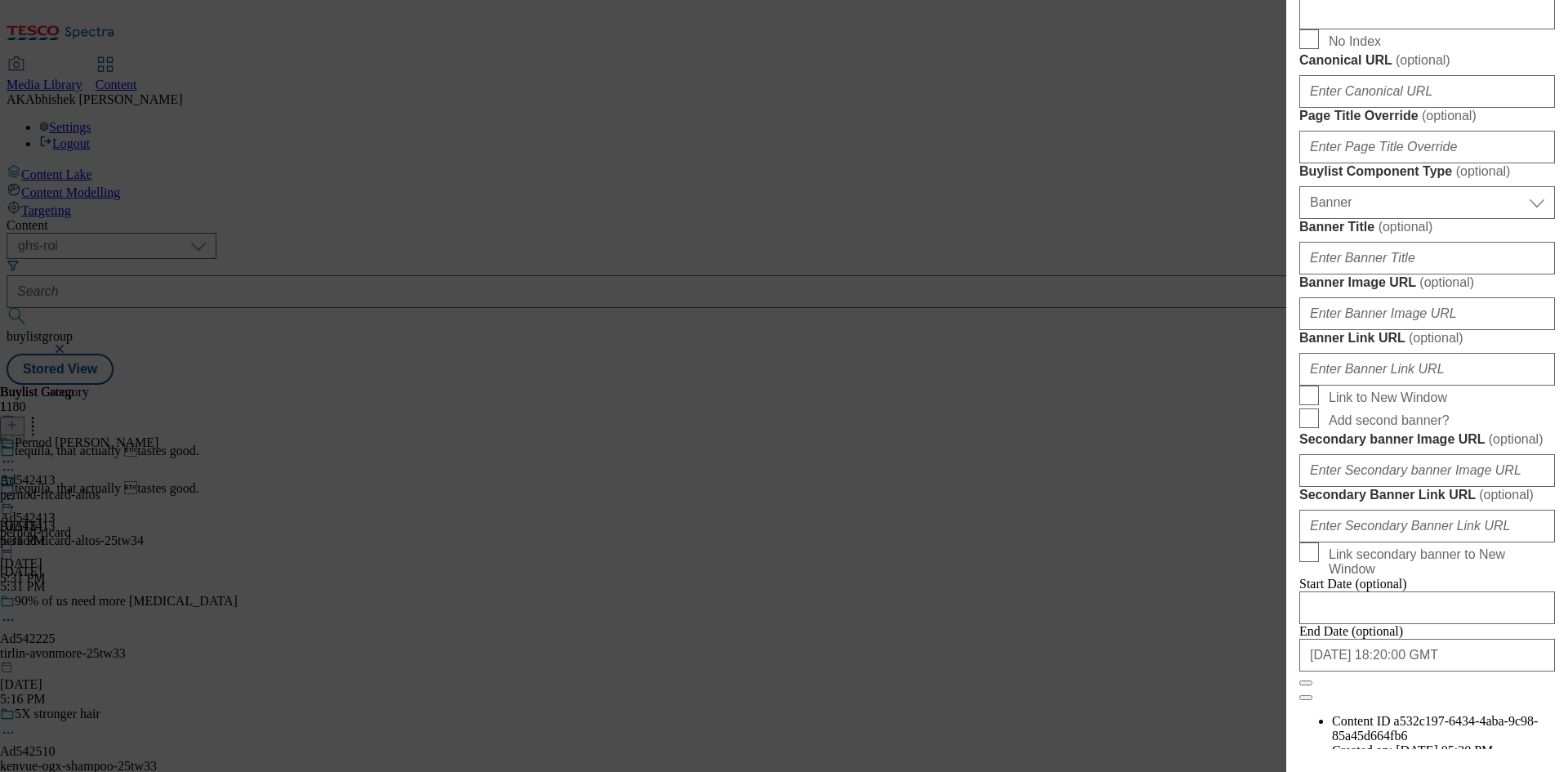
scroll to position [899, 0]
click at [1363, 28] on input "Description" at bounding box center [1427, 11] width 256 height 32
paste input "Olmeca Altos Plata Tequila 700ml"
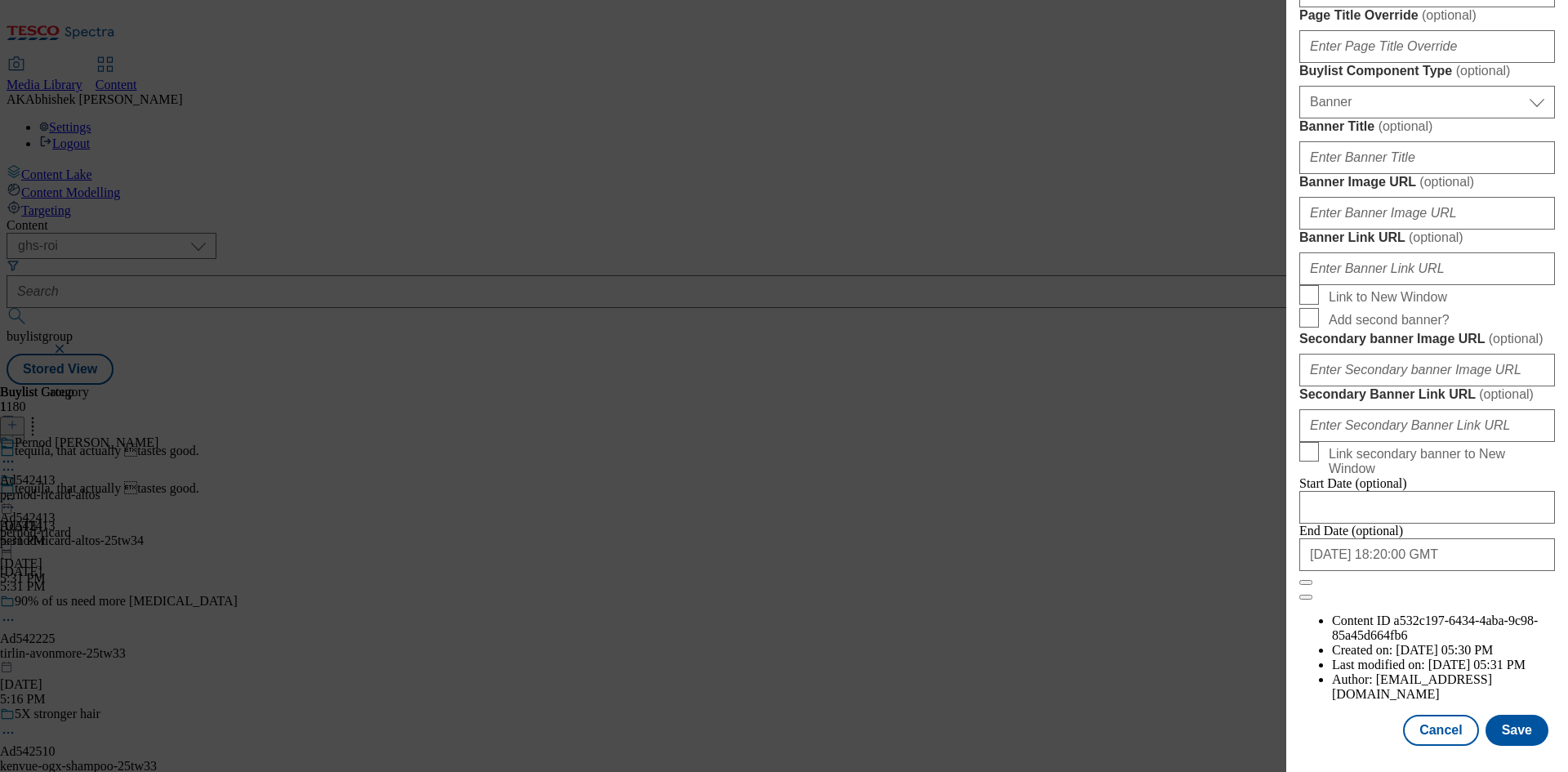
scroll to position [1604, 0]
type input "Olmeca Altos Plata Tequila 700ml"
click at [1501, 723] on button "Save" at bounding box center [1516, 730] width 63 height 31
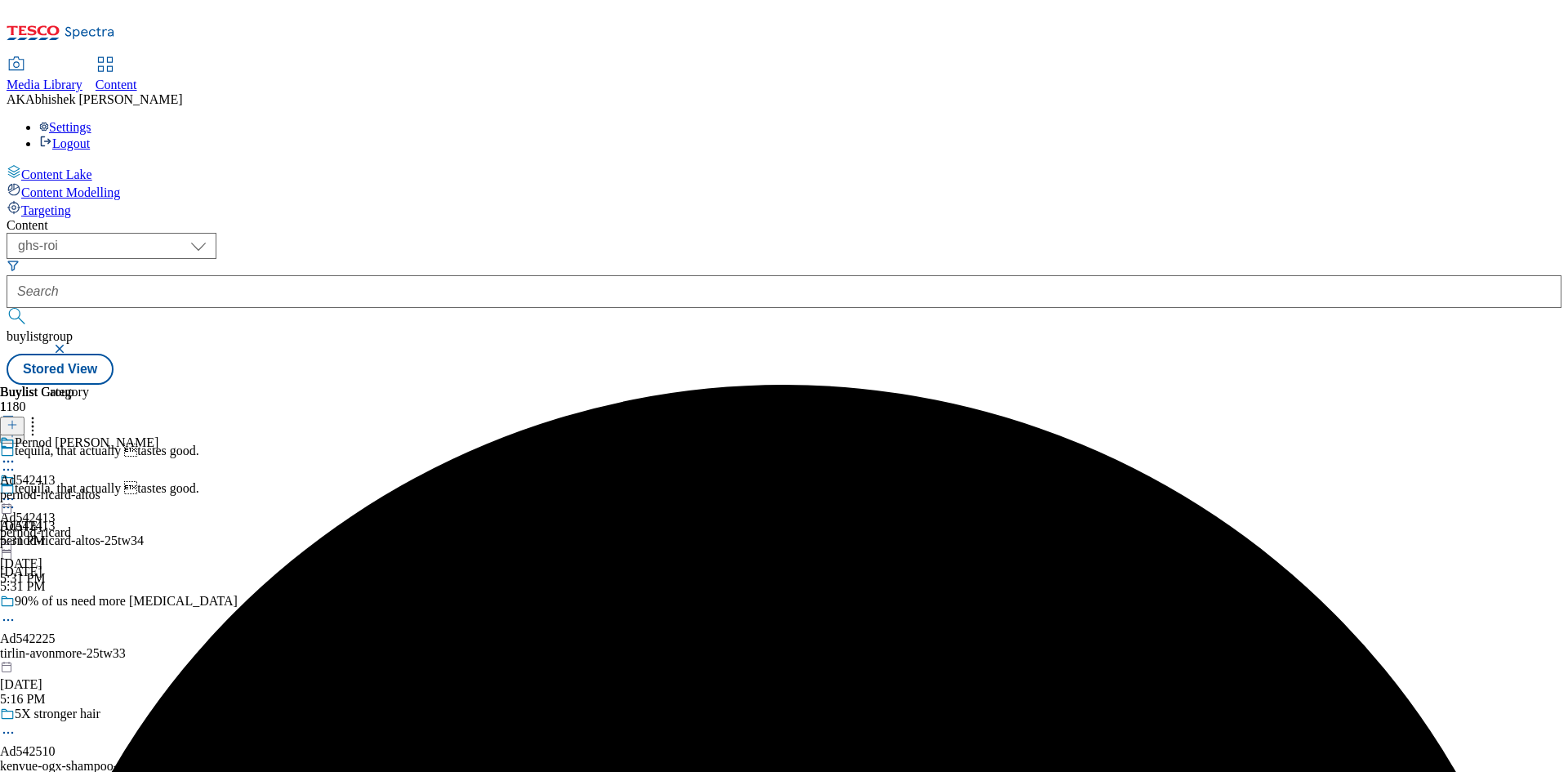
click at [16, 454] on icon at bounding box center [8, 461] width 16 height 16
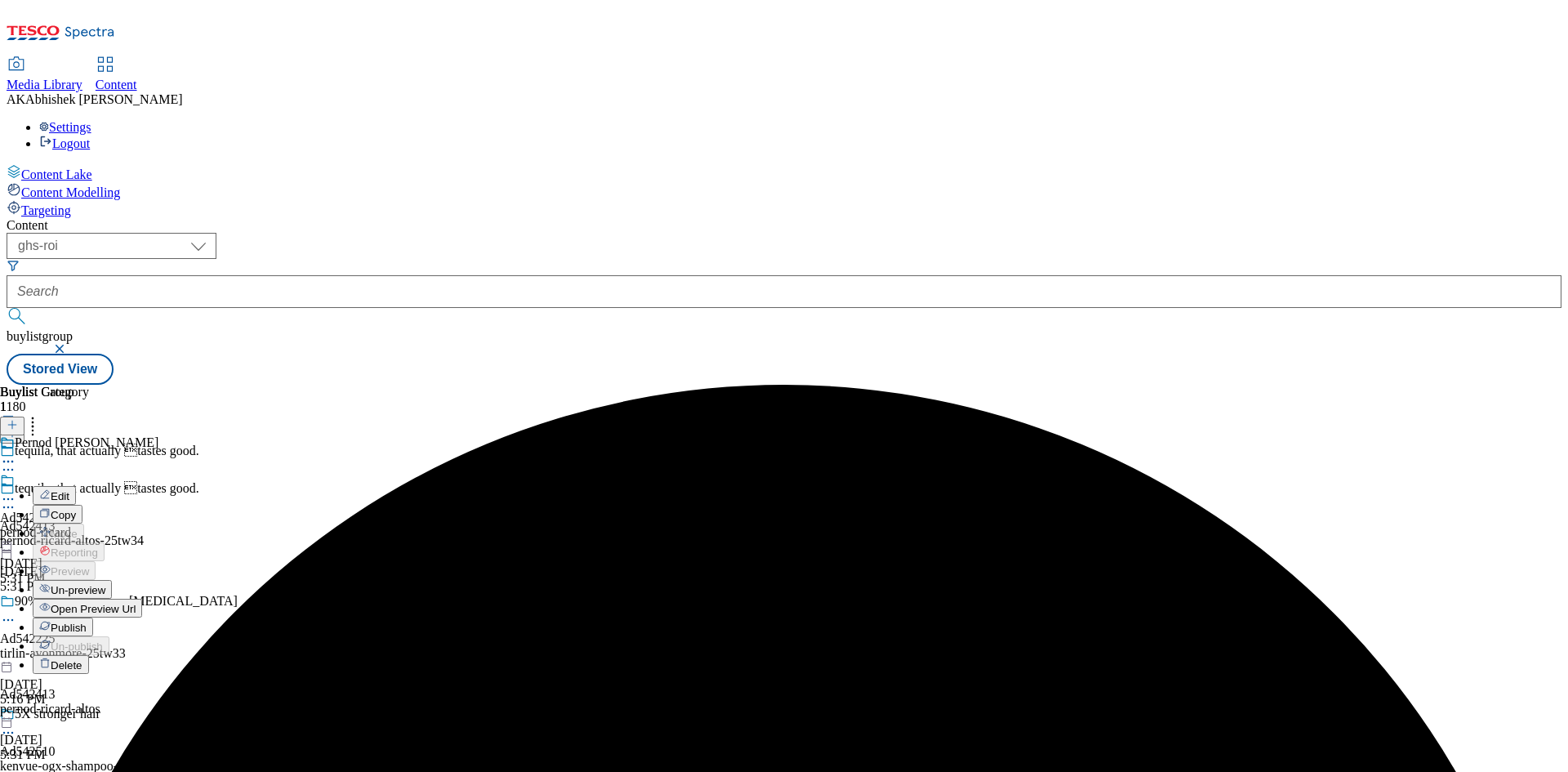
click at [70, 490] on span "Edit" at bounding box center [60, 496] width 19 height 12
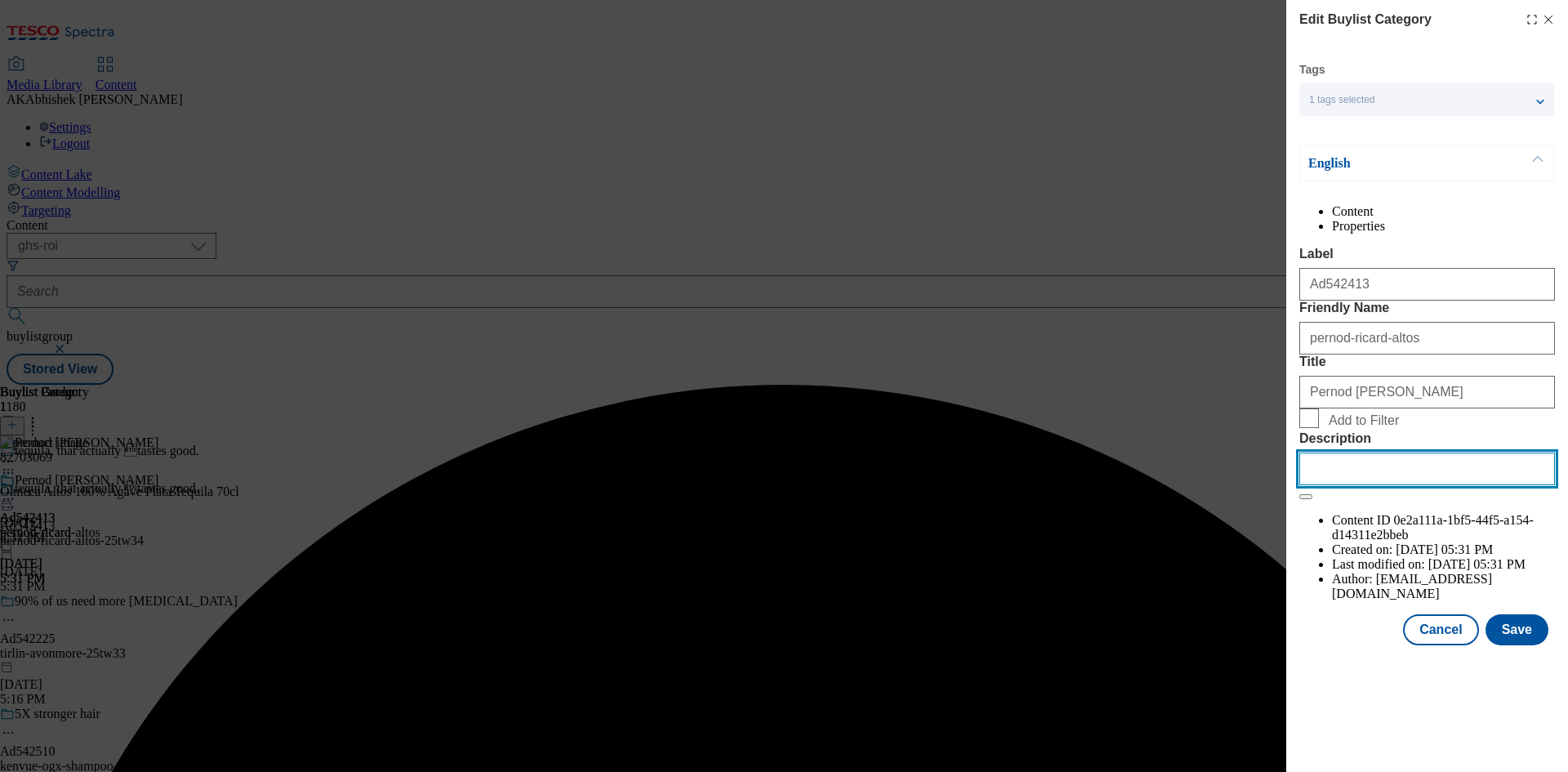
click at [1367, 485] on input "Description" at bounding box center [1427, 469] width 256 height 32
paste input "Olmeca Altos Plata Tequila 700ml"
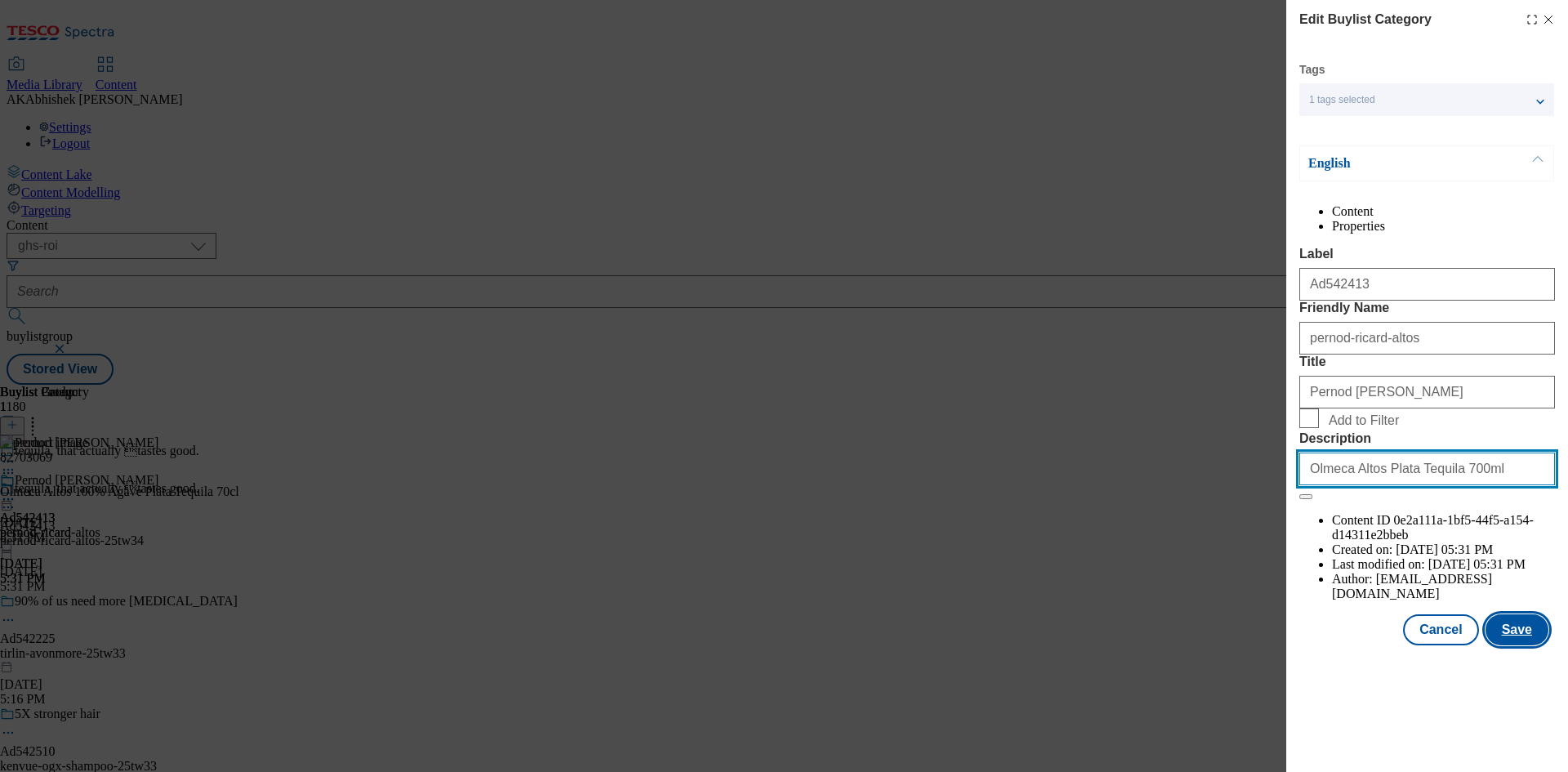
type input "Olmeca Altos Plata Tequila 700ml"
click at [1527, 645] on button "Save" at bounding box center [1516, 630] width 63 height 31
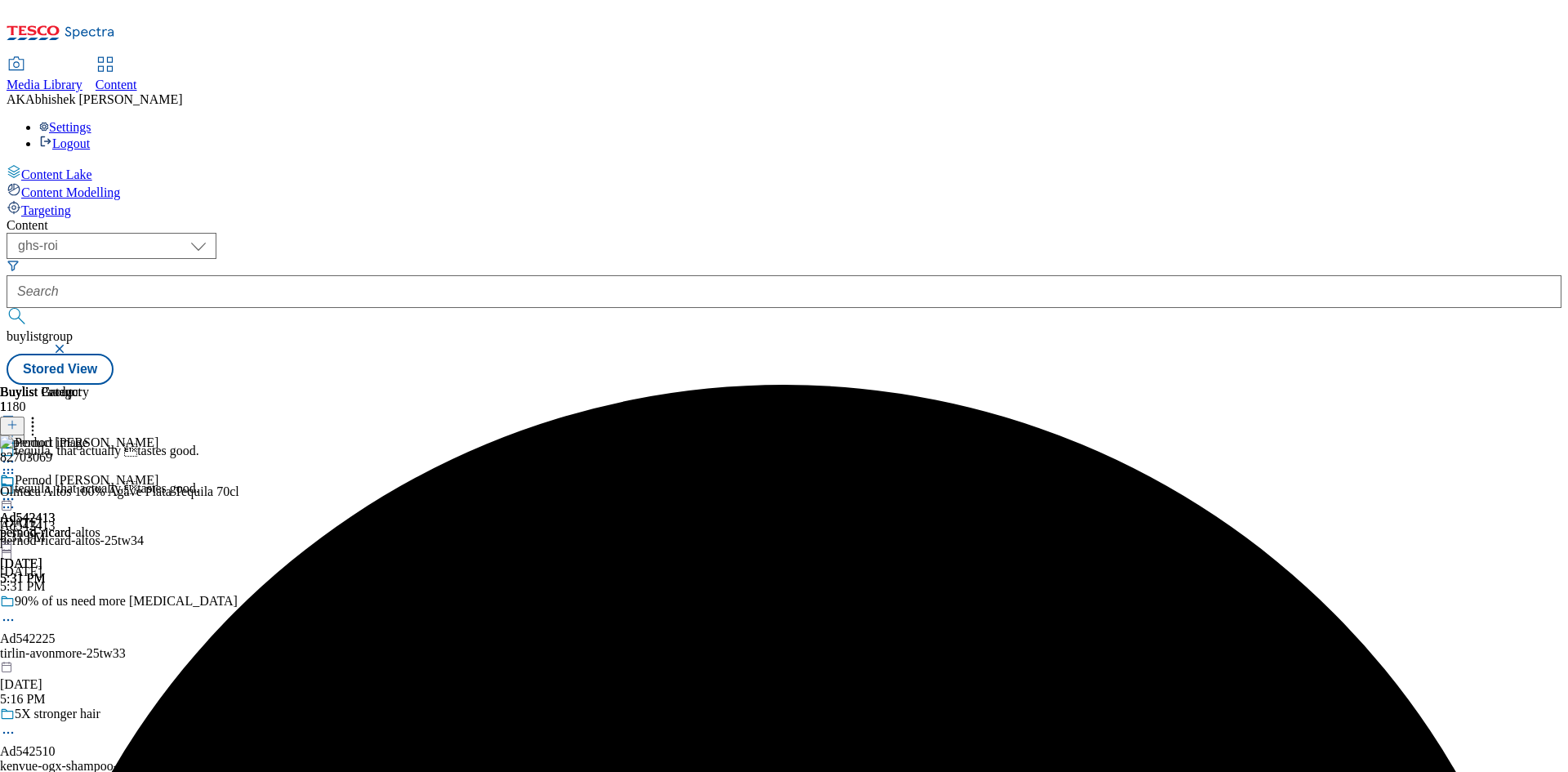
click at [16, 499] on icon at bounding box center [8, 506] width 16 height 16
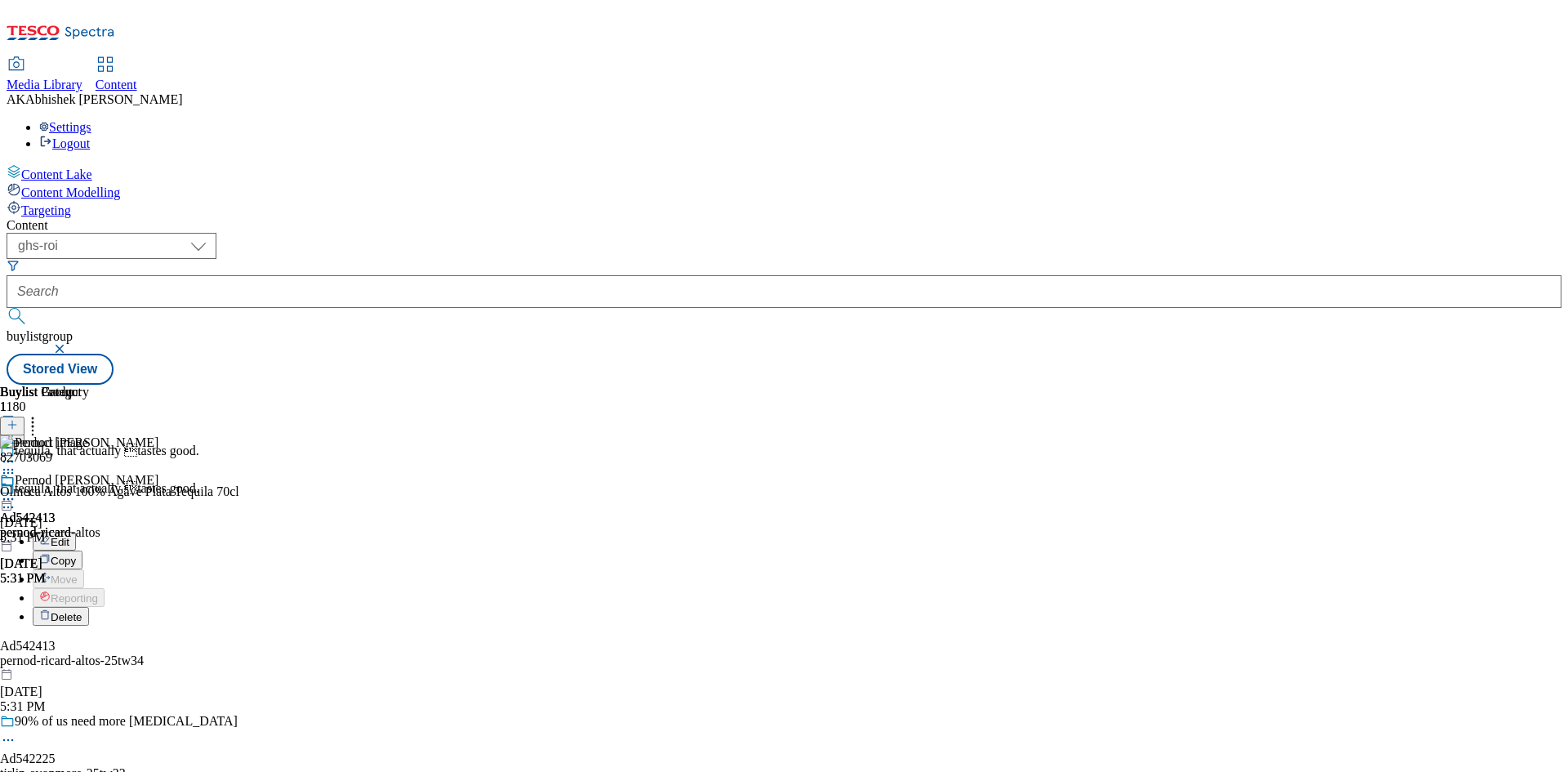
click at [70, 536] on span "Edit" at bounding box center [60, 542] width 19 height 12
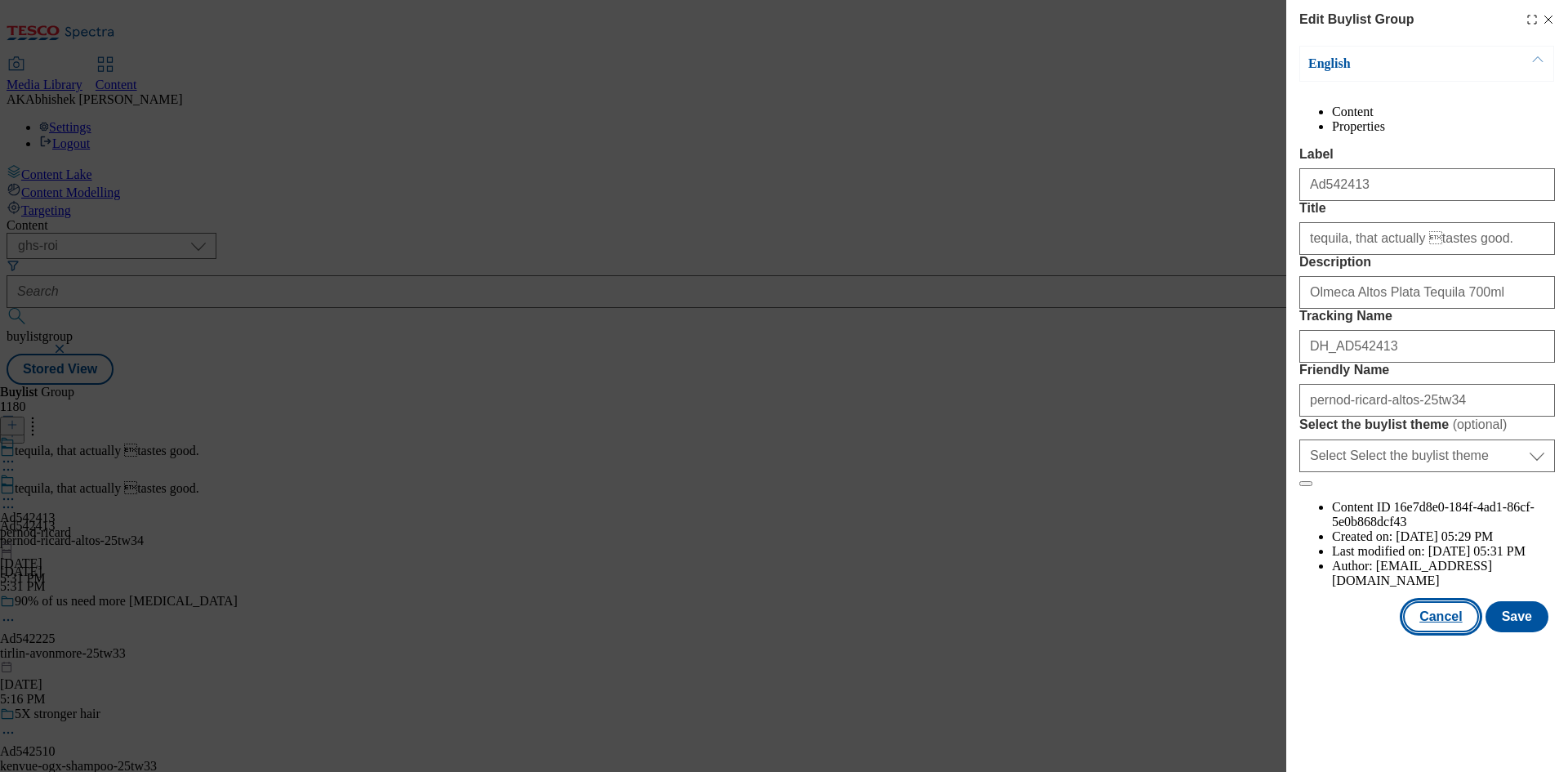
click at [1461, 633] on button "Cancel" at bounding box center [1440, 616] width 75 height 31
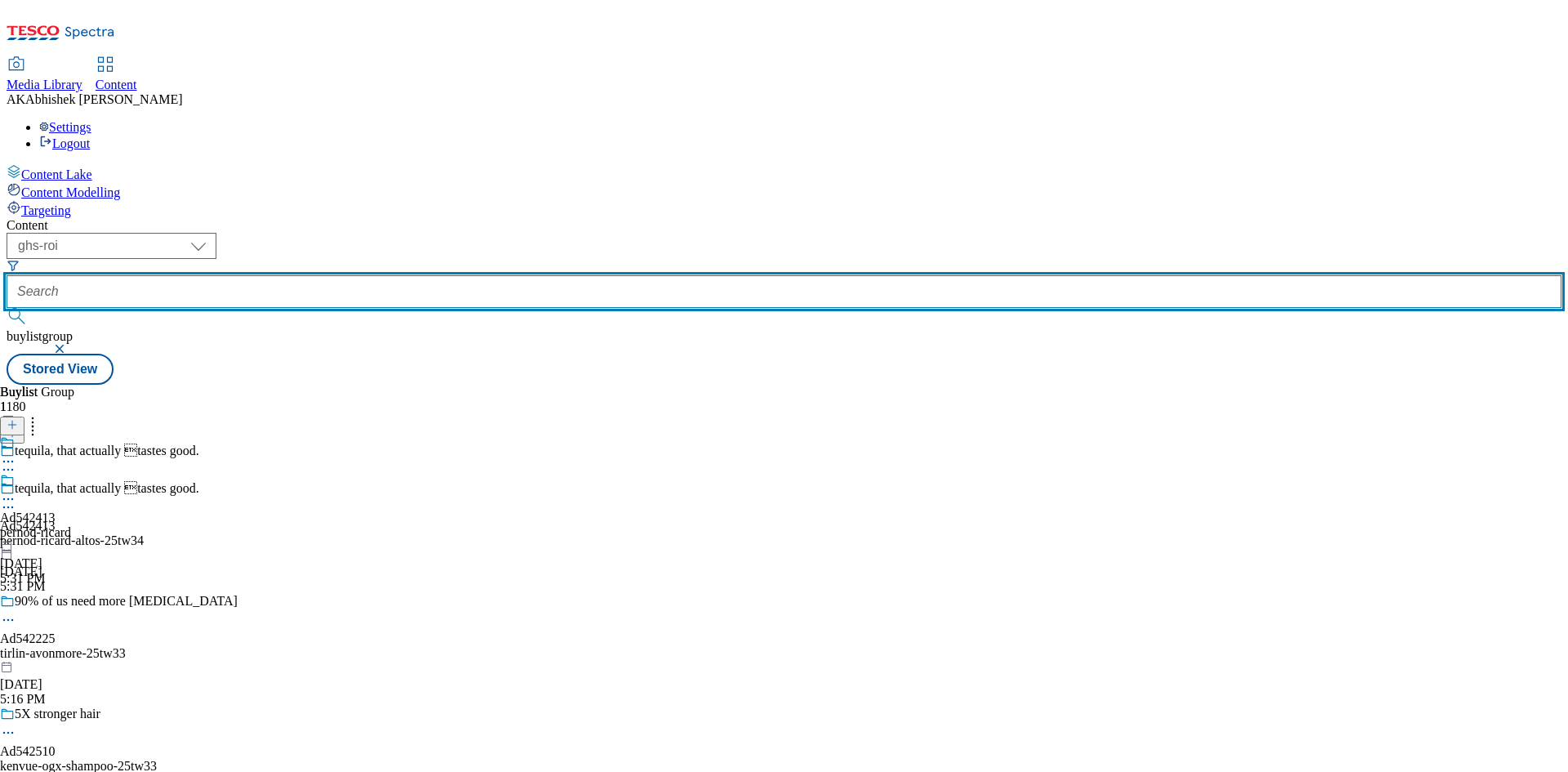
click at [388, 275] on input "text" at bounding box center [784, 291] width 1555 height 32
click at [7, 308] on button "submit" at bounding box center [18, 315] width 23 height 16
